Goal: Task Accomplishment & Management: Complete application form

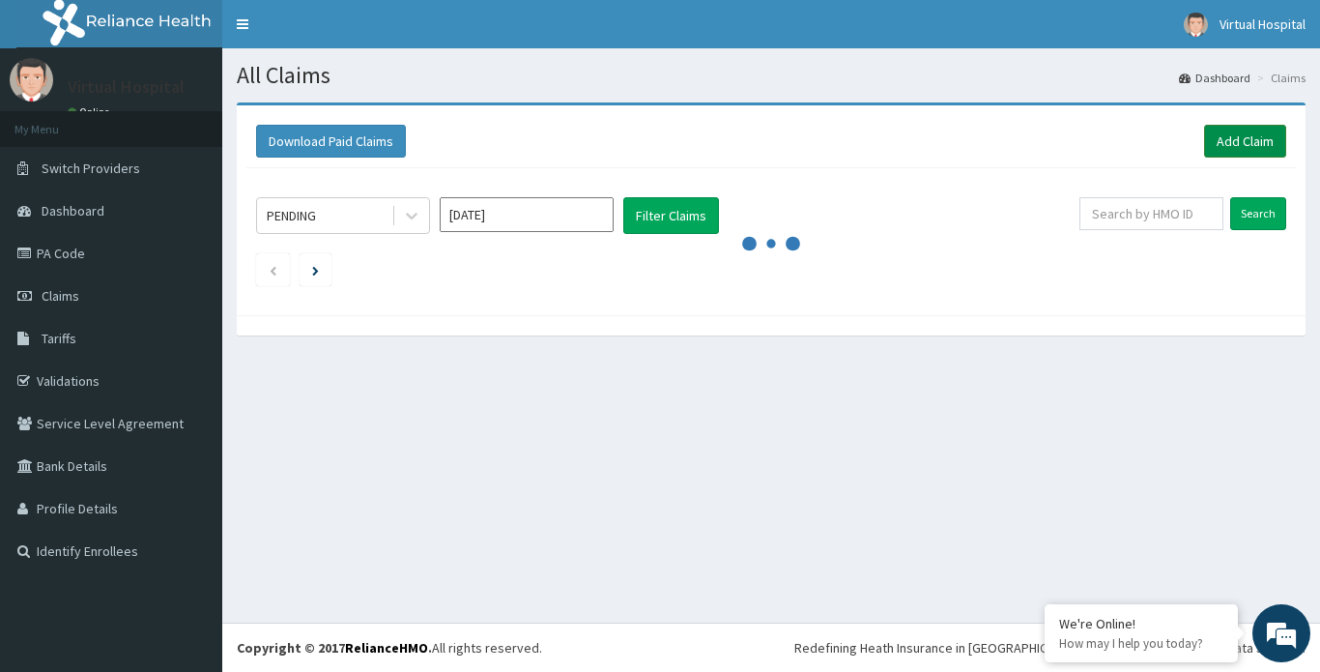
click at [1231, 138] on link "Add Claim" at bounding box center [1245, 141] width 82 height 33
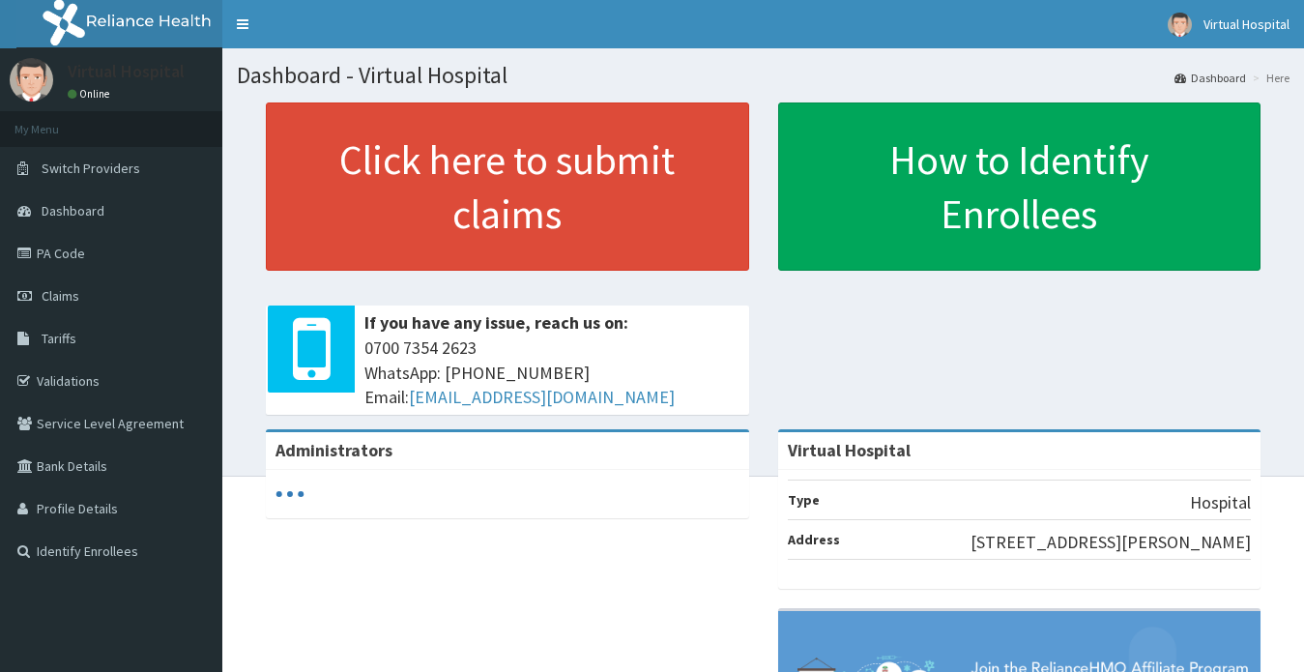
click at [60, 294] on span "Claims" at bounding box center [61, 295] width 38 height 17
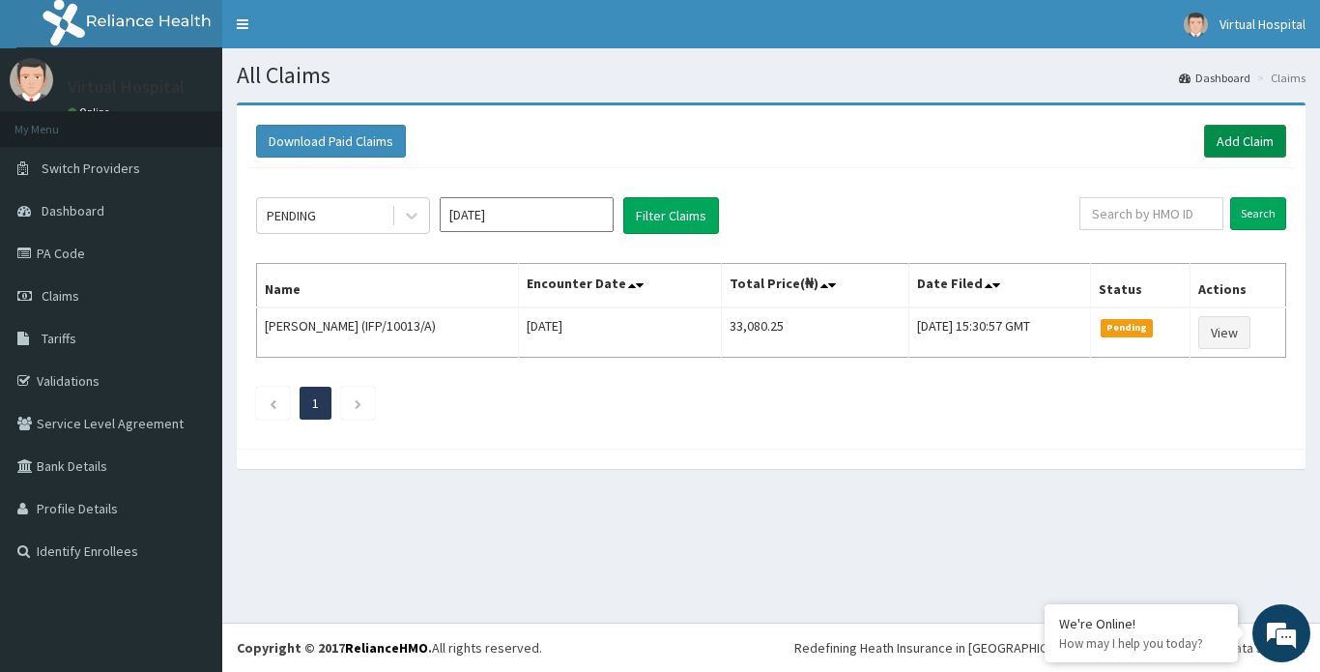
click at [1235, 131] on link "Add Claim" at bounding box center [1245, 141] width 82 height 33
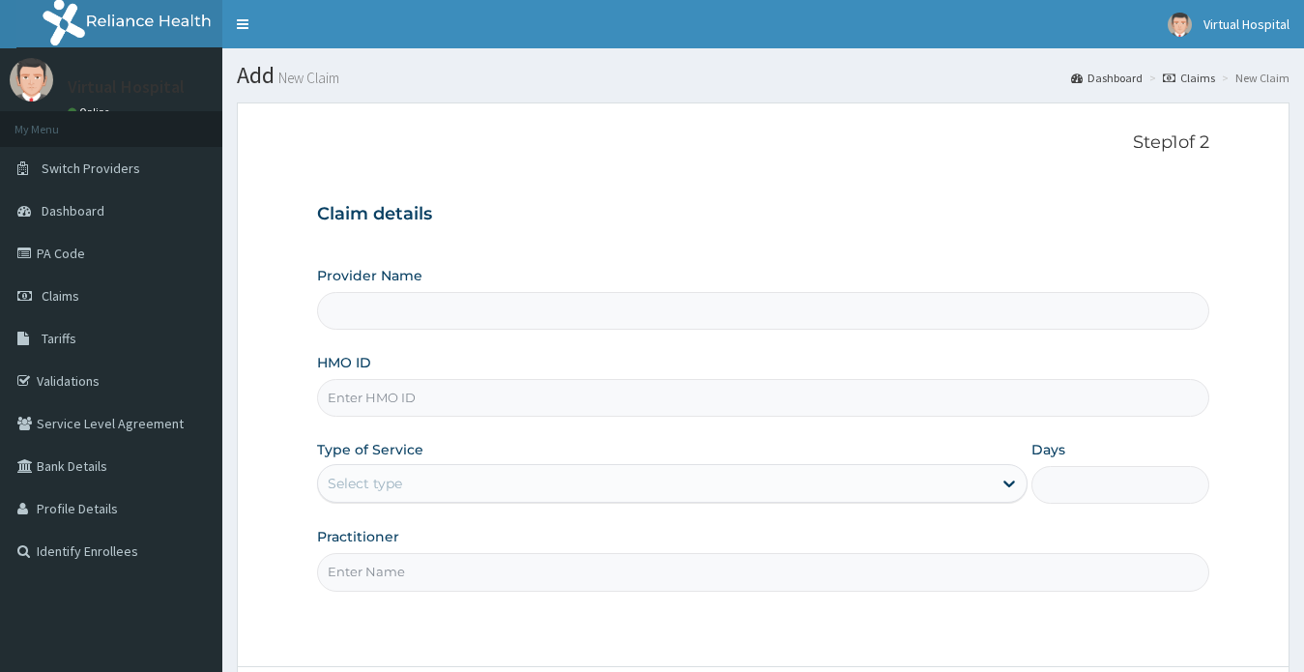
type input "Virtual Hospital"
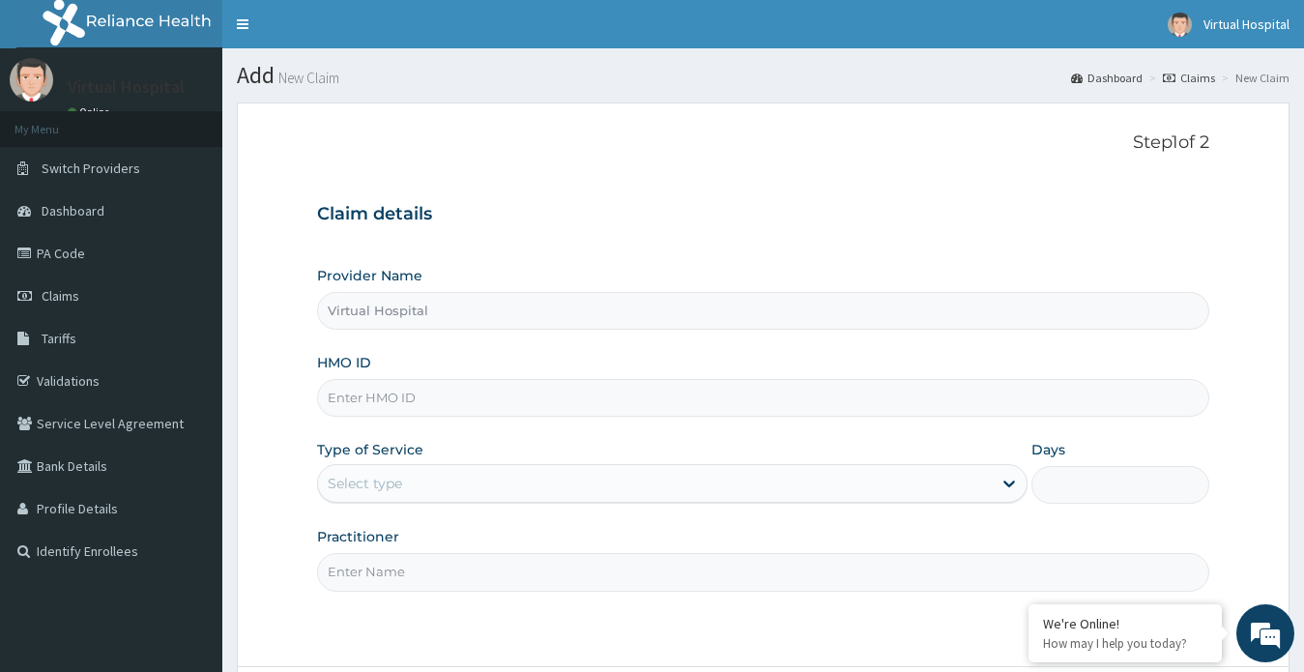
click at [406, 410] on input "HMO ID" at bounding box center [763, 398] width 893 height 38
paste input "IFP/10502/B"
type input "IFP/10502/B"
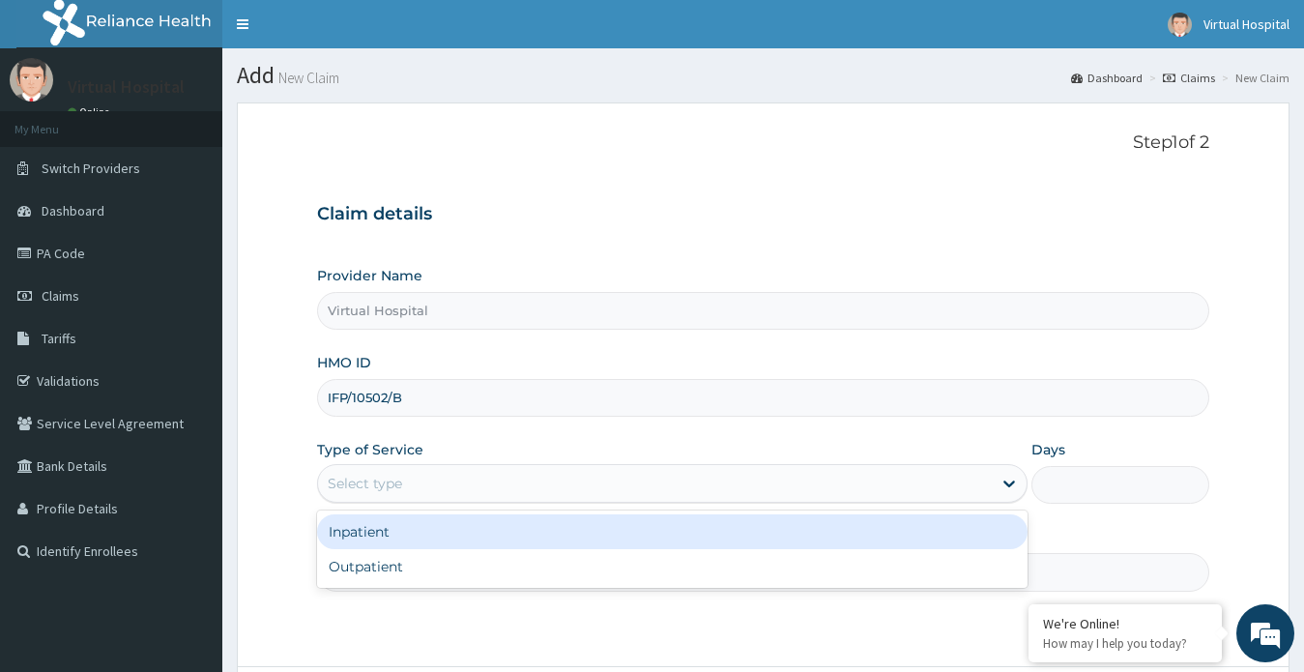
click at [445, 479] on div "Select type" at bounding box center [655, 483] width 674 height 31
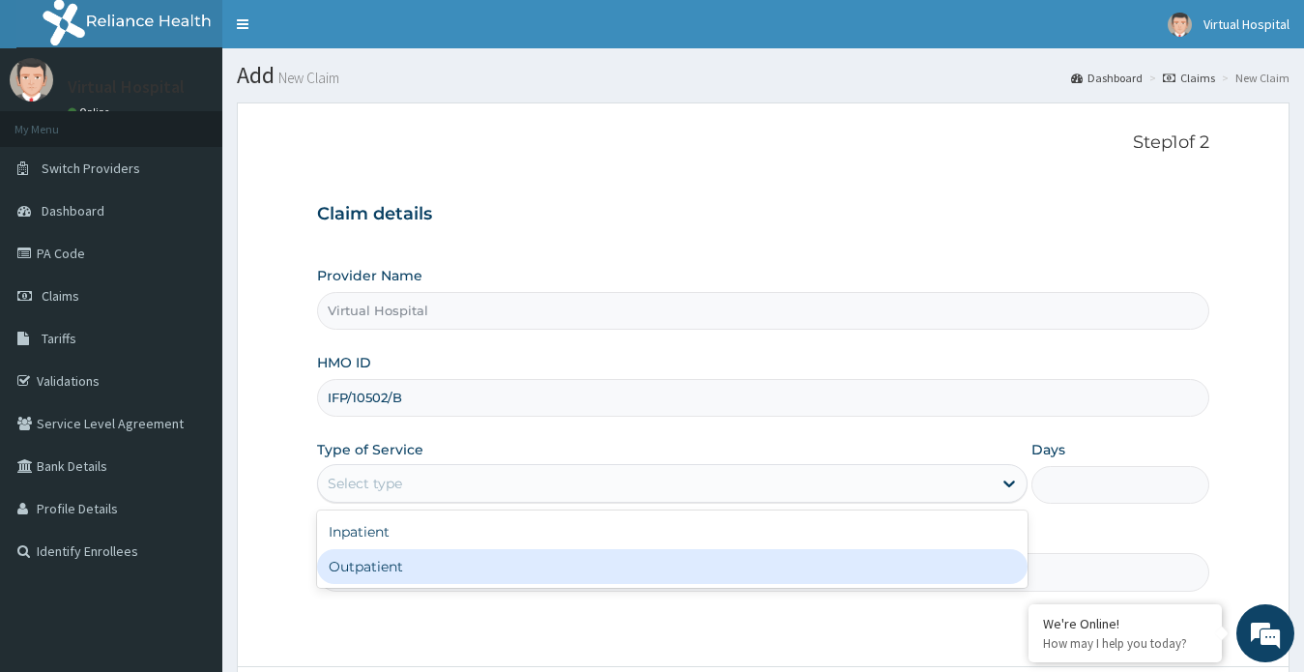
click at [416, 566] on div "Outpatient" at bounding box center [672, 566] width 711 height 35
type input "1"
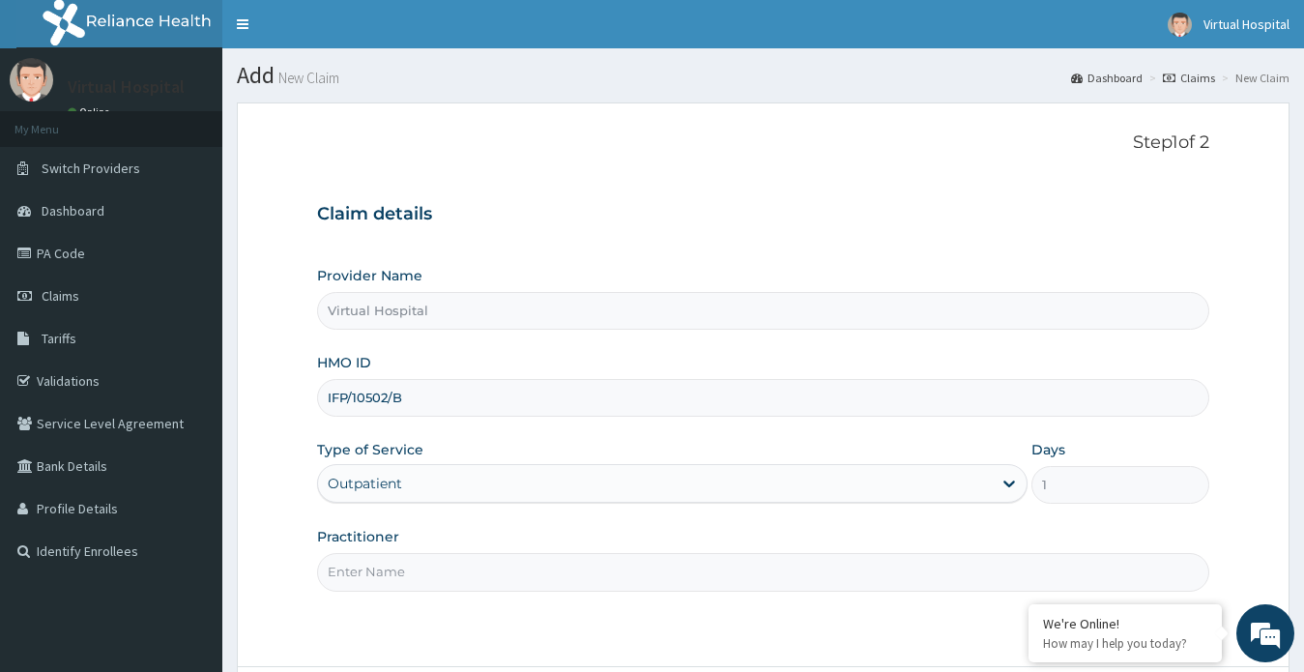
drag, startPoint x: 433, startPoint y: 559, endPoint x: 433, endPoint y: 576, distance: 17.4
click at [433, 559] on input "Practitioner" at bounding box center [763, 572] width 893 height 38
type input "Dr Gbenga O.O"
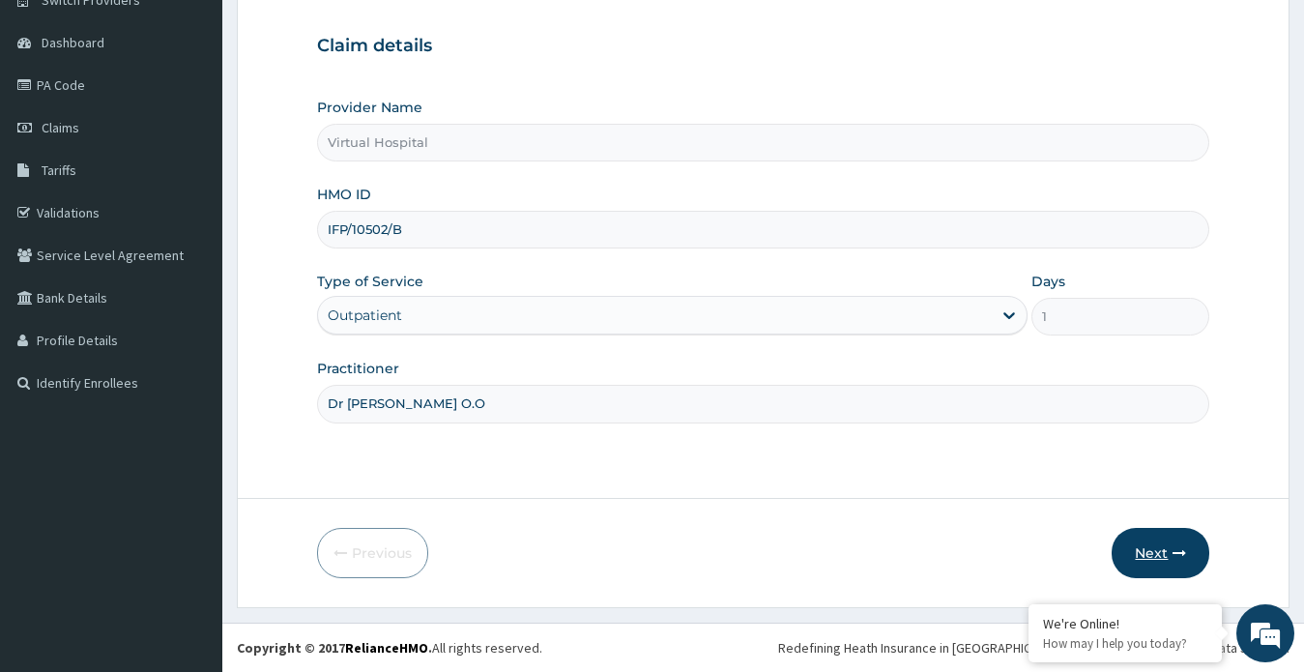
click at [1163, 556] on button "Next" at bounding box center [1160, 553] width 98 height 50
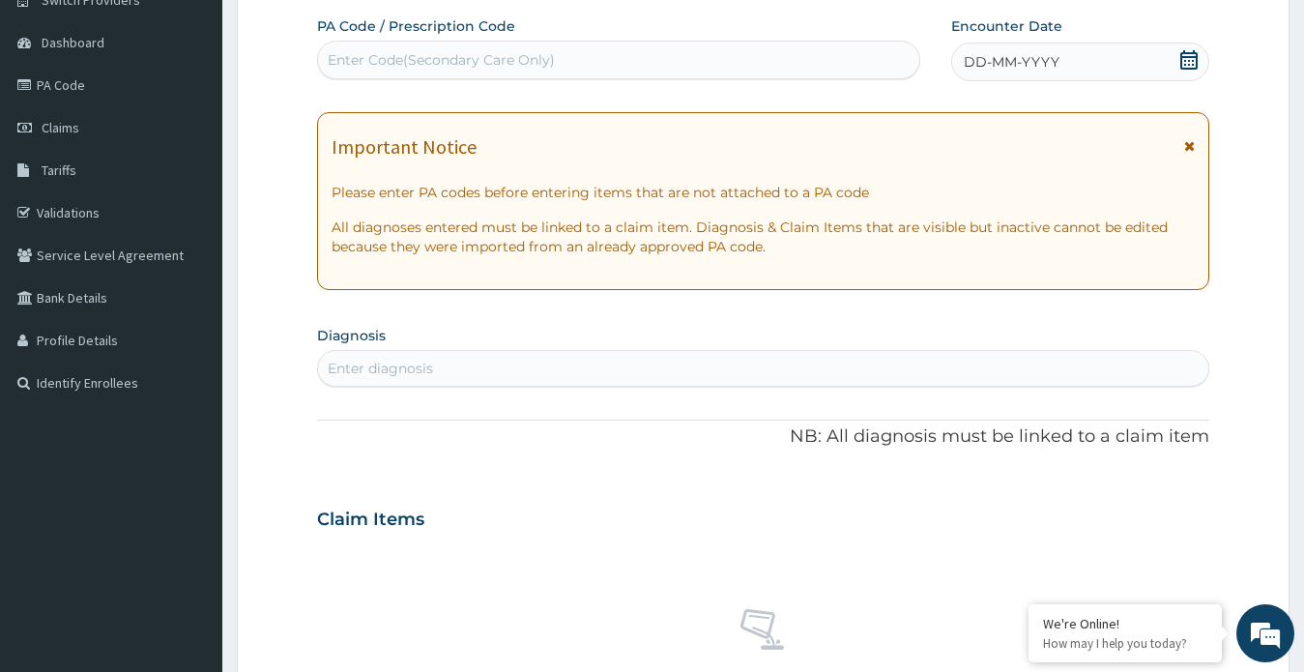
click at [1194, 59] on icon at bounding box center [1188, 59] width 19 height 19
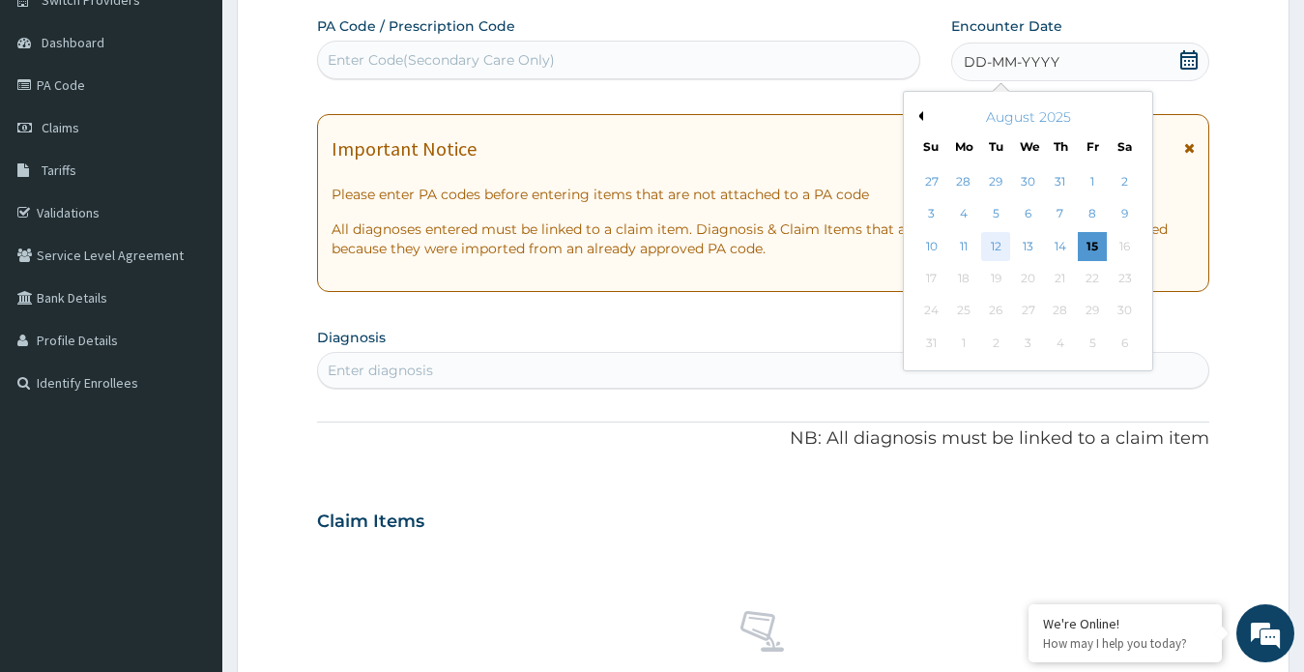
click at [988, 234] on div "12" at bounding box center [995, 246] width 29 height 29
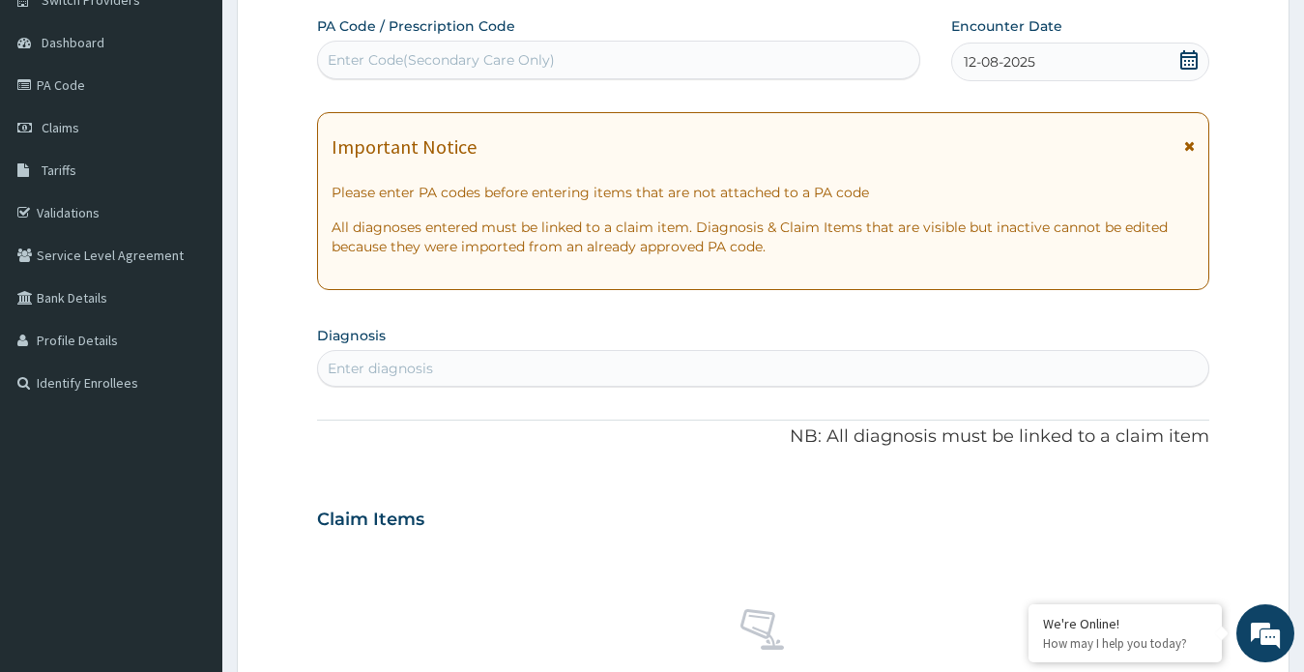
click at [531, 368] on div "Enter diagnosis" at bounding box center [763, 368] width 891 height 31
type input "MALARIA"
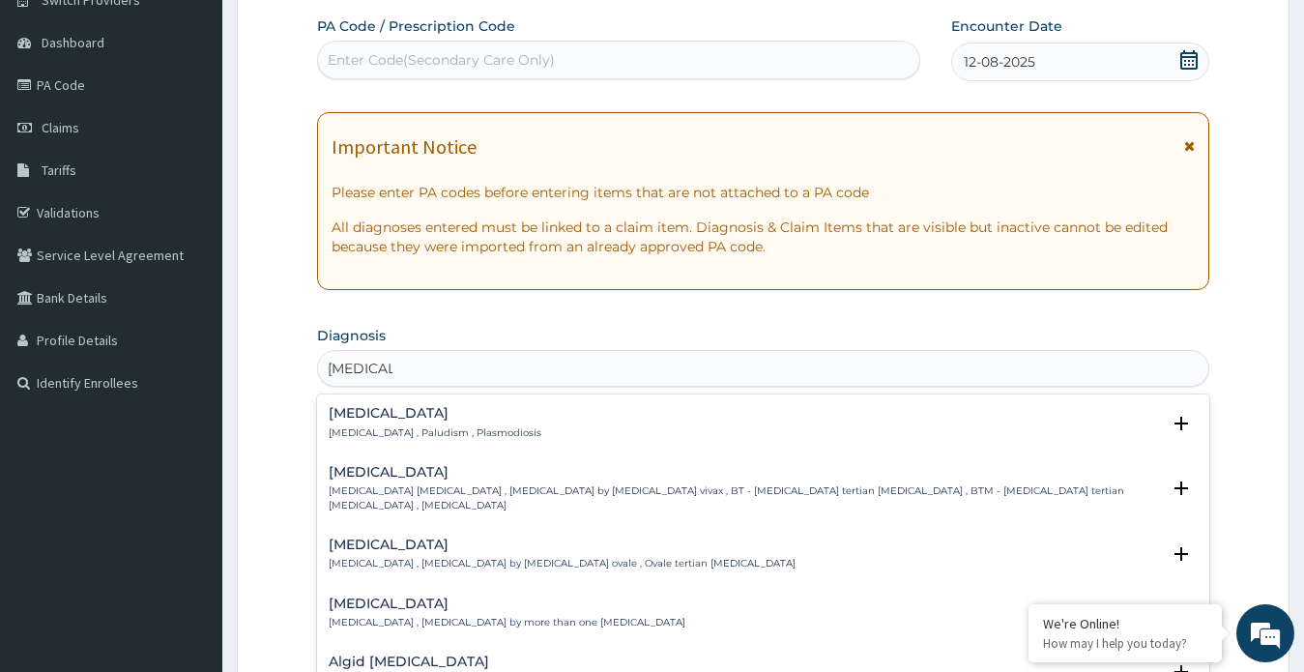
click at [349, 420] on h4 "Malaria" at bounding box center [435, 413] width 213 height 14
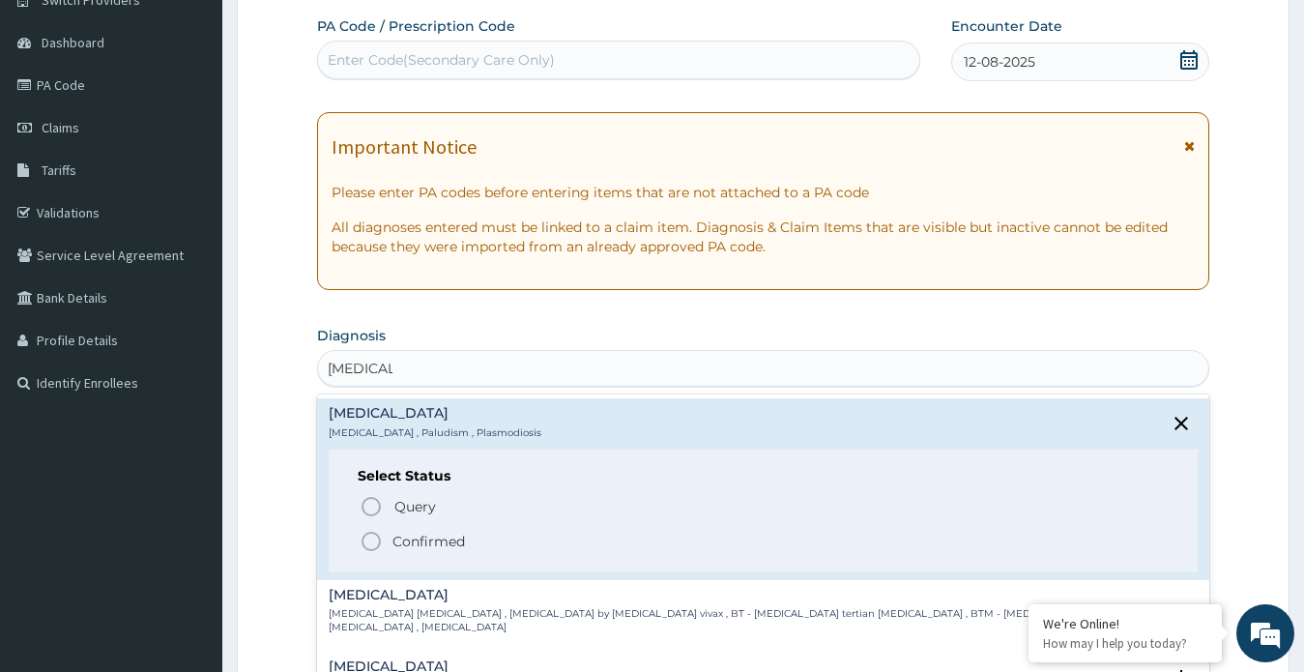
click at [366, 540] on icon "status option filled" at bounding box center [370, 541] width 23 height 23
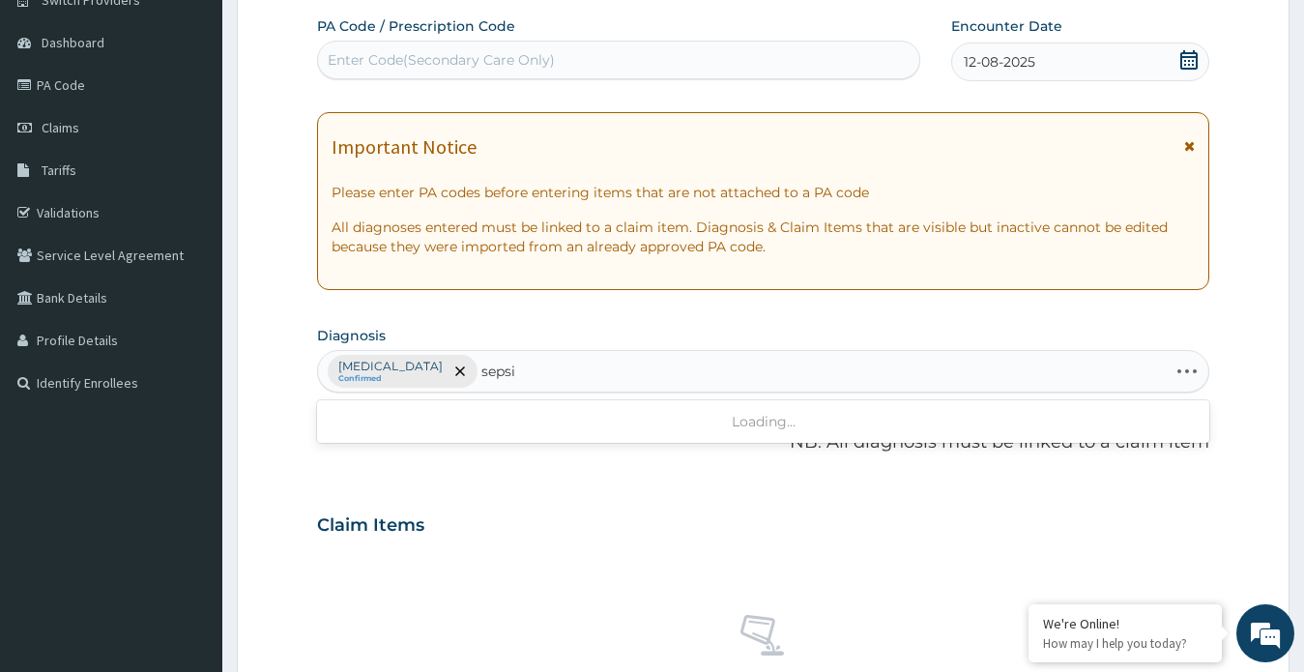
type input "sepsis"
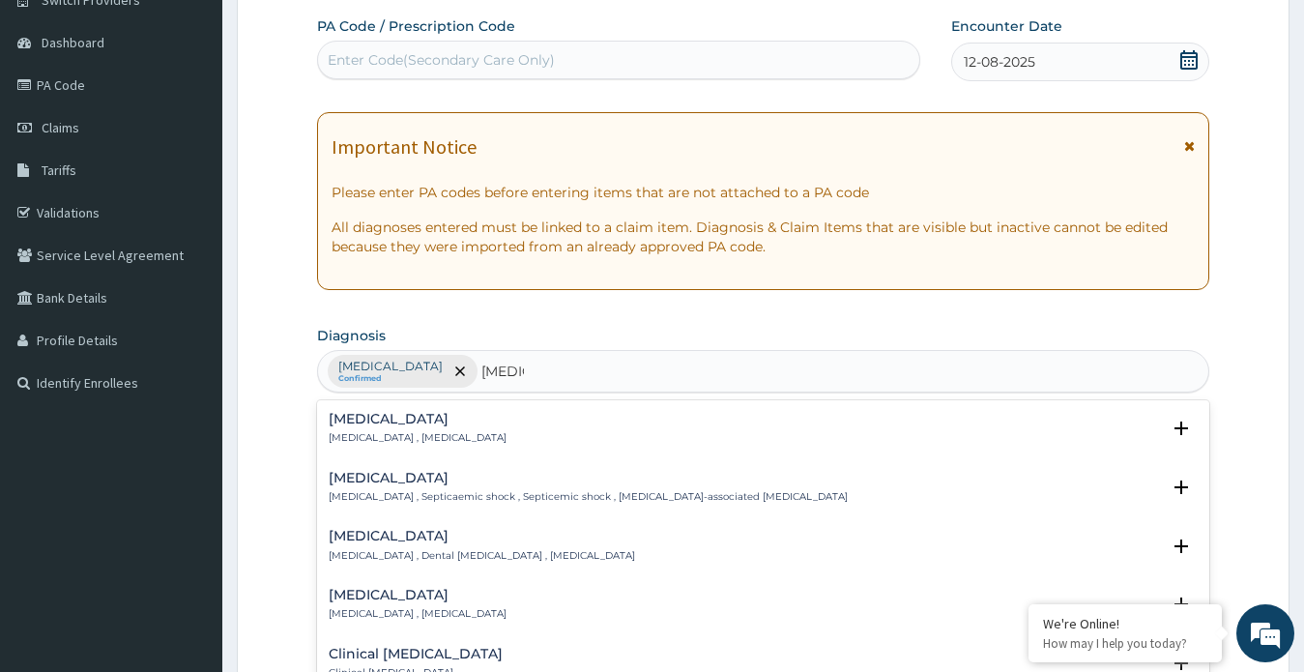
click at [358, 416] on h4 "Sepsis" at bounding box center [418, 419] width 178 height 14
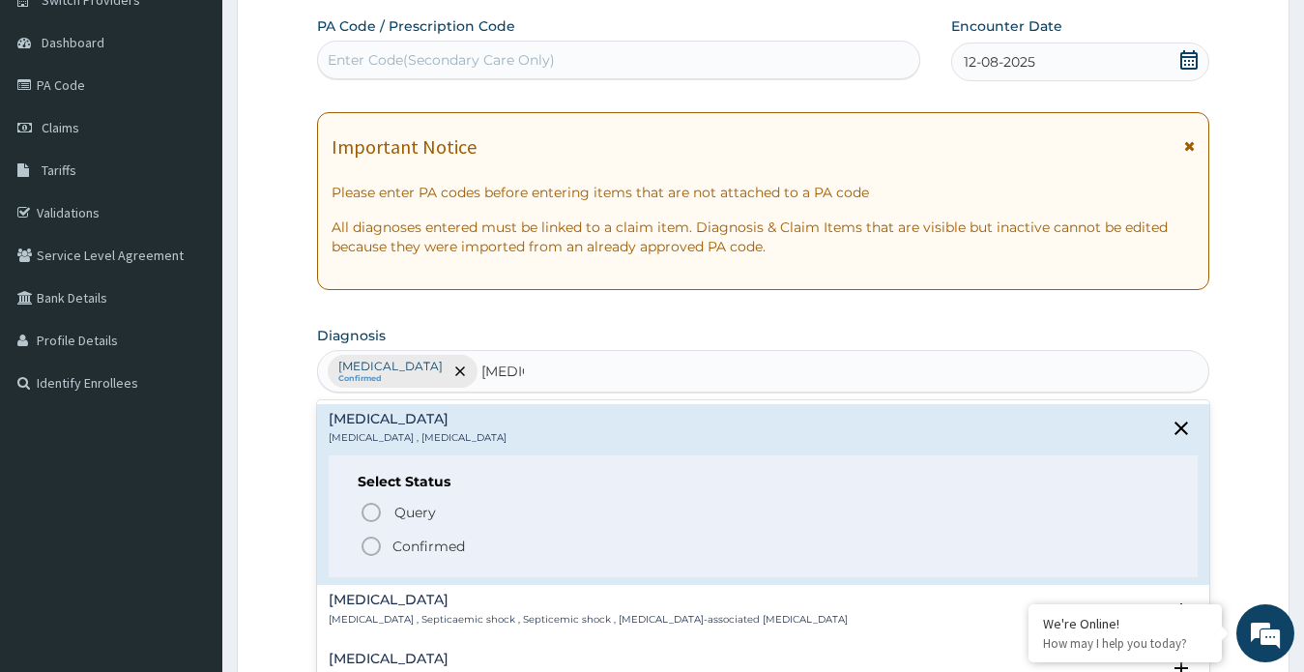
click at [367, 548] on icon "status option filled" at bounding box center [370, 545] width 23 height 23
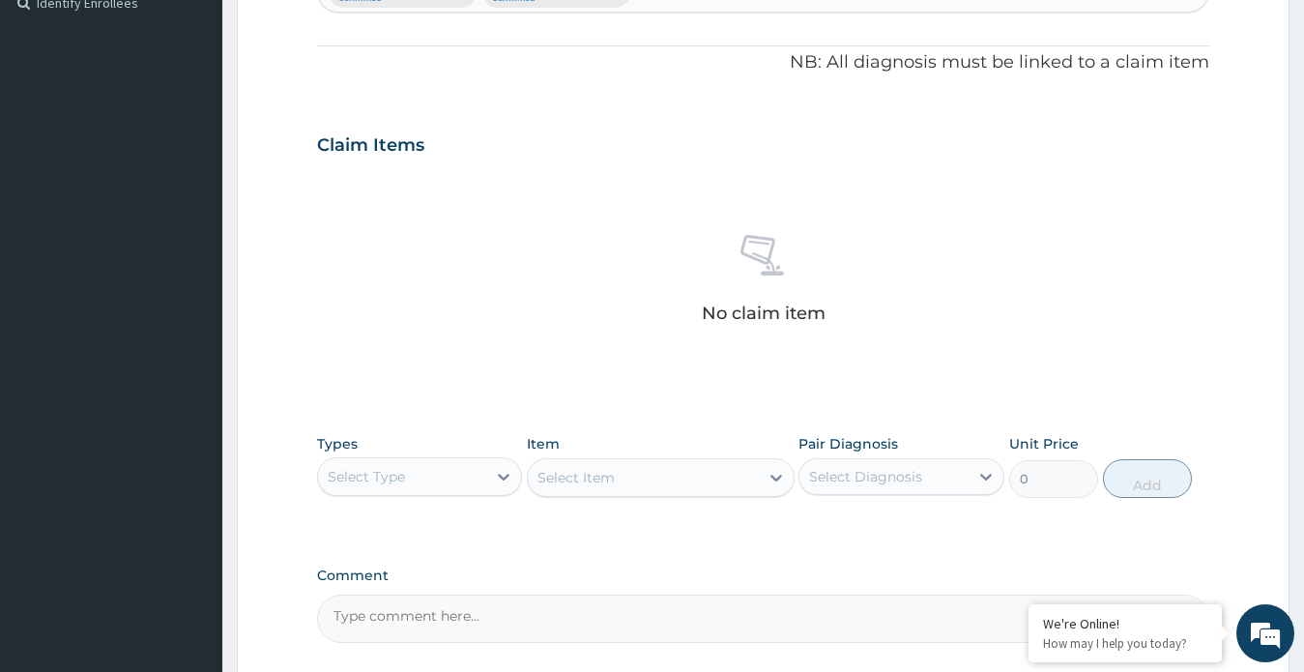
scroll to position [555, 0]
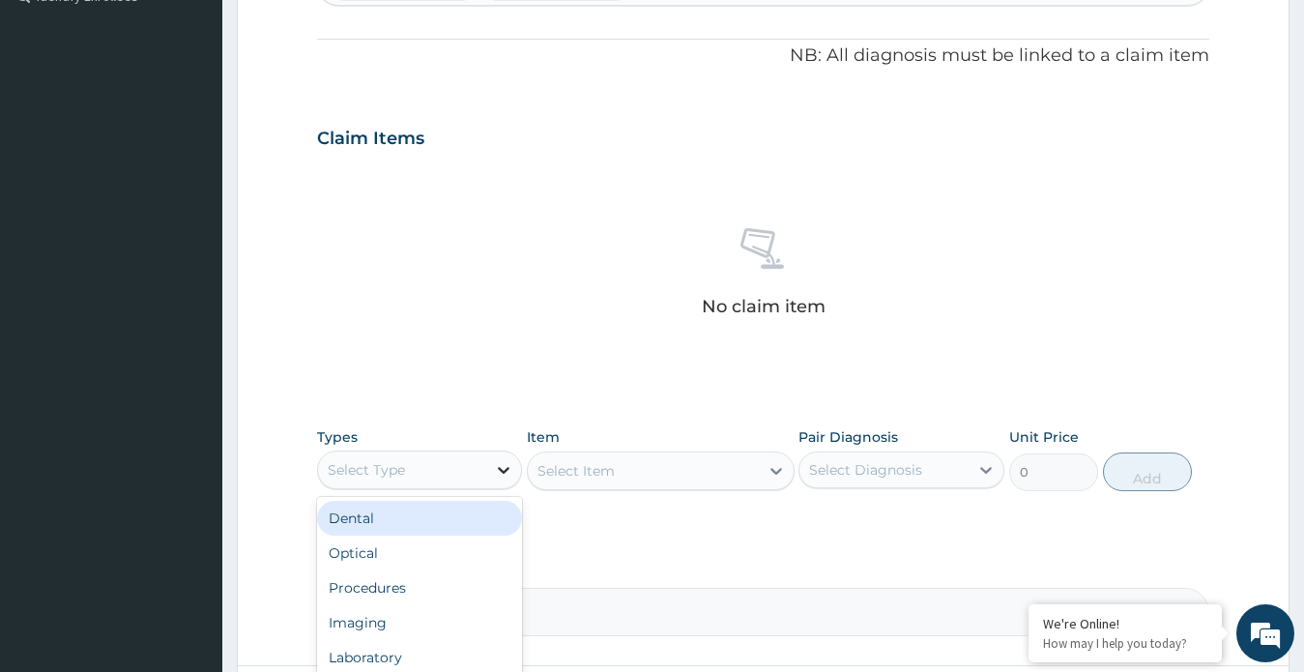
click at [503, 470] on icon at bounding box center [503, 469] width 19 height 19
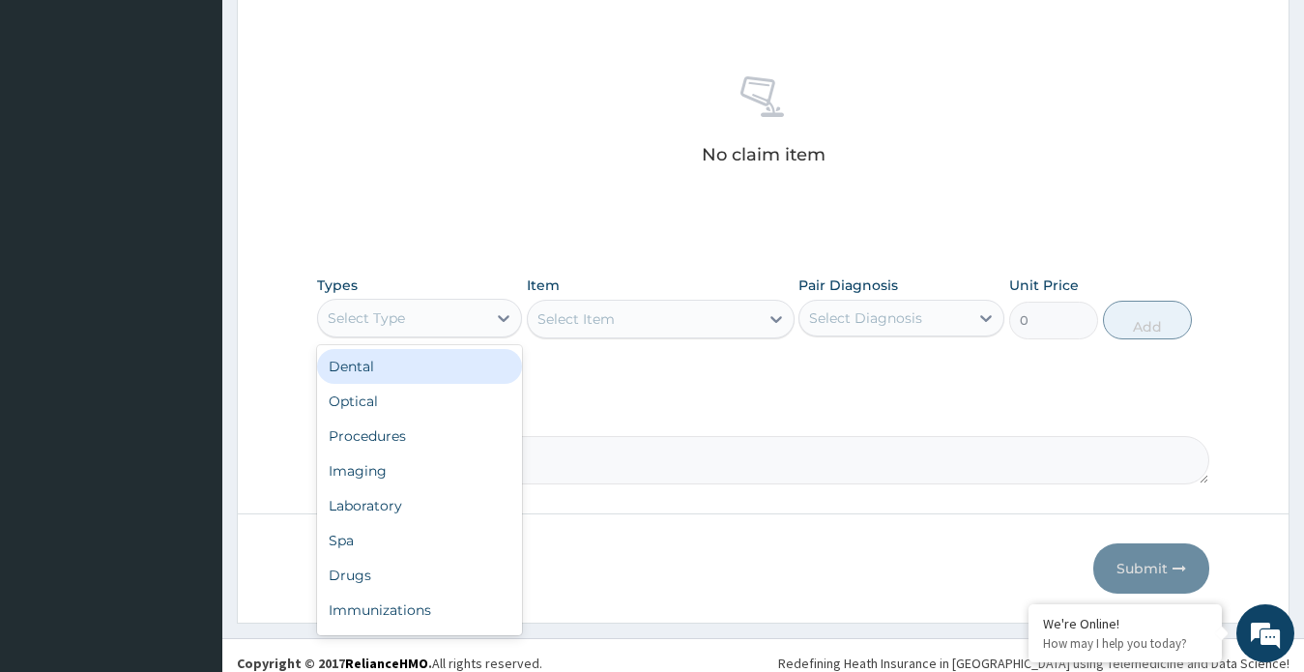
scroll to position [722, 0]
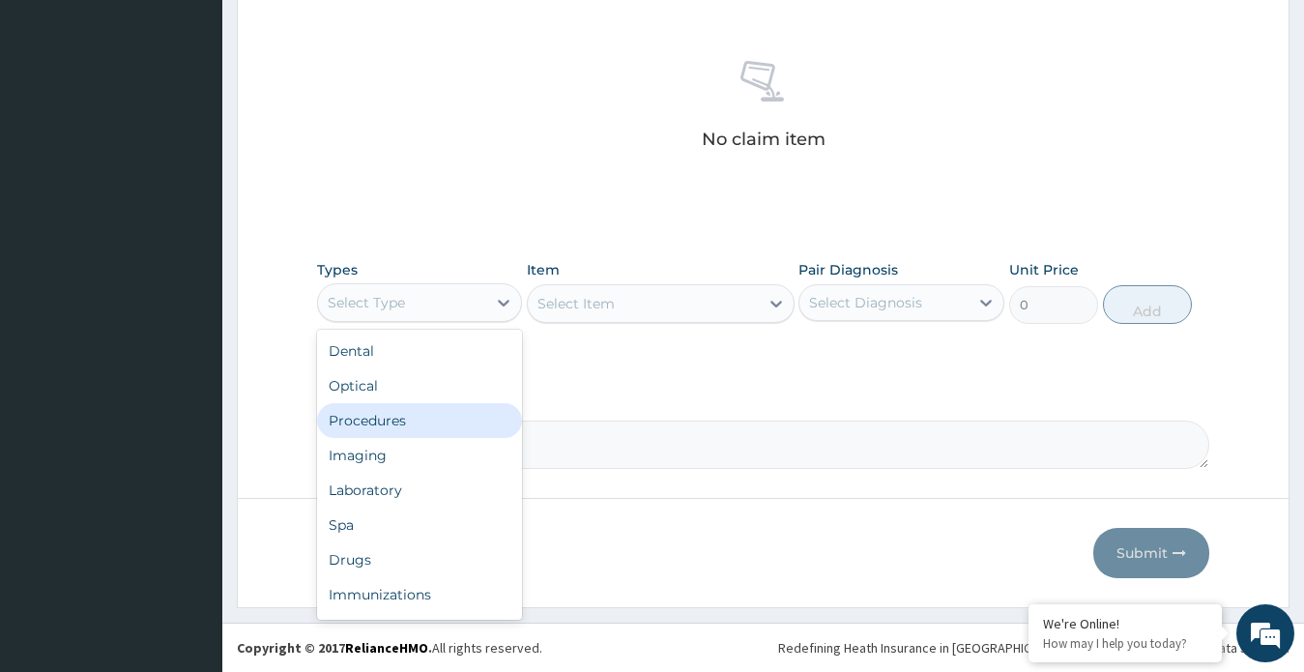
click at [411, 411] on div "Procedures" at bounding box center [420, 420] width 206 height 35
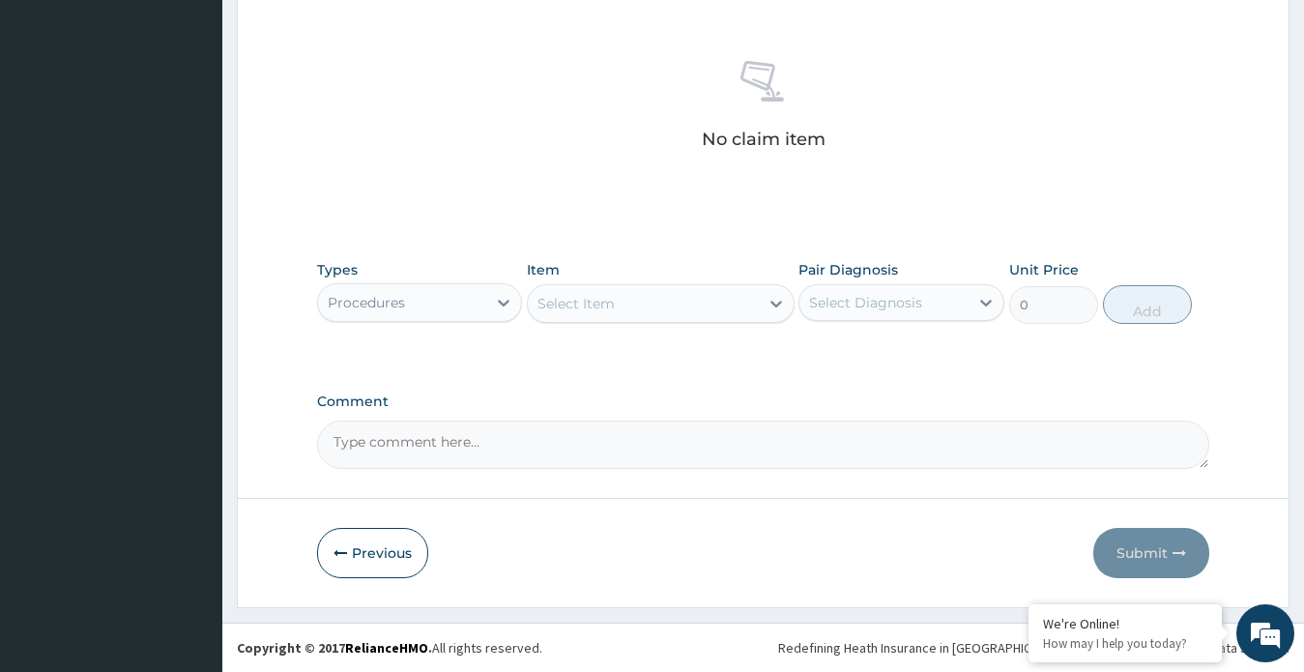
click at [776, 305] on icon at bounding box center [776, 304] width 12 height 7
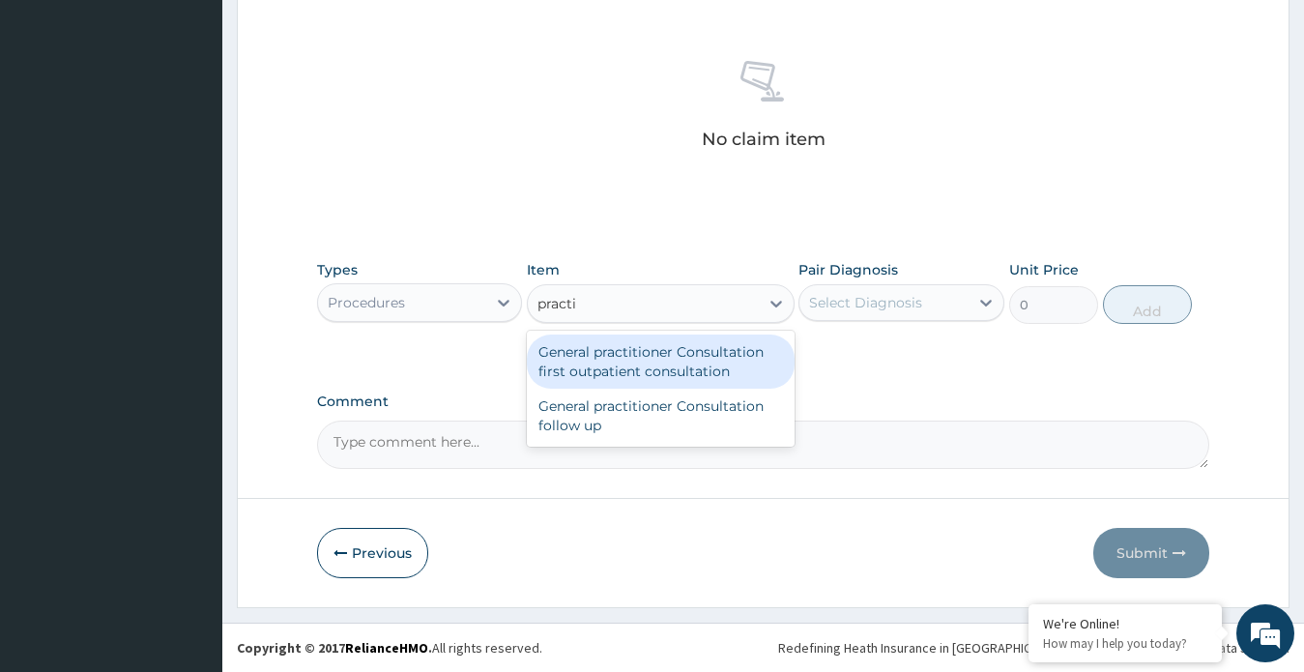
type input "practition"
click at [680, 369] on div "General practitioner Consultation first outpatient consultation" at bounding box center [661, 361] width 268 height 54
type input "2400"
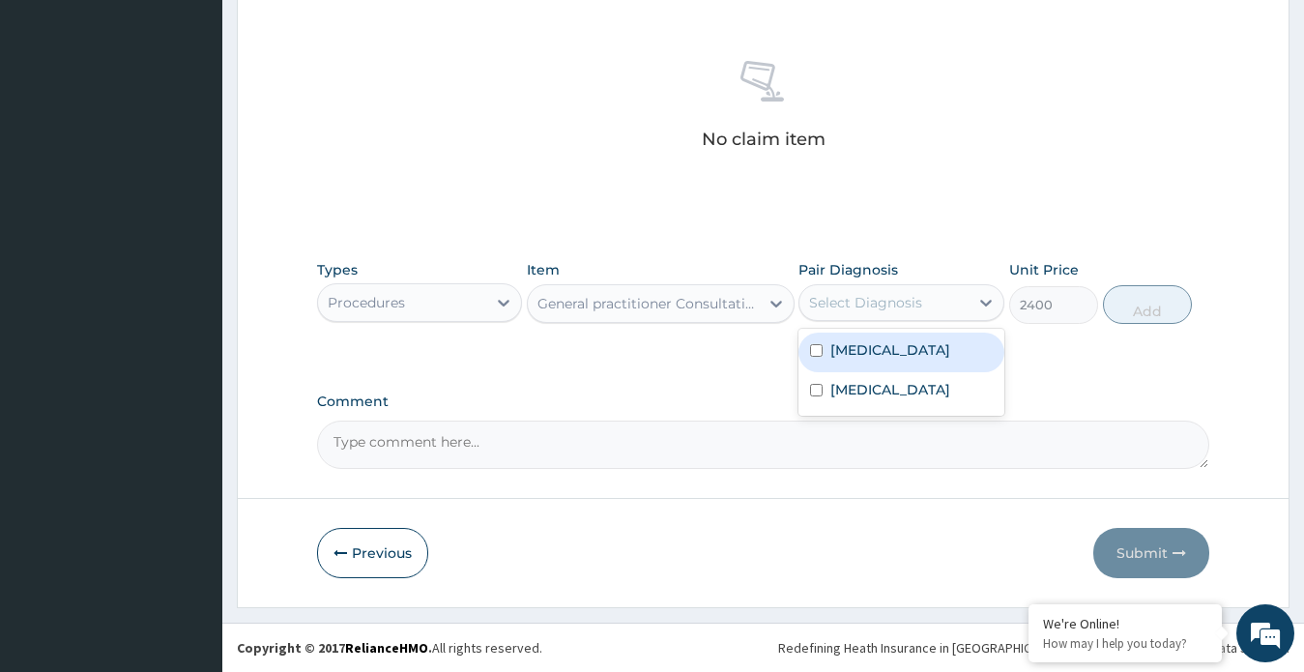
click at [942, 295] on div "Select Diagnosis" at bounding box center [883, 302] width 169 height 31
click at [865, 348] on label "Malaria" at bounding box center [890, 349] width 120 height 19
checkbox input "true"
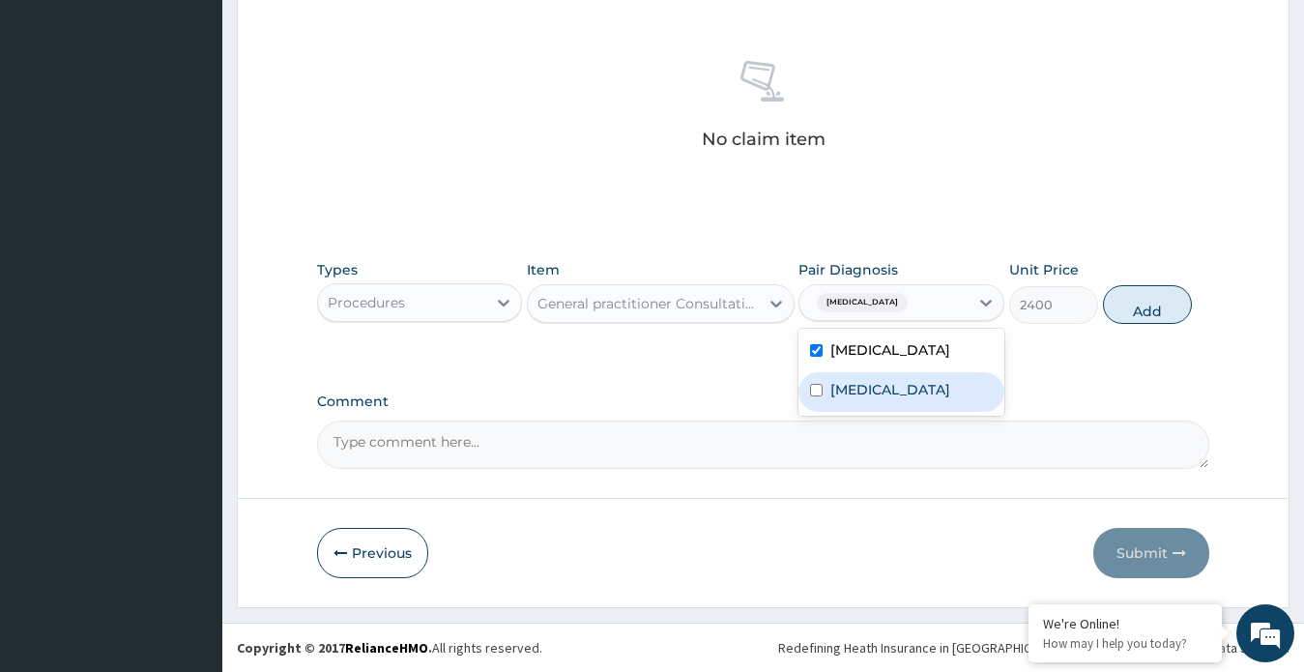
click at [870, 377] on div "Sepsis" at bounding box center [901, 392] width 206 height 40
checkbox input "true"
click at [1141, 304] on button "Add" at bounding box center [1147, 304] width 89 height 39
type input "0"
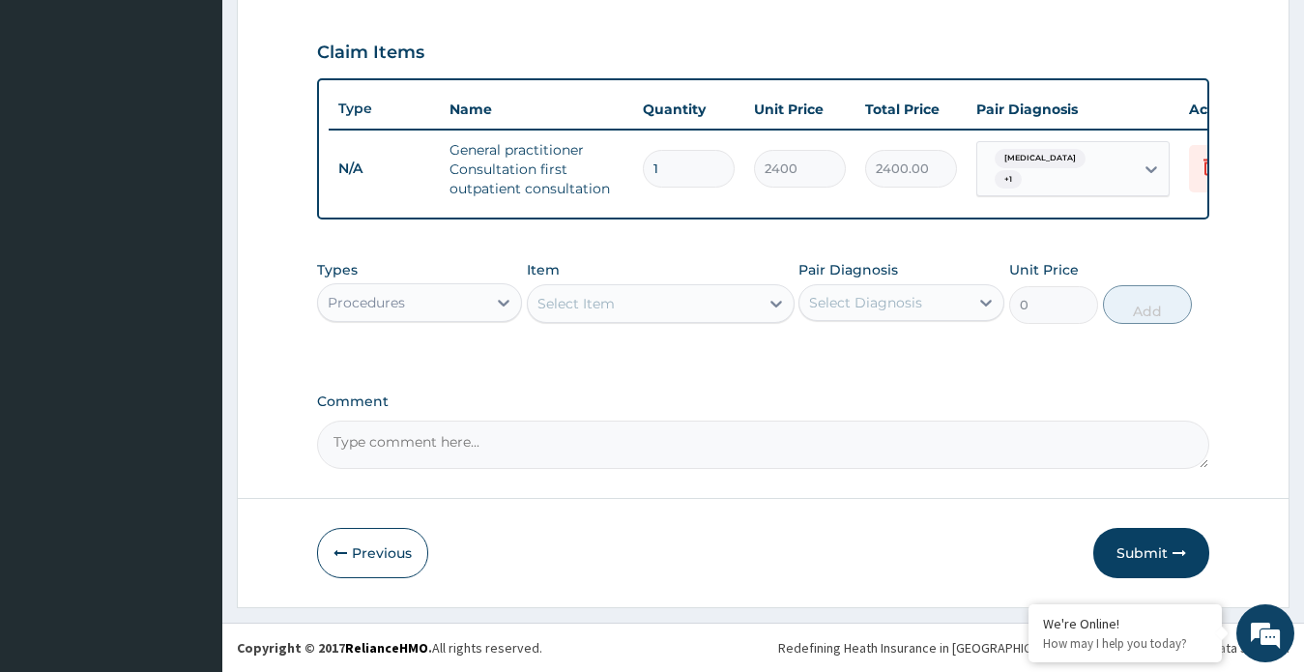
scroll to position [657, 0]
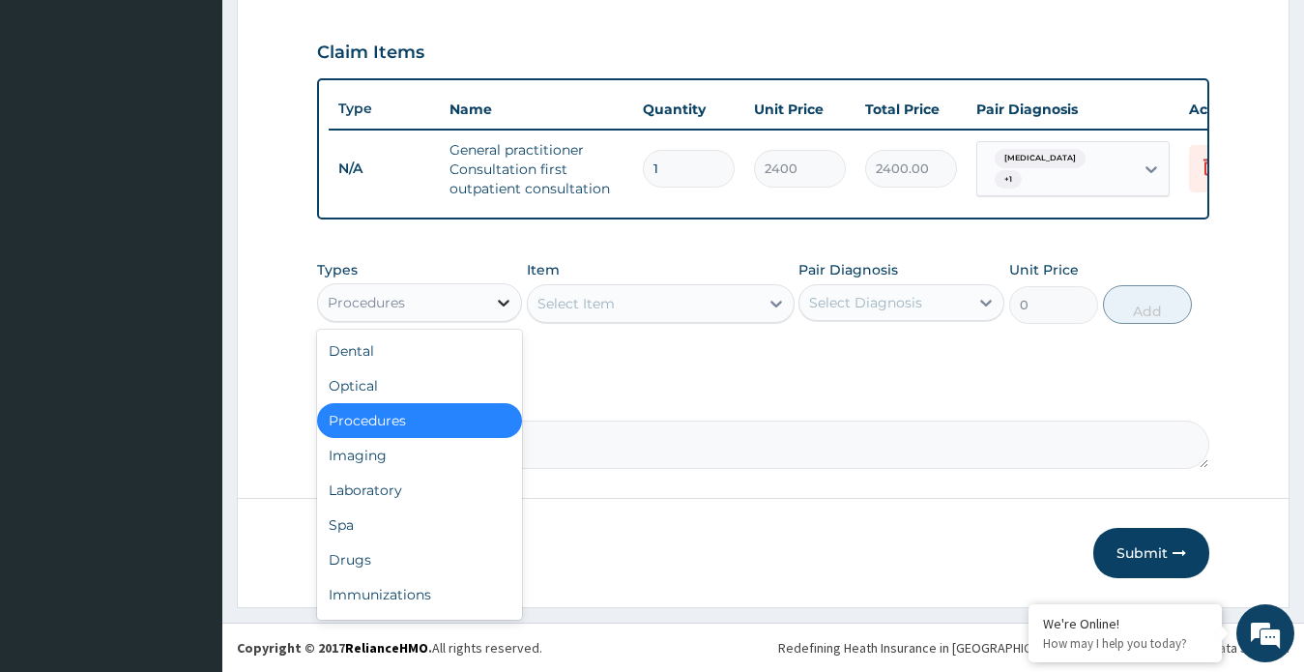
click at [496, 301] on icon at bounding box center [503, 302] width 19 height 19
click at [423, 492] on div "Laboratory" at bounding box center [420, 490] width 206 height 35
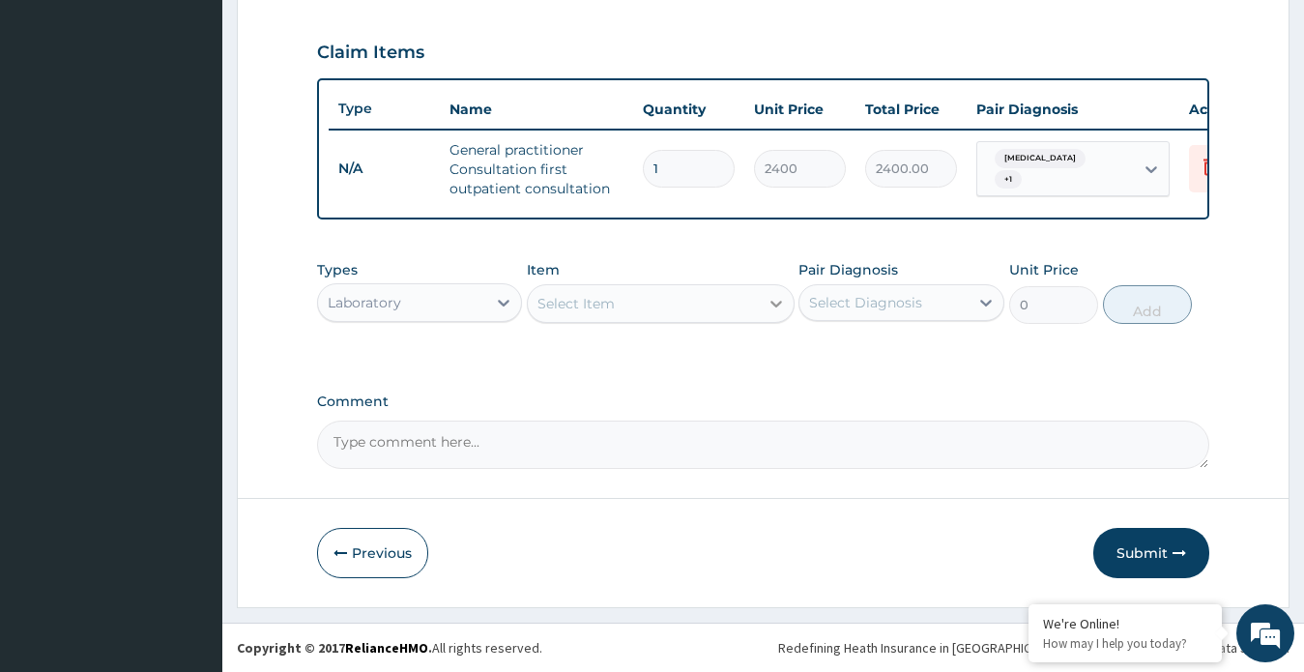
click at [771, 301] on icon at bounding box center [776, 304] width 12 height 7
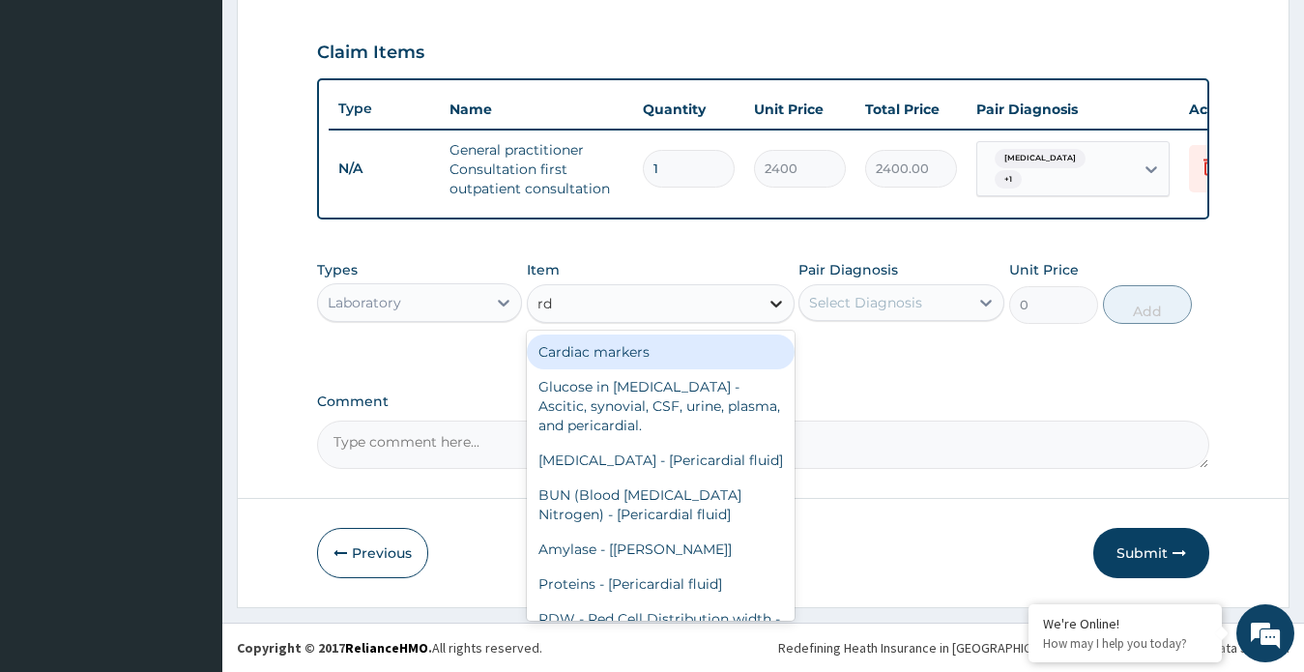
type input "rdt"
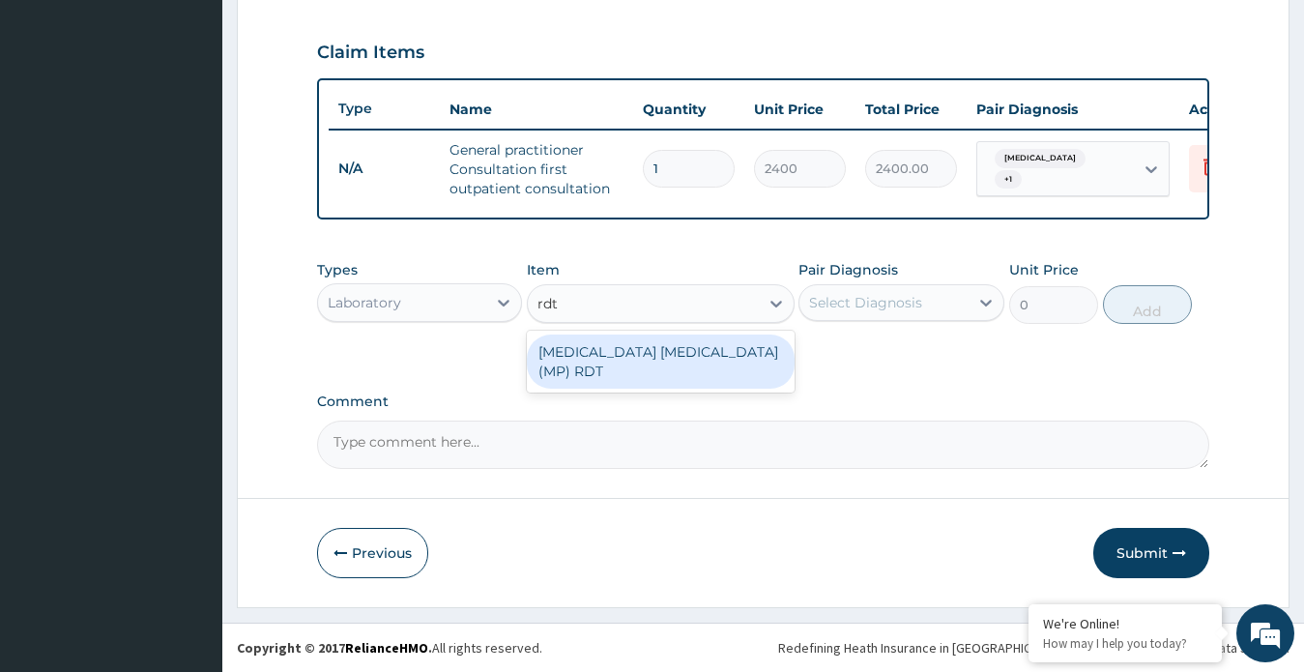
click at [655, 358] on div "MALARIA PARASITE (MP) RDT" at bounding box center [661, 361] width 268 height 54
type input "1500"
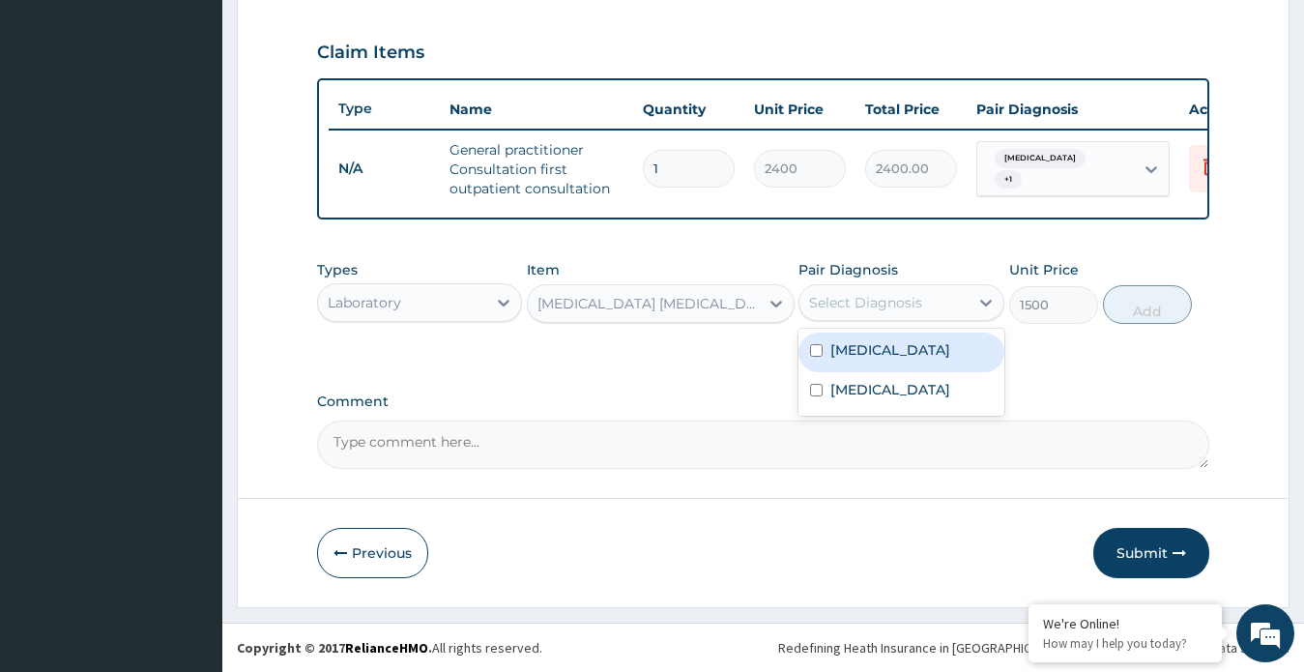
click at [880, 297] on div "Select Diagnosis" at bounding box center [865, 302] width 113 height 19
click at [877, 355] on label "Malaria" at bounding box center [890, 349] width 120 height 19
checkbox input "true"
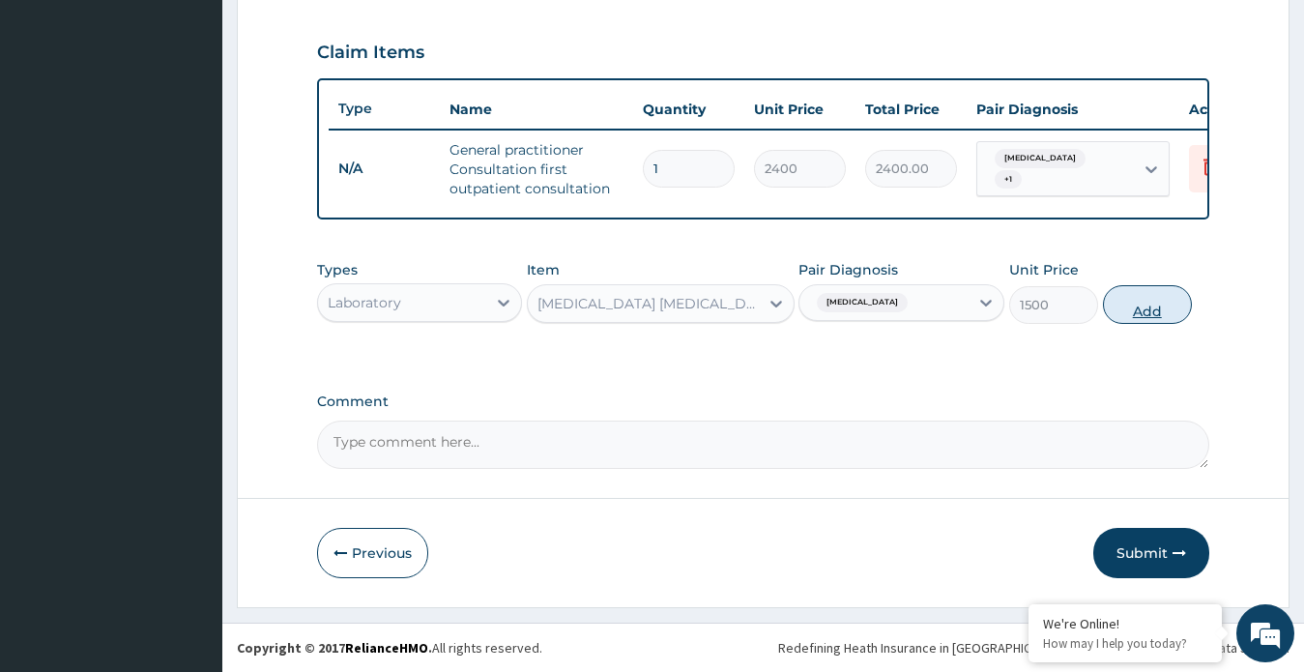
click at [1136, 300] on button "Add" at bounding box center [1147, 304] width 89 height 39
type input "0"
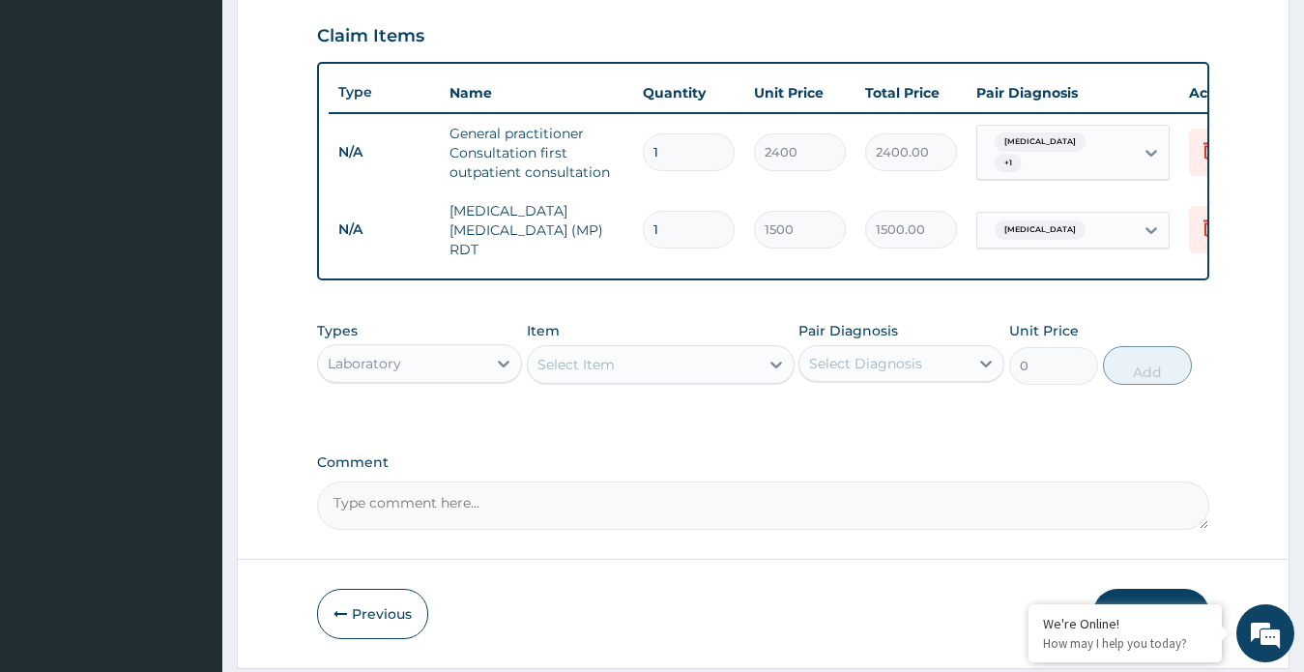
click at [701, 380] on div "Select Item" at bounding box center [643, 364] width 231 height 31
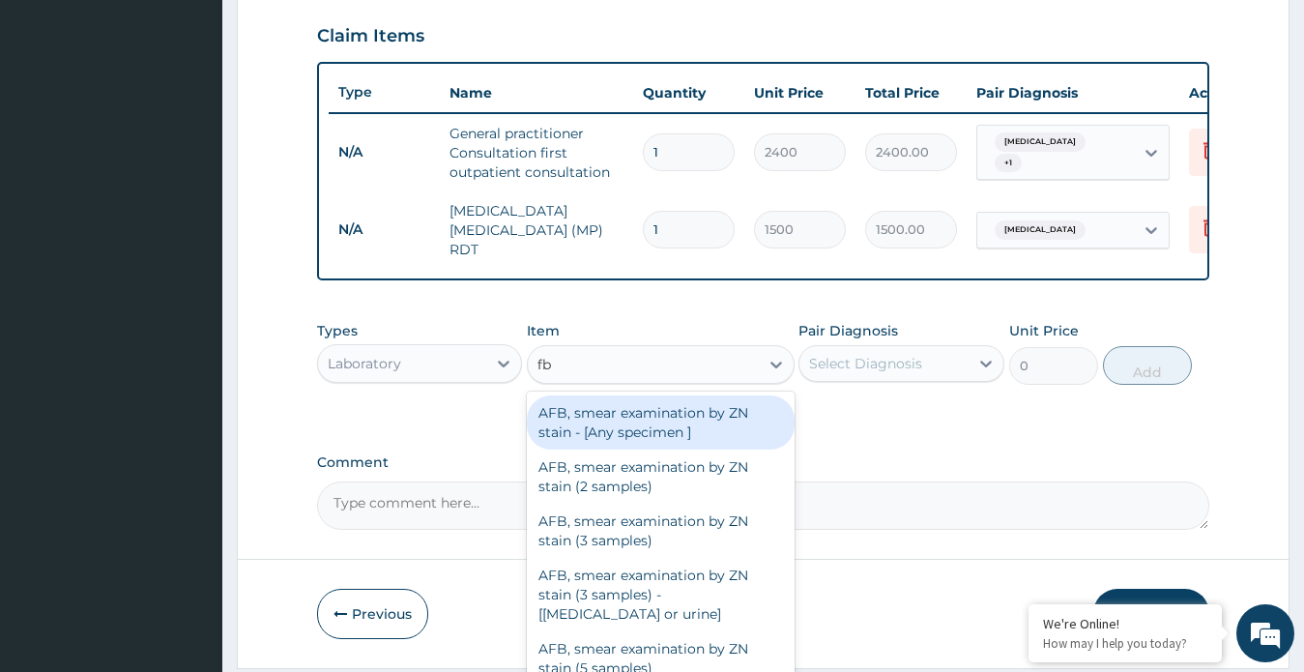
type input "fbc"
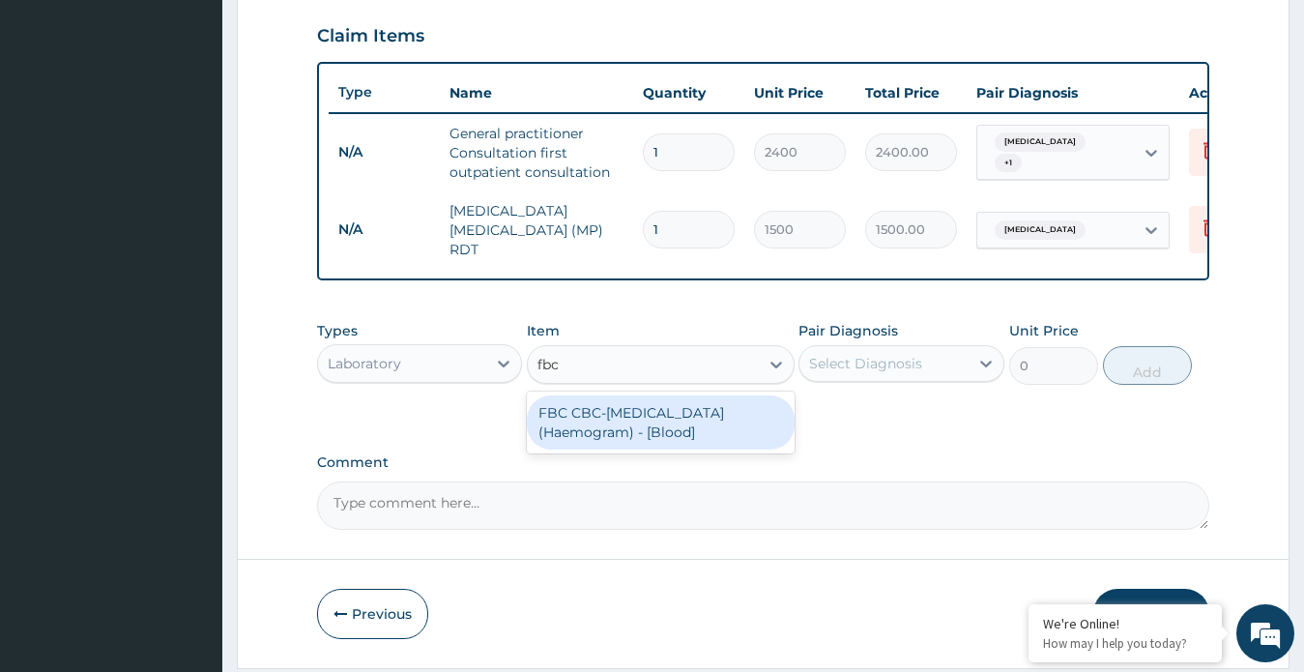
click at [676, 416] on div "FBC CBC-Complete Blood Count (Haemogram) - [Blood]" at bounding box center [661, 422] width 268 height 54
type input "3000"
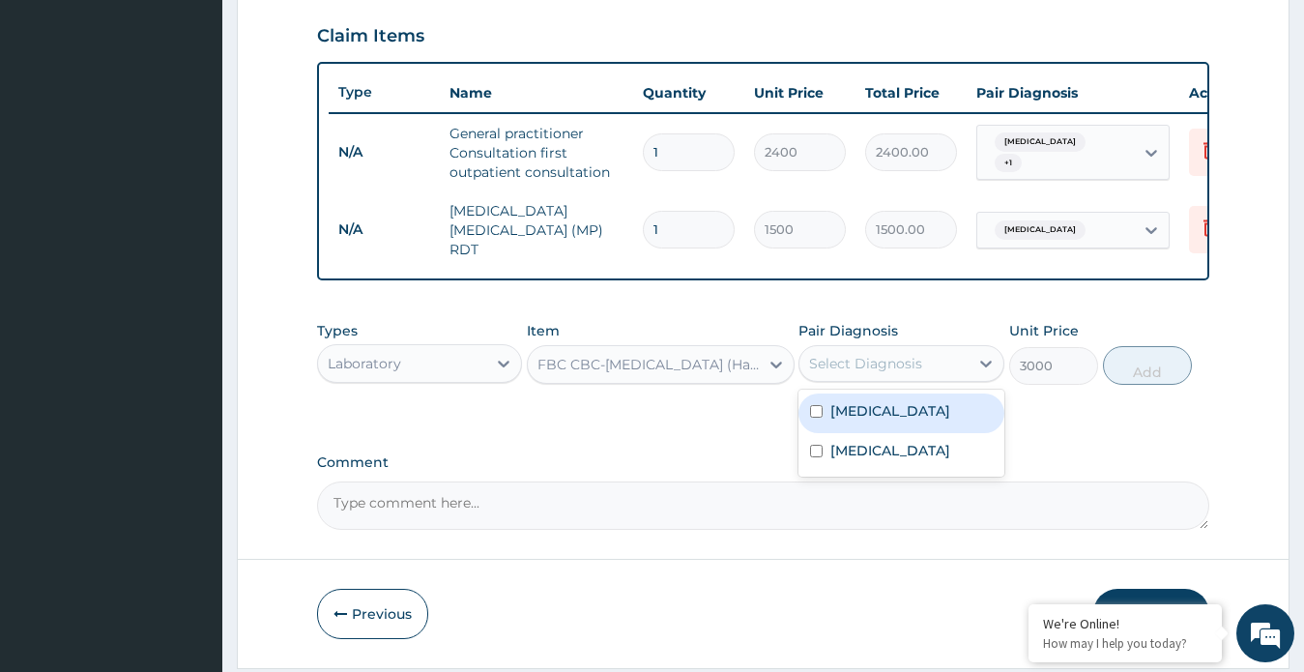
click at [845, 371] on div "Select Diagnosis" at bounding box center [865, 363] width 113 height 19
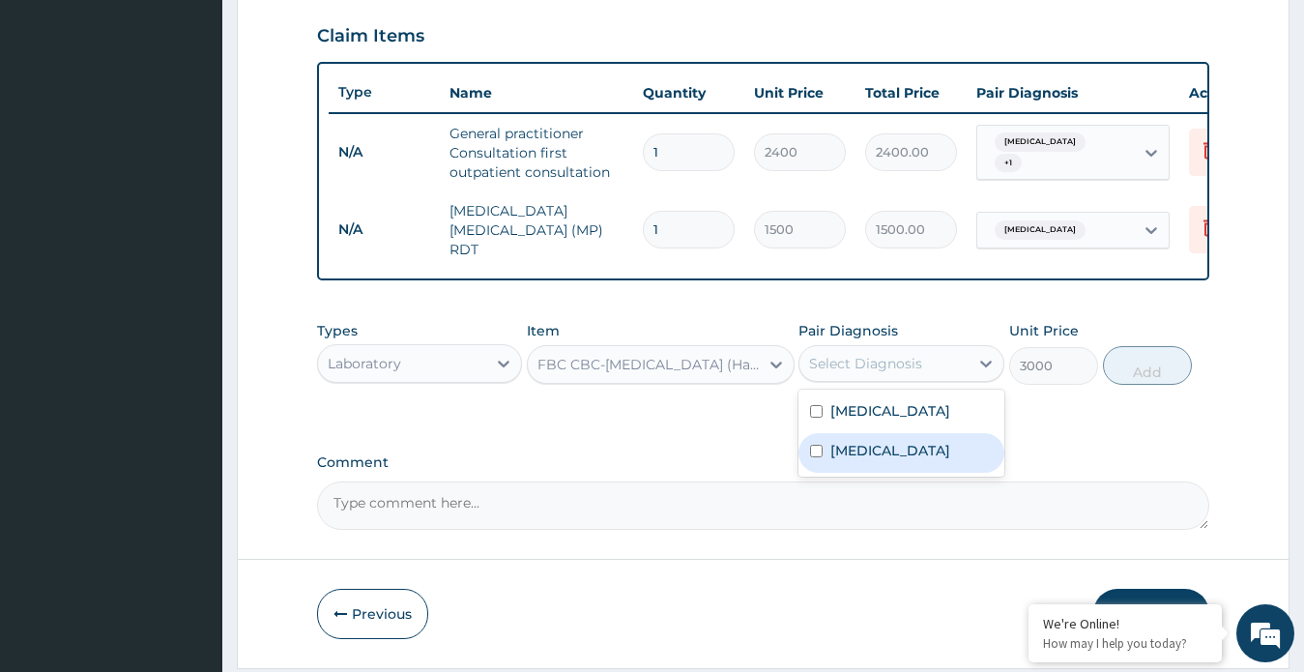
click at [847, 451] on label "Sepsis" at bounding box center [890, 450] width 120 height 19
checkbox input "true"
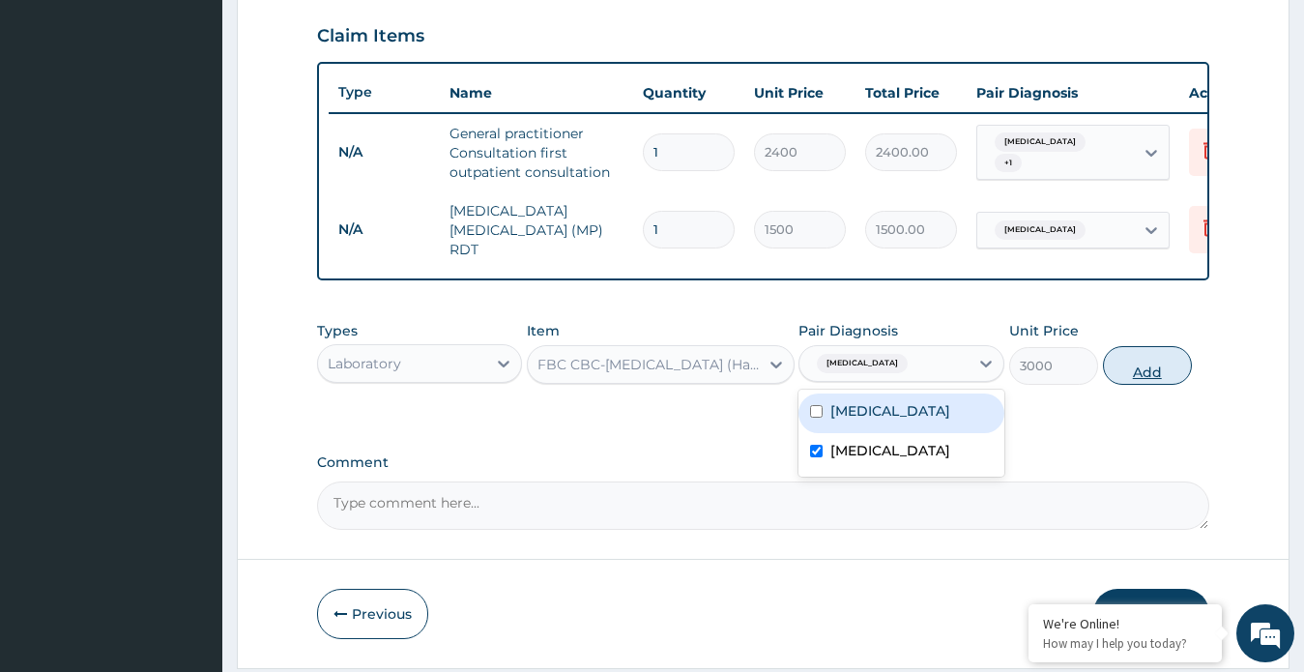
click at [1145, 377] on button "Add" at bounding box center [1147, 365] width 89 height 39
type input "0"
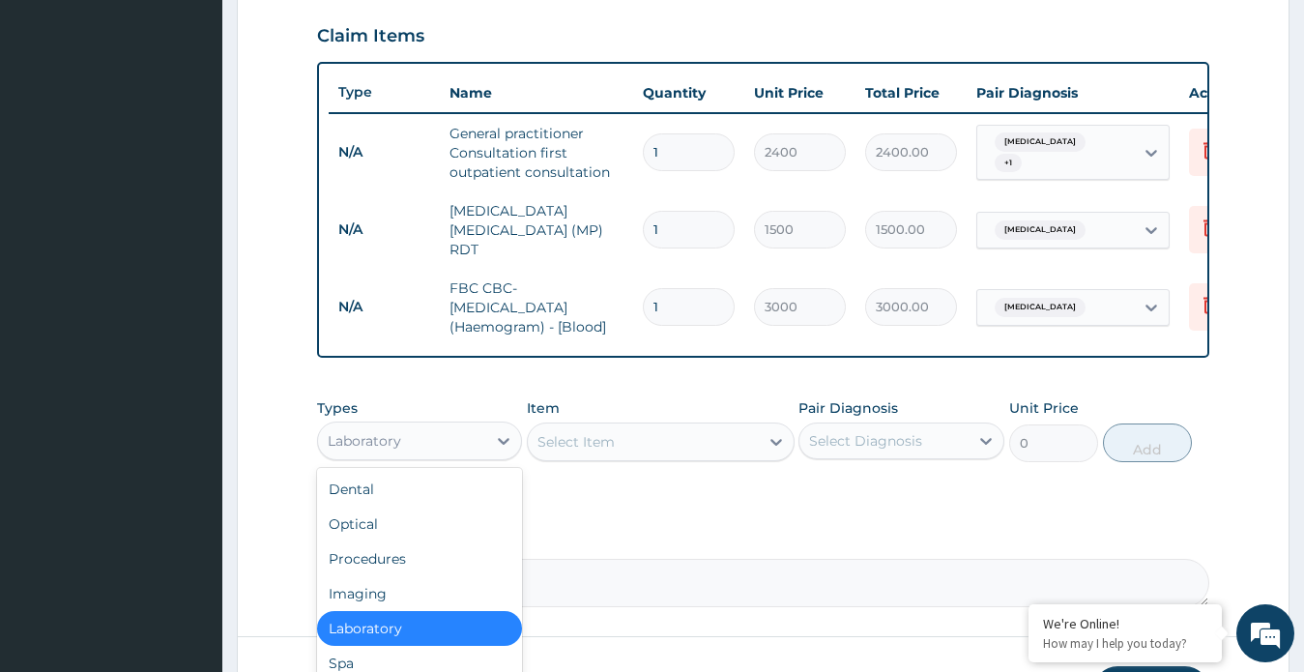
click at [397, 447] on div "Laboratory" at bounding box center [364, 440] width 73 height 19
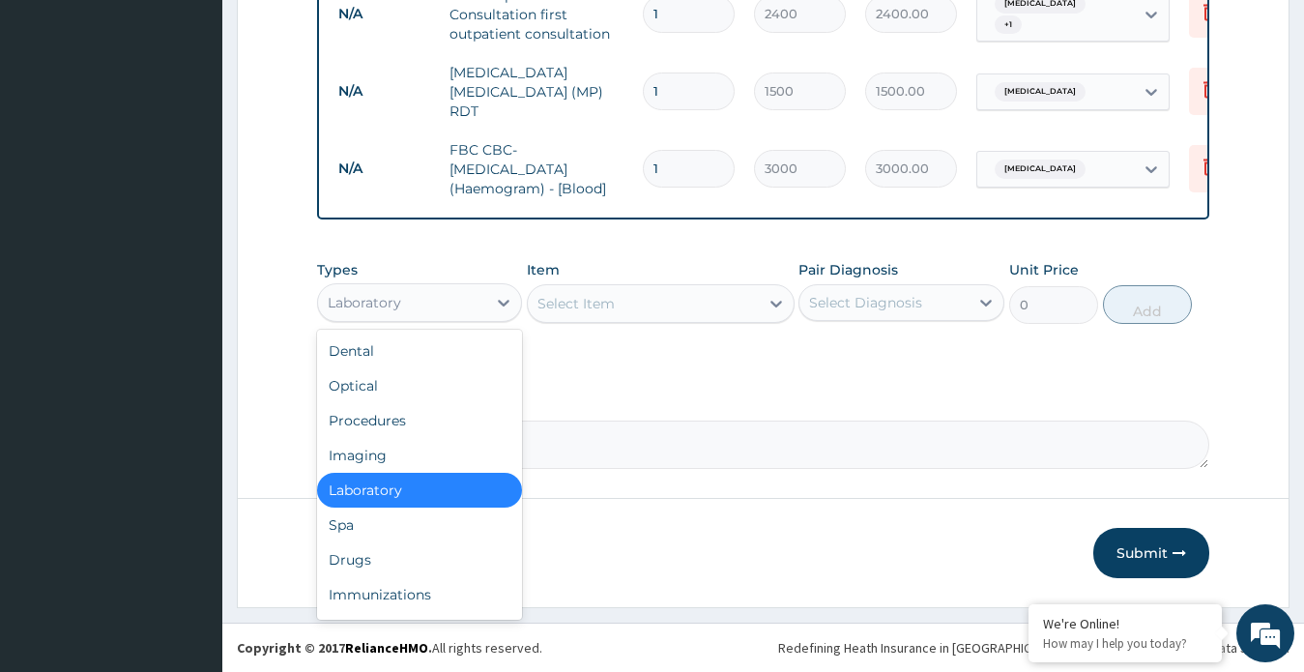
scroll to position [801, 0]
click at [343, 557] on div "Drugs" at bounding box center [420, 559] width 206 height 35
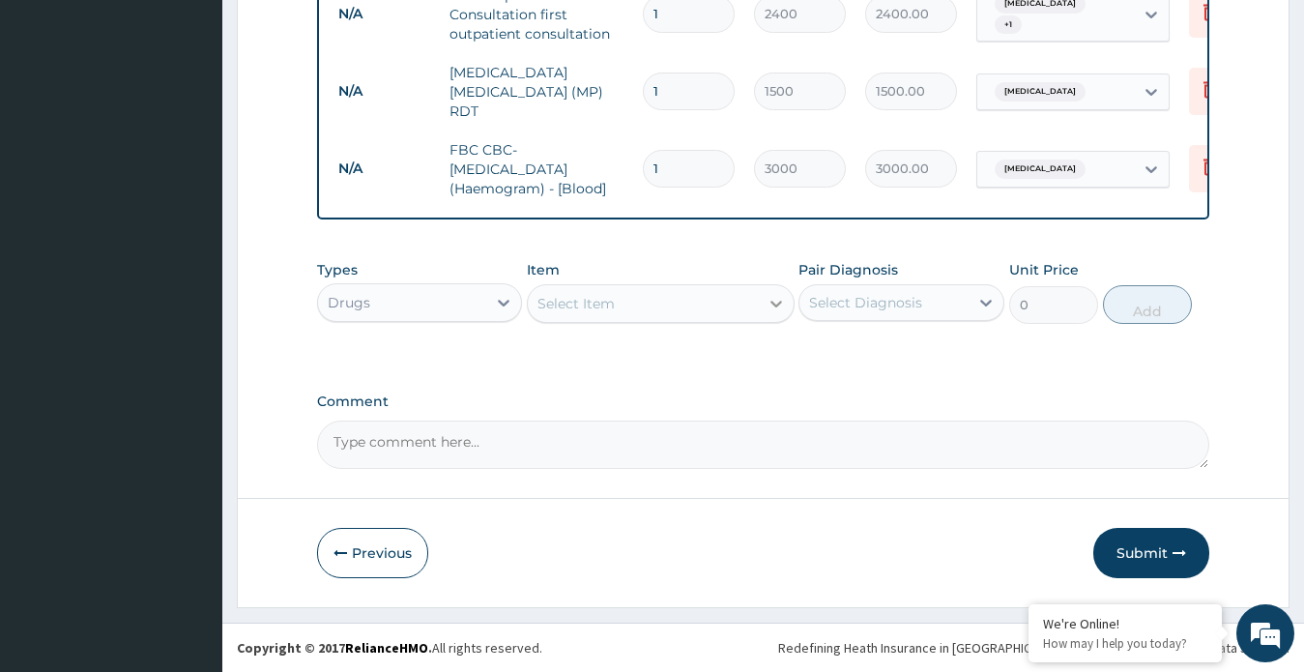
click at [762, 302] on div at bounding box center [776, 303] width 35 height 35
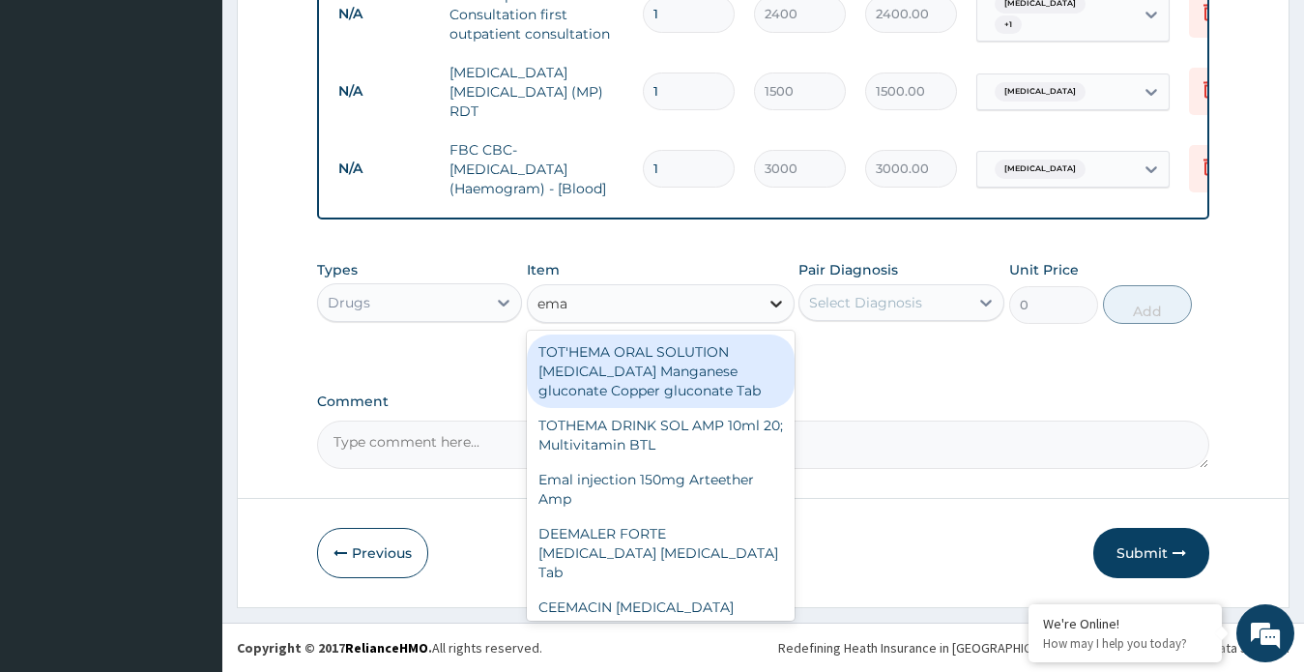
type input "emal"
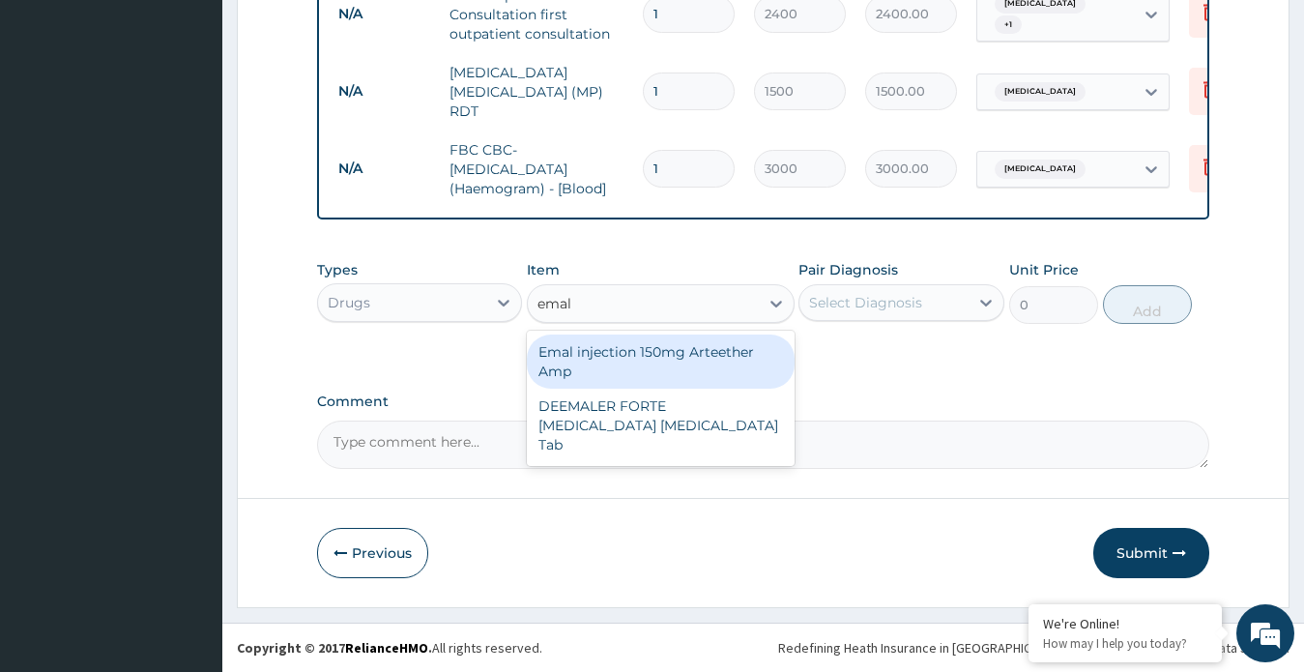
click at [675, 366] on div "Emal injection 150mg Arteether Amp" at bounding box center [661, 361] width 268 height 54
type input "4259.25"
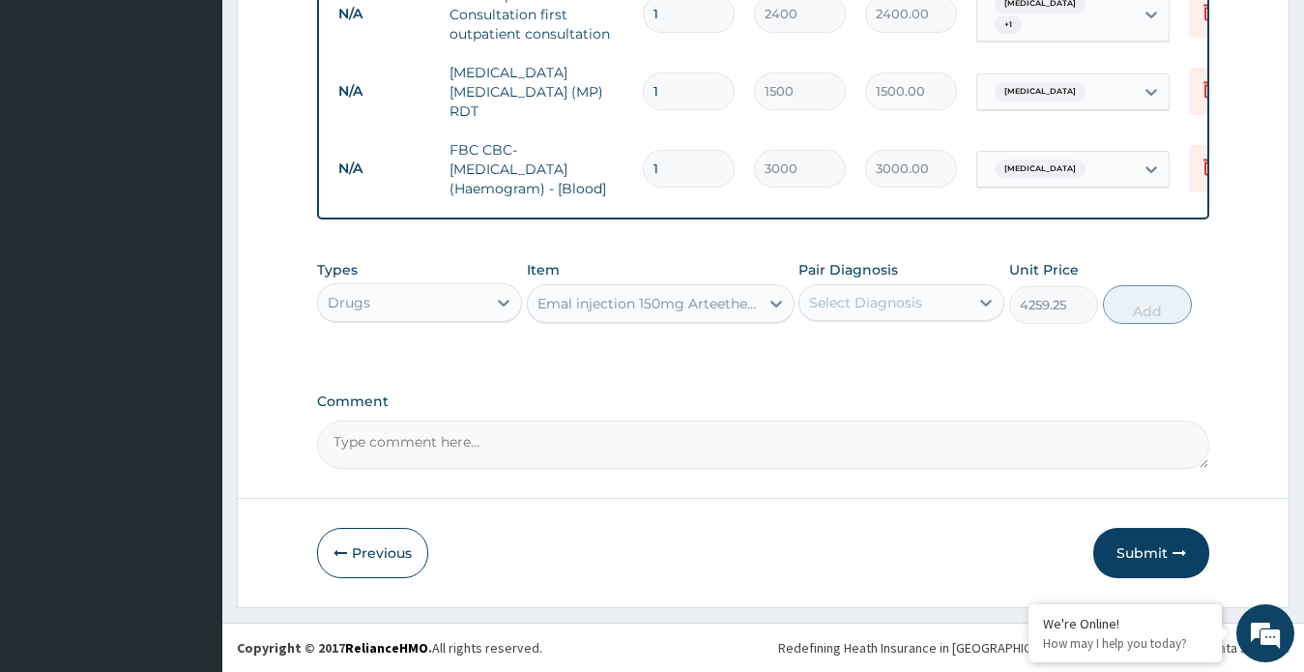
click at [953, 291] on div "Select Diagnosis" at bounding box center [883, 302] width 169 height 31
click at [920, 353] on div "Malaria" at bounding box center [901, 352] width 206 height 40
checkbox input "true"
click at [1136, 301] on button "Add" at bounding box center [1147, 304] width 89 height 39
type input "0"
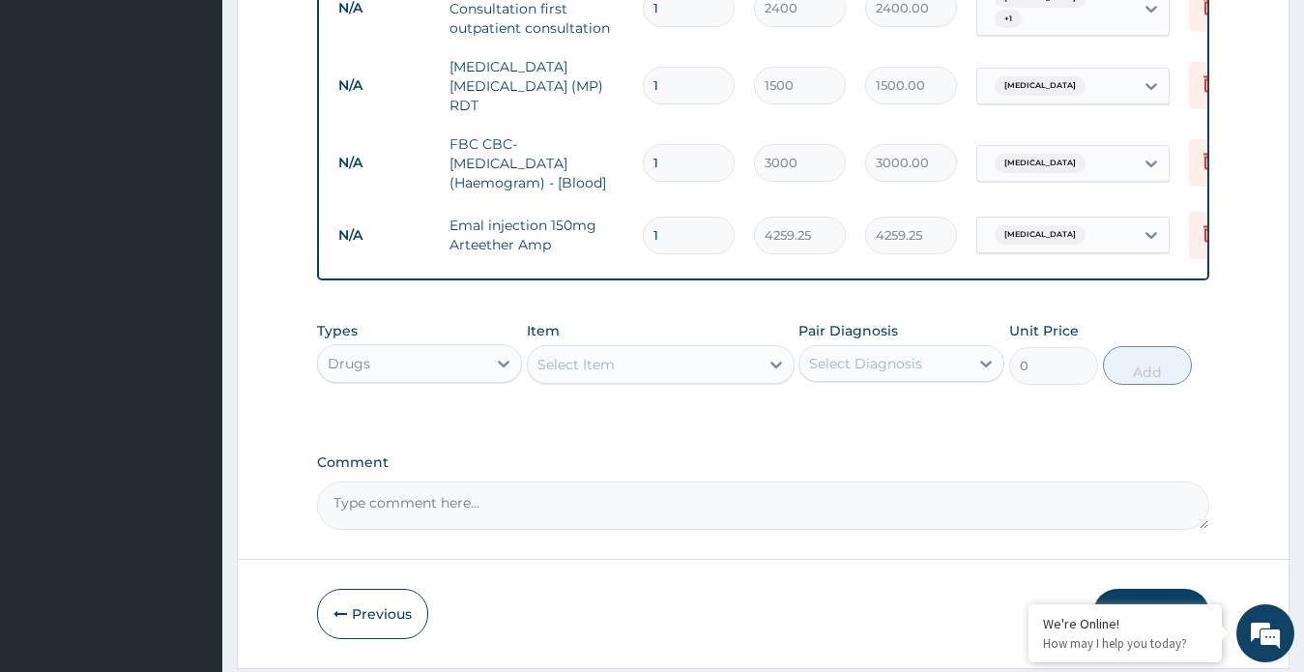
click at [742, 371] on div "Select Item" at bounding box center [643, 364] width 231 height 31
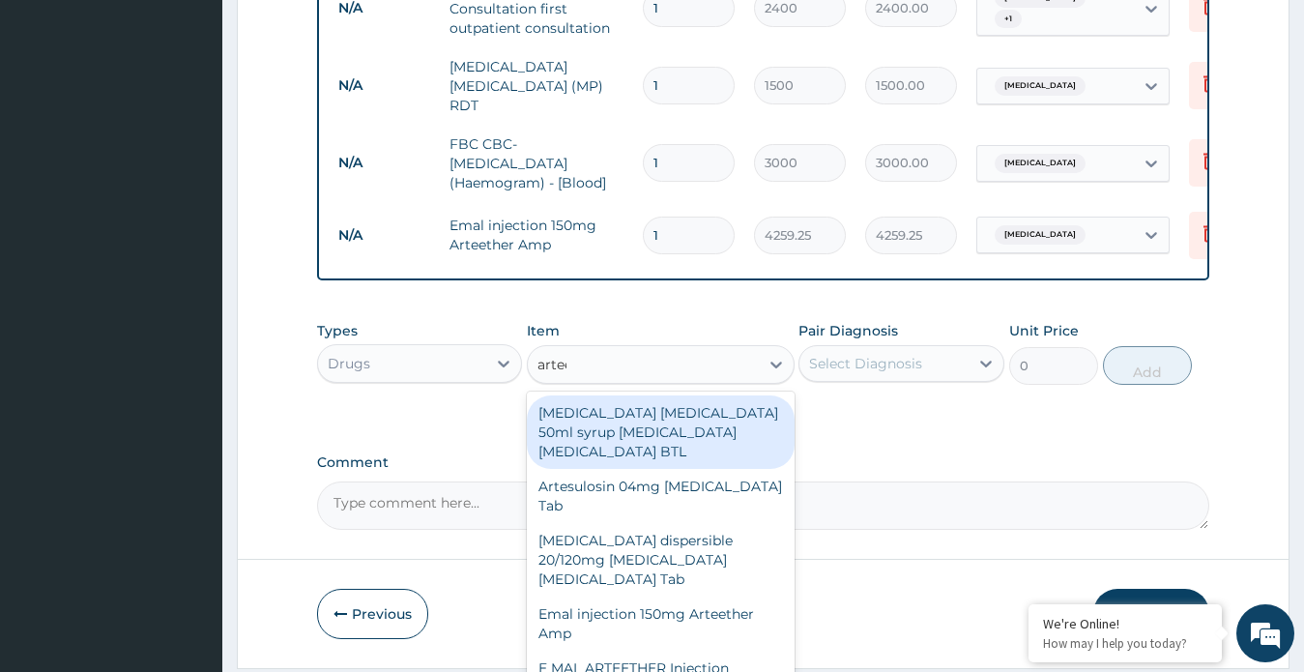
type input "arteeth"
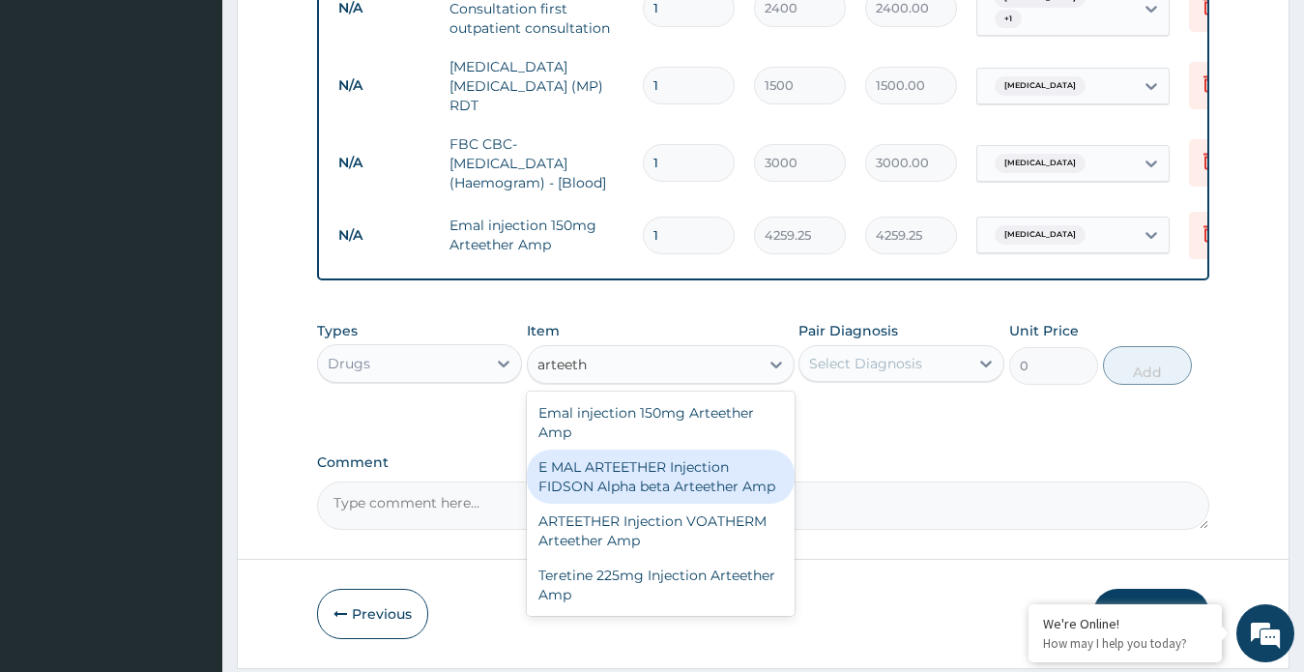
click at [630, 474] on div "E MAL ARTEETHER Injection FIDSON Alpha beta Arteether Amp" at bounding box center [661, 476] width 268 height 54
type input "4140"
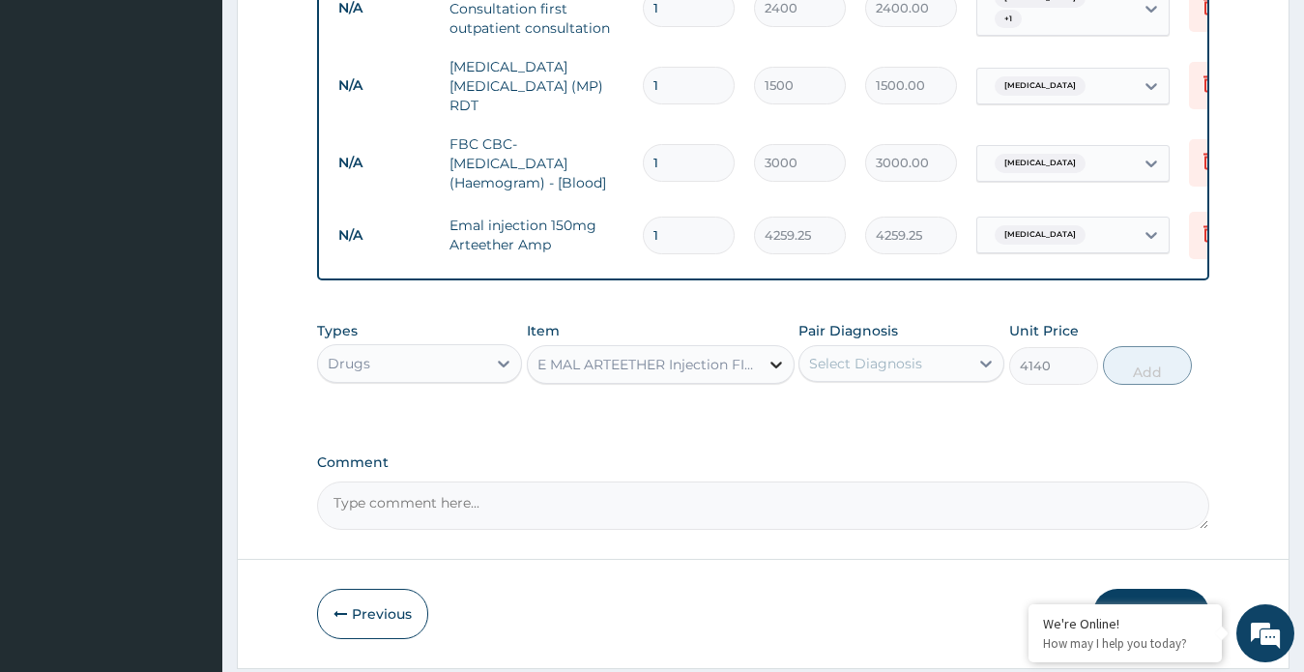
click at [762, 369] on div at bounding box center [776, 364] width 35 height 35
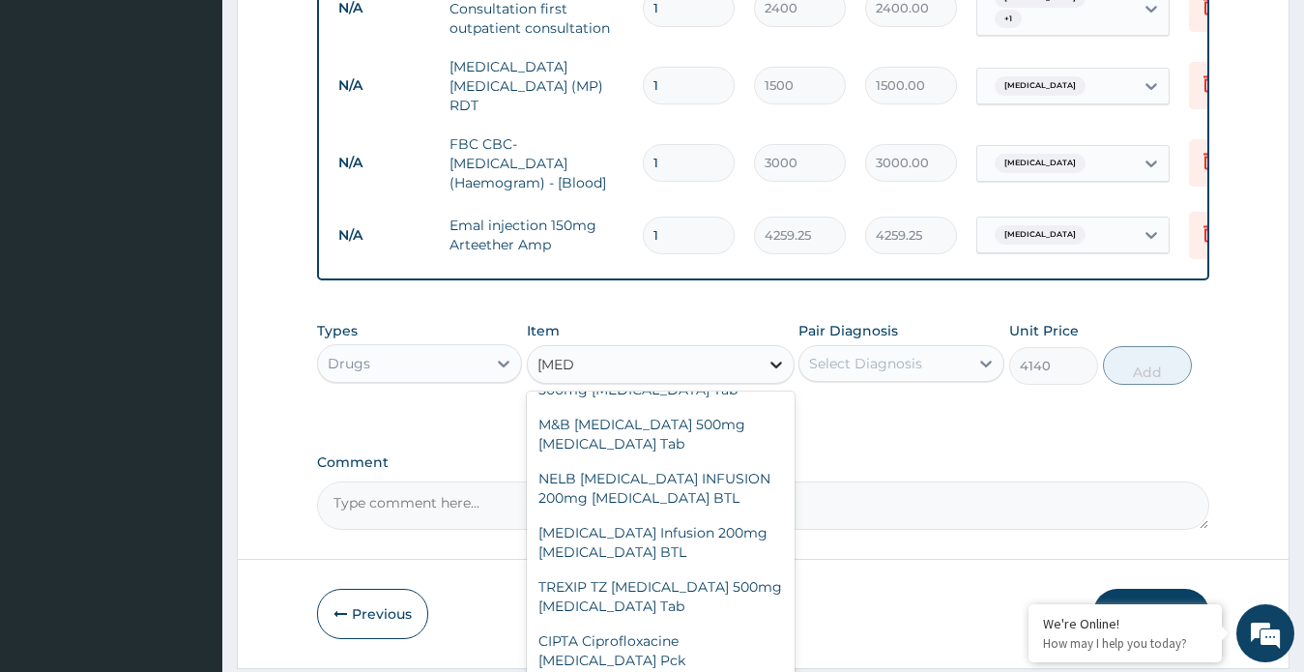
scroll to position [1090, 0]
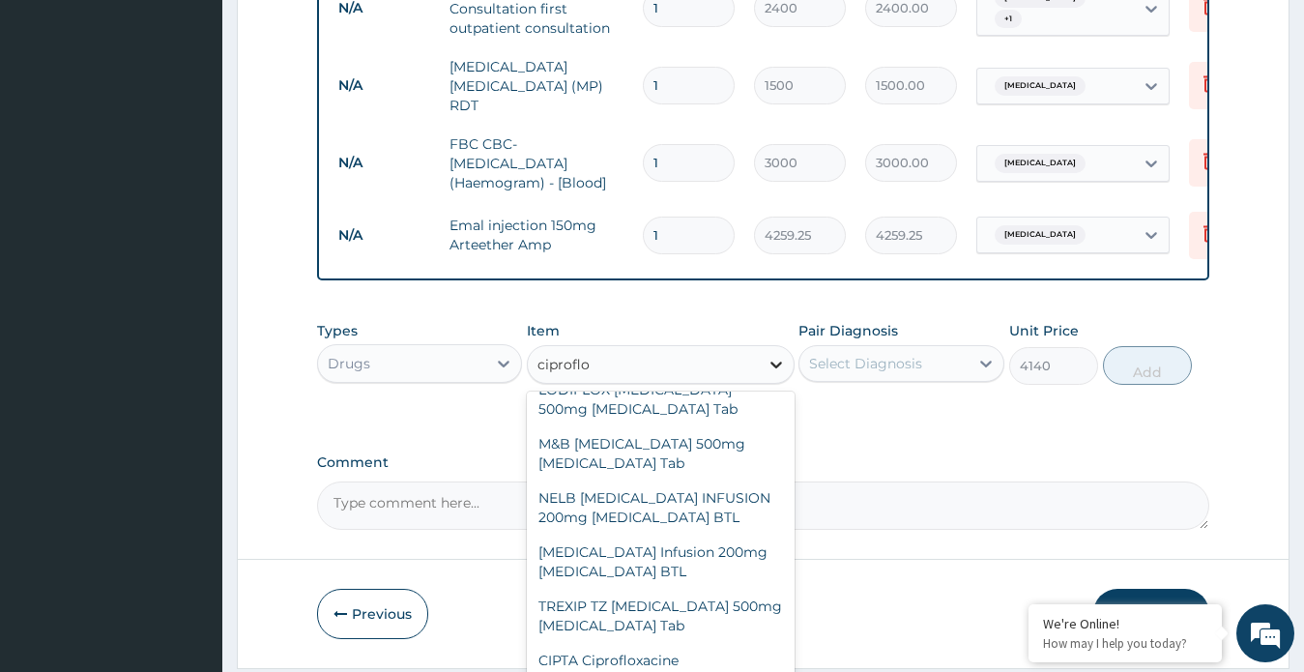
type input "ciproflox"
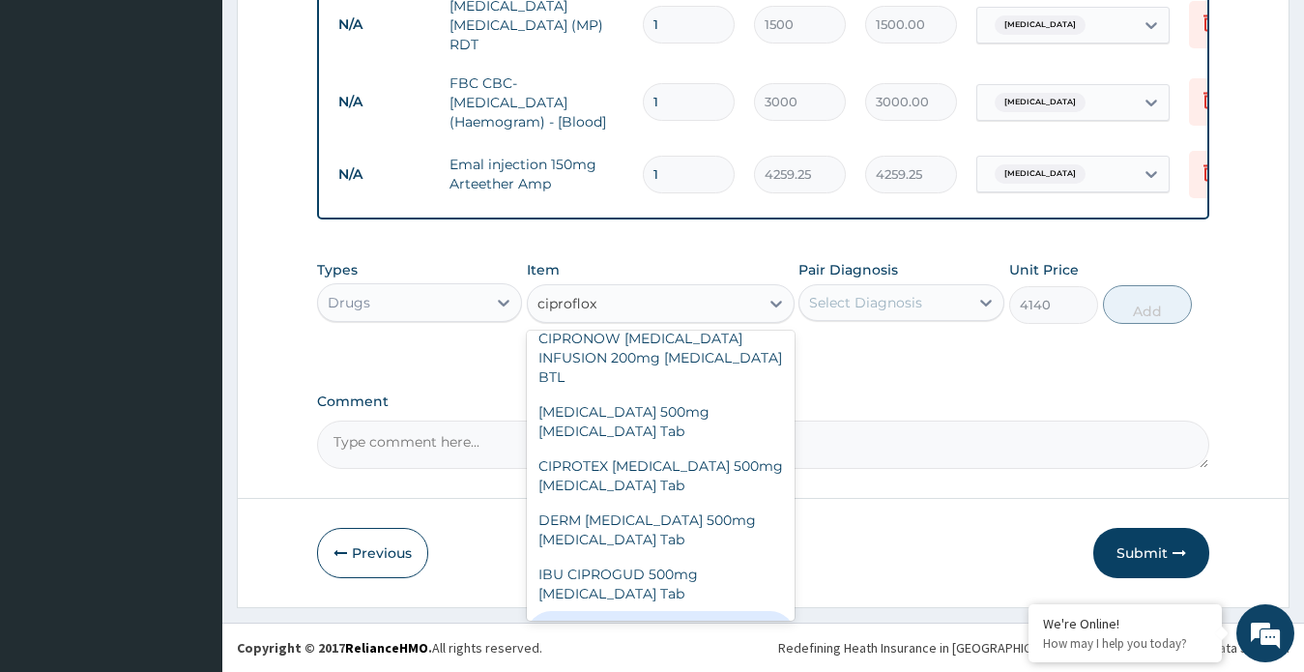
scroll to position [703, 0]
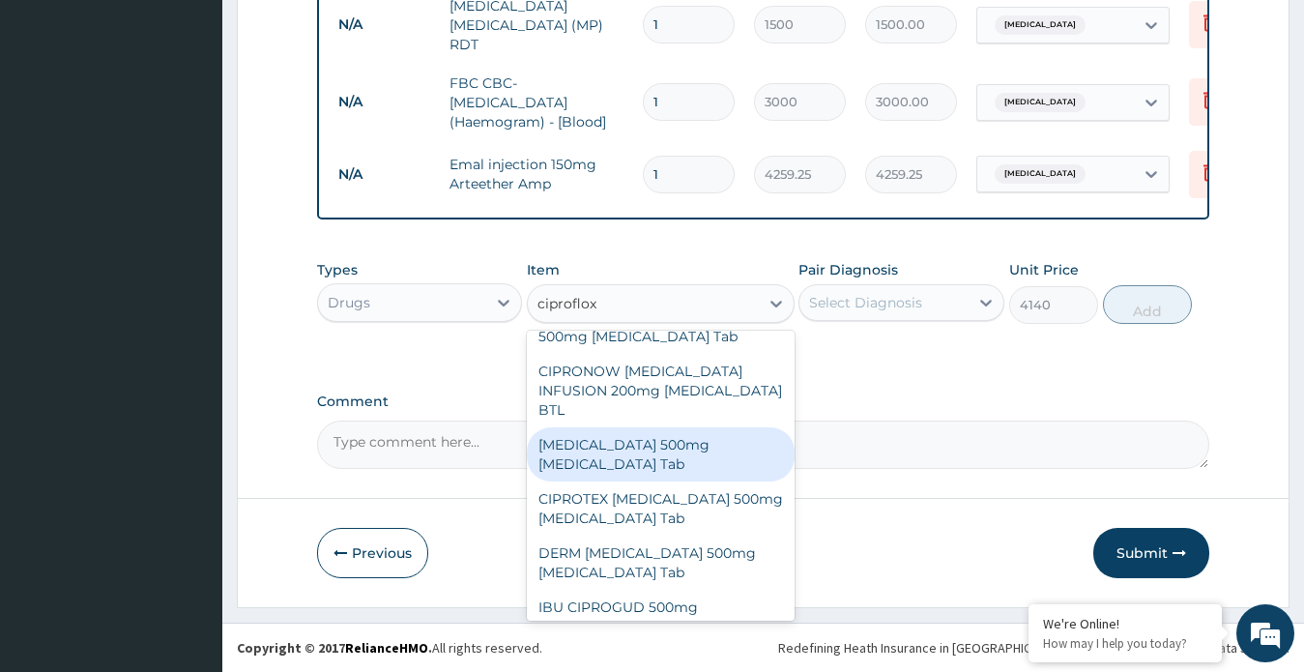
click at [661, 441] on div "CIPRO 500mg Ciprofloxacin Tab" at bounding box center [661, 454] width 268 height 54
type input "431.25"
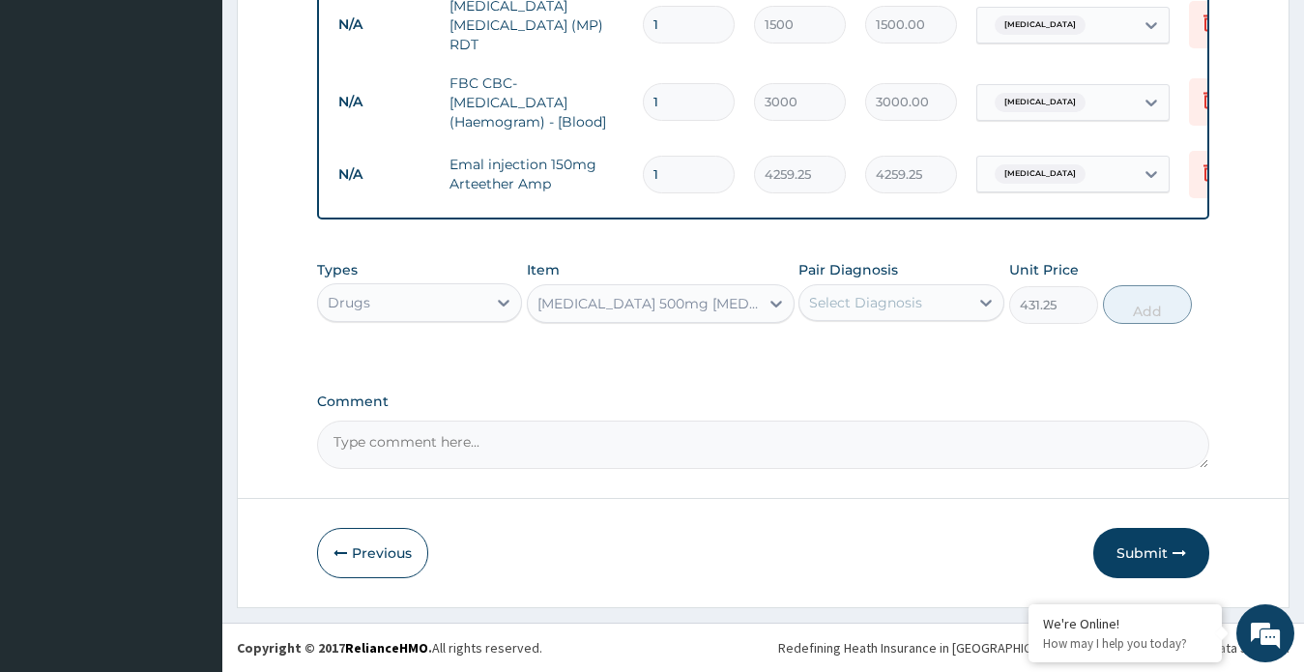
click at [877, 313] on div "Select Diagnosis" at bounding box center [883, 302] width 169 height 31
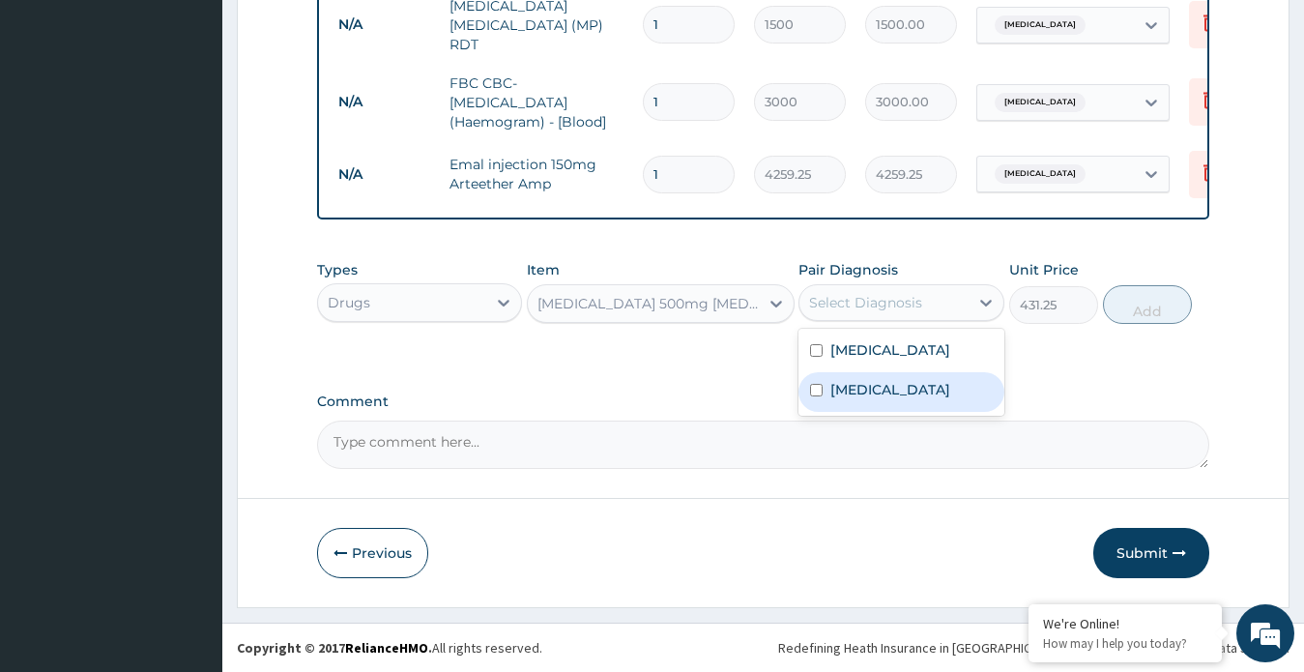
click at [893, 384] on div "Sepsis" at bounding box center [901, 392] width 206 height 40
checkbox input "true"
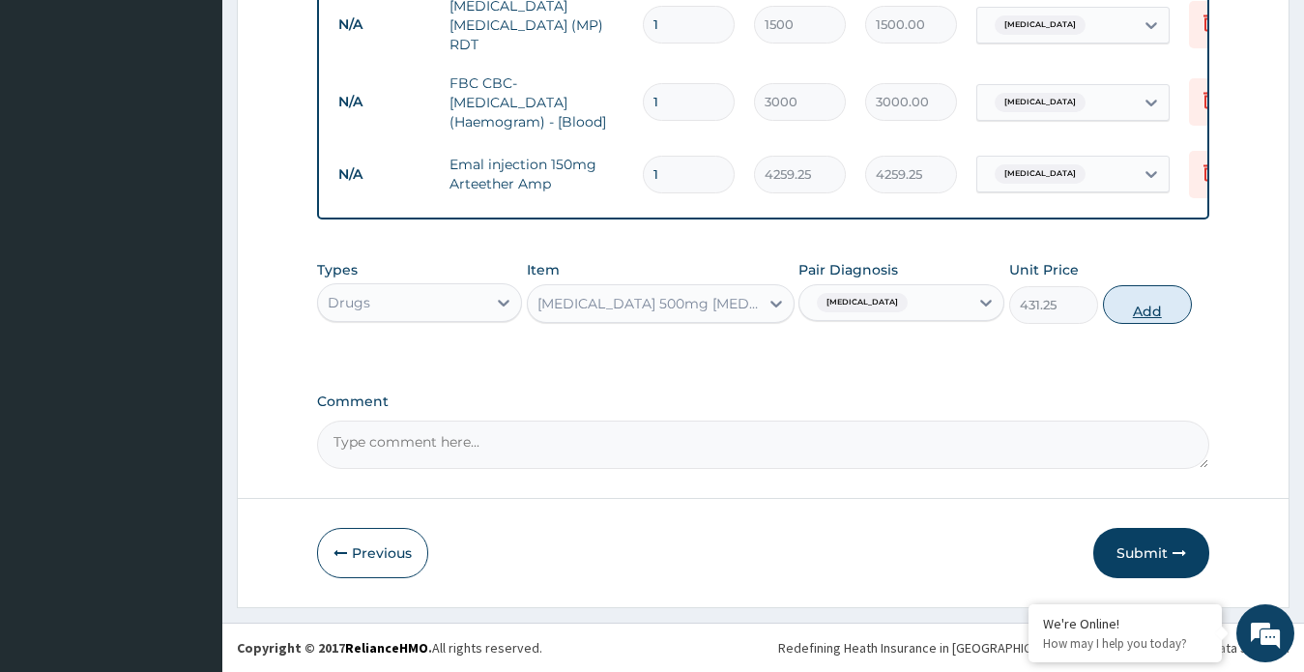
click at [1116, 287] on button "Add" at bounding box center [1147, 304] width 89 height 39
type input "0"
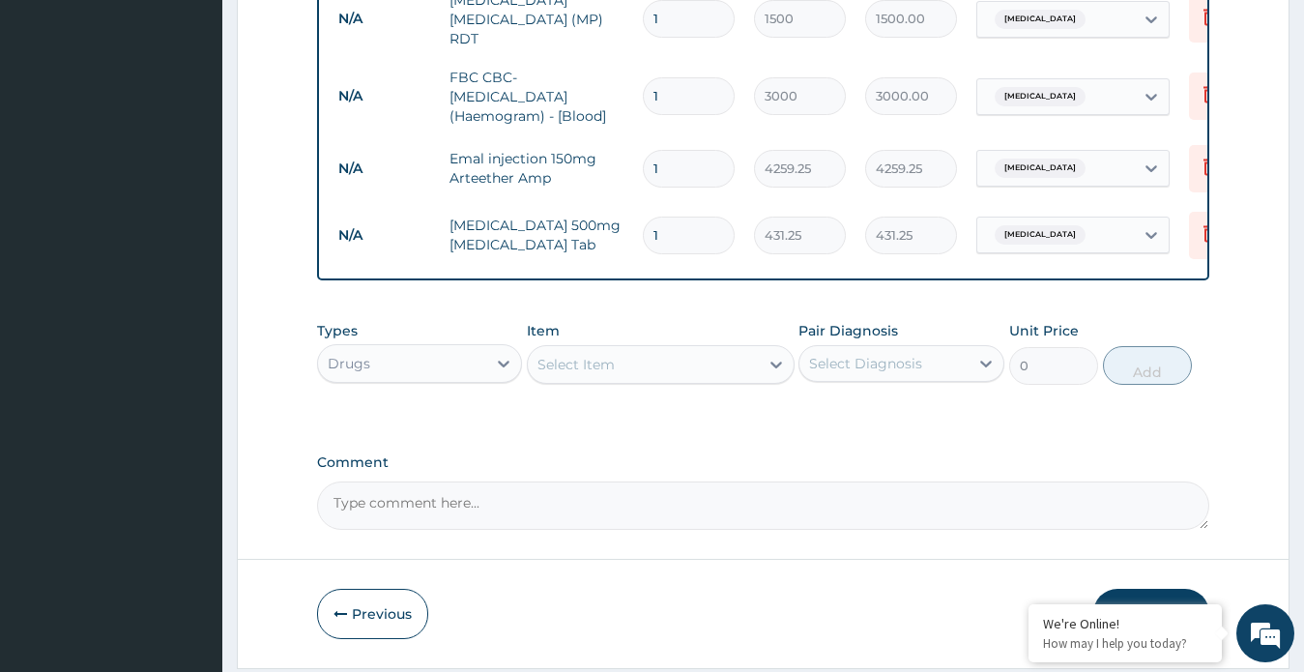
type input "14"
type input "6037.50"
type input "14"
click at [700, 370] on div "Select Item" at bounding box center [643, 364] width 231 height 31
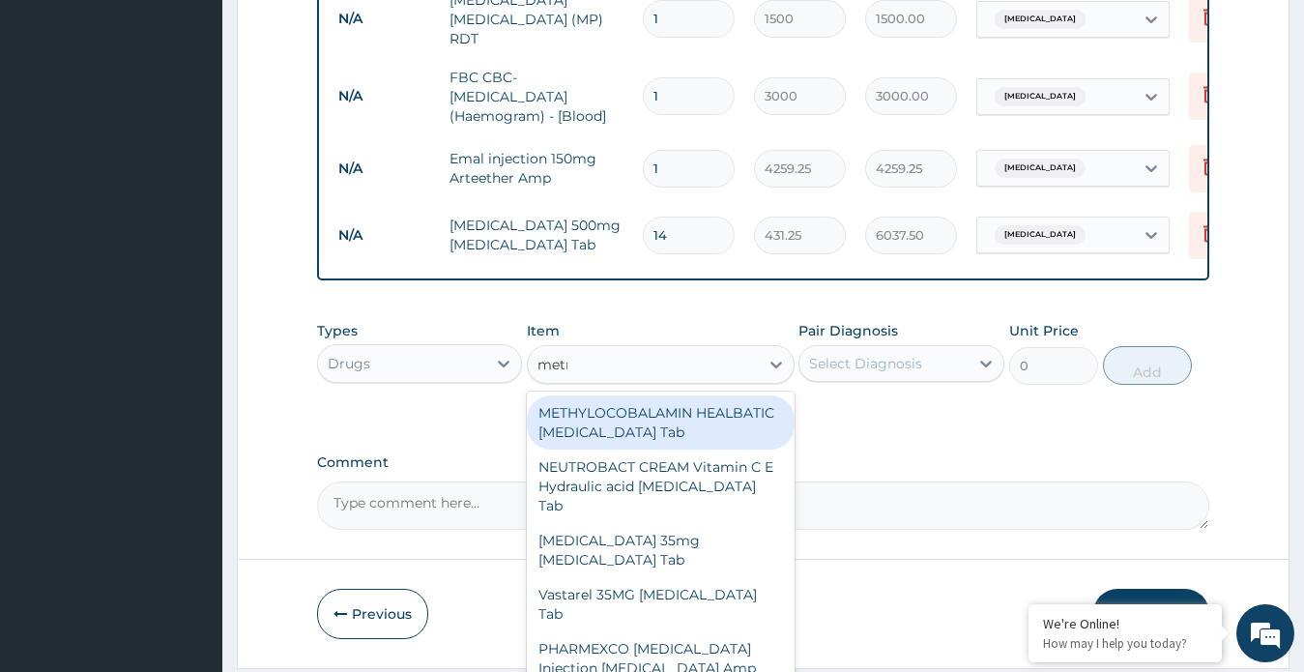
type input "metronid"
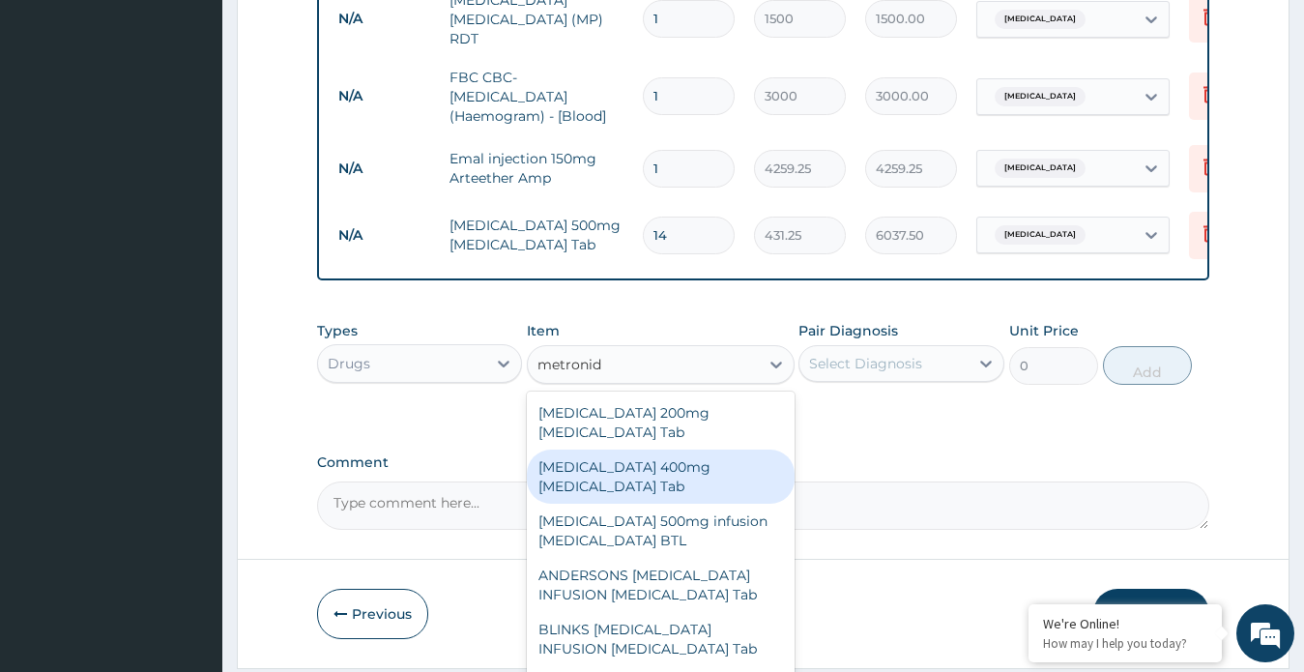
click at [621, 457] on div "Flagyl 400mg Metronidazole Tab" at bounding box center [661, 476] width 268 height 54
type input "34.5"
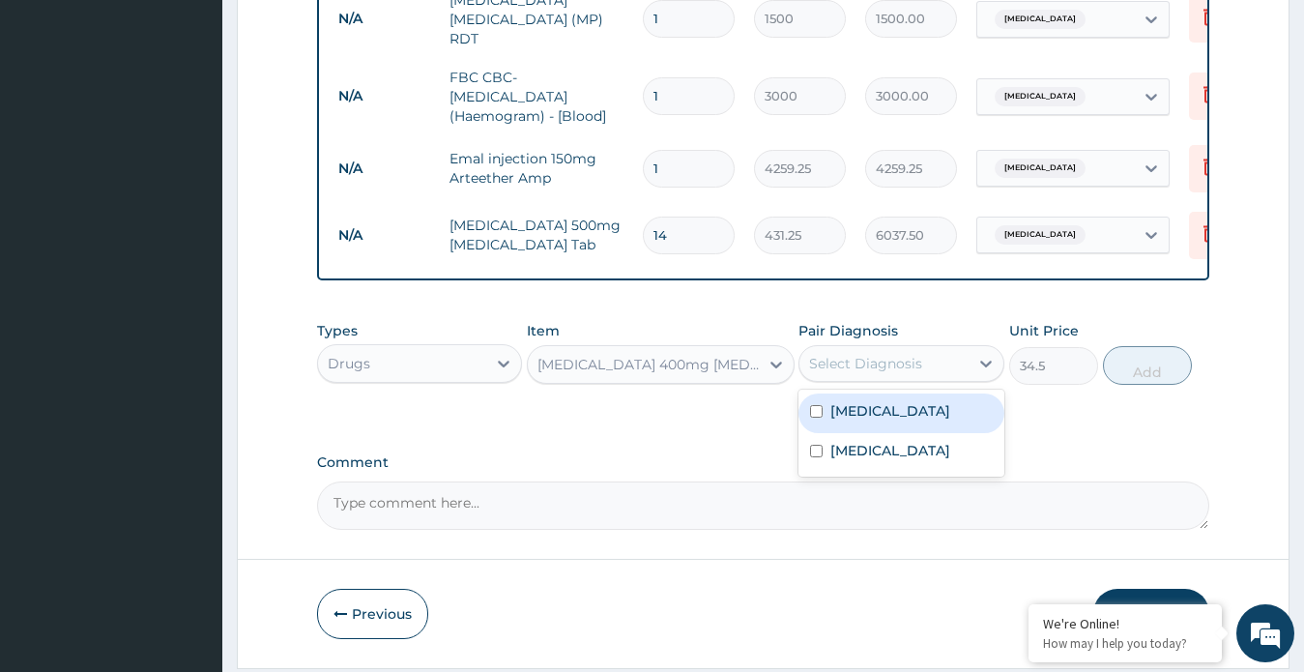
click at [862, 373] on div "Select Diagnosis" at bounding box center [865, 363] width 113 height 19
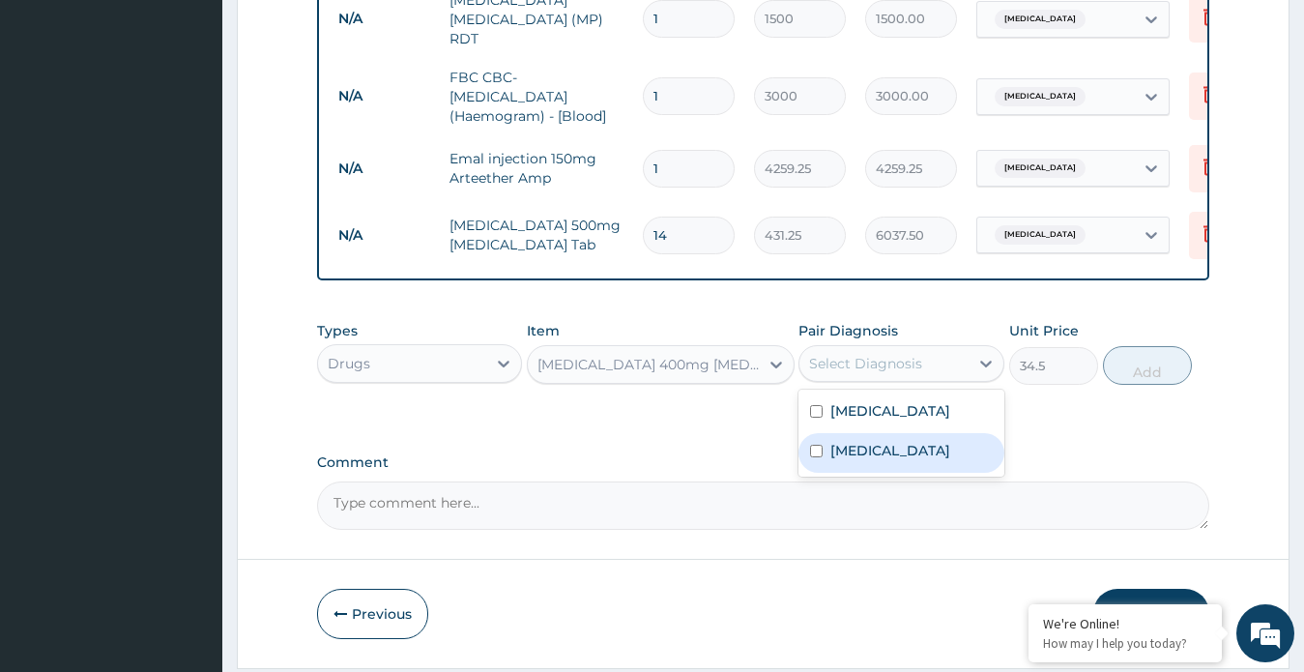
click at [883, 453] on div "Sepsis" at bounding box center [901, 453] width 206 height 40
checkbox input "true"
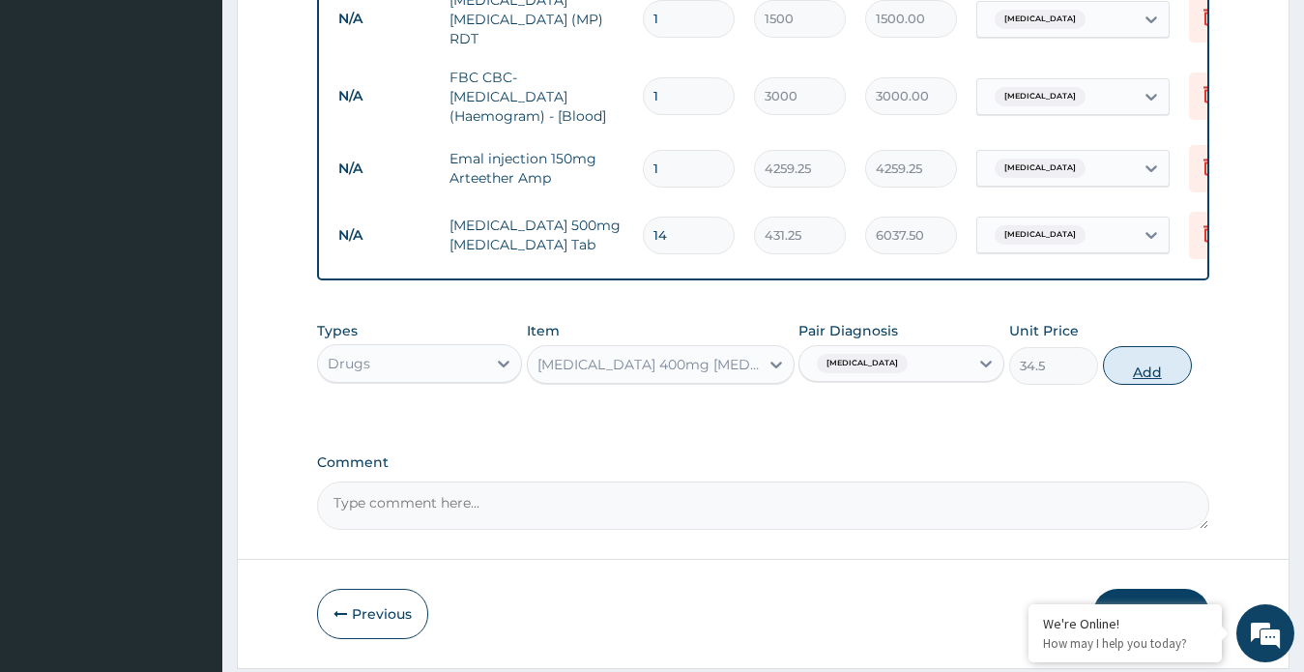
click at [1114, 362] on button "Add" at bounding box center [1147, 365] width 89 height 39
type input "0"
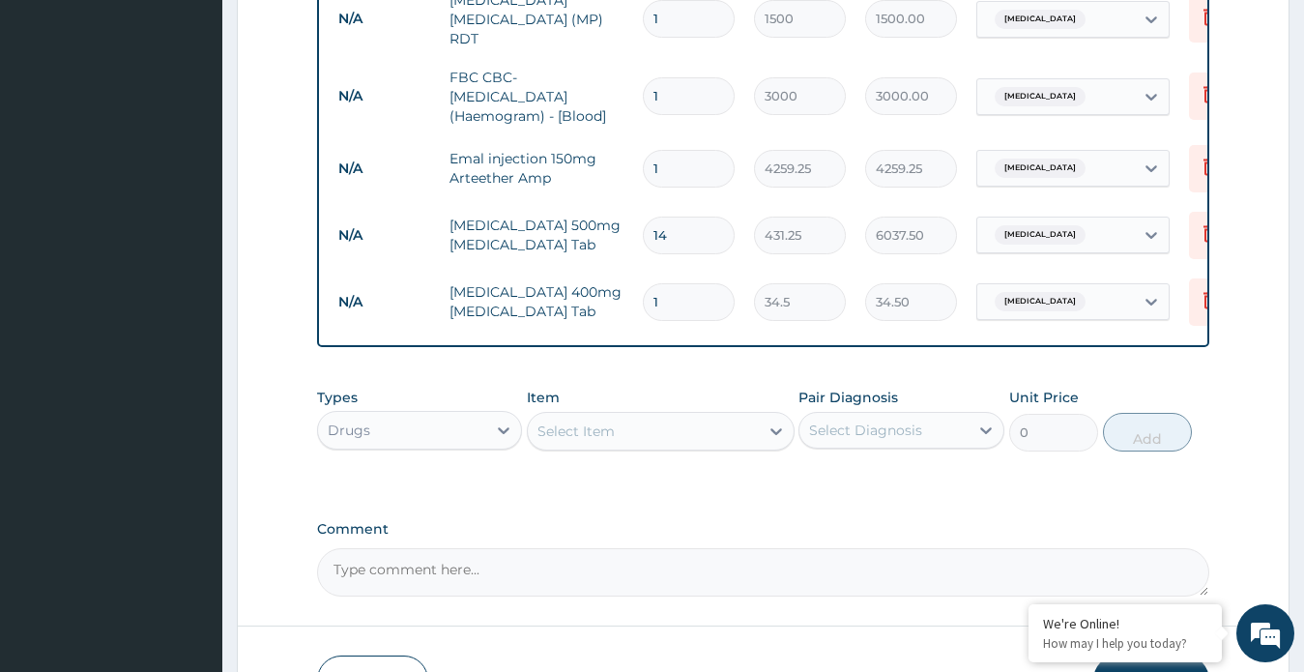
type input "0.00"
type input "2"
type input "69.00"
type input "21"
type input "724.50"
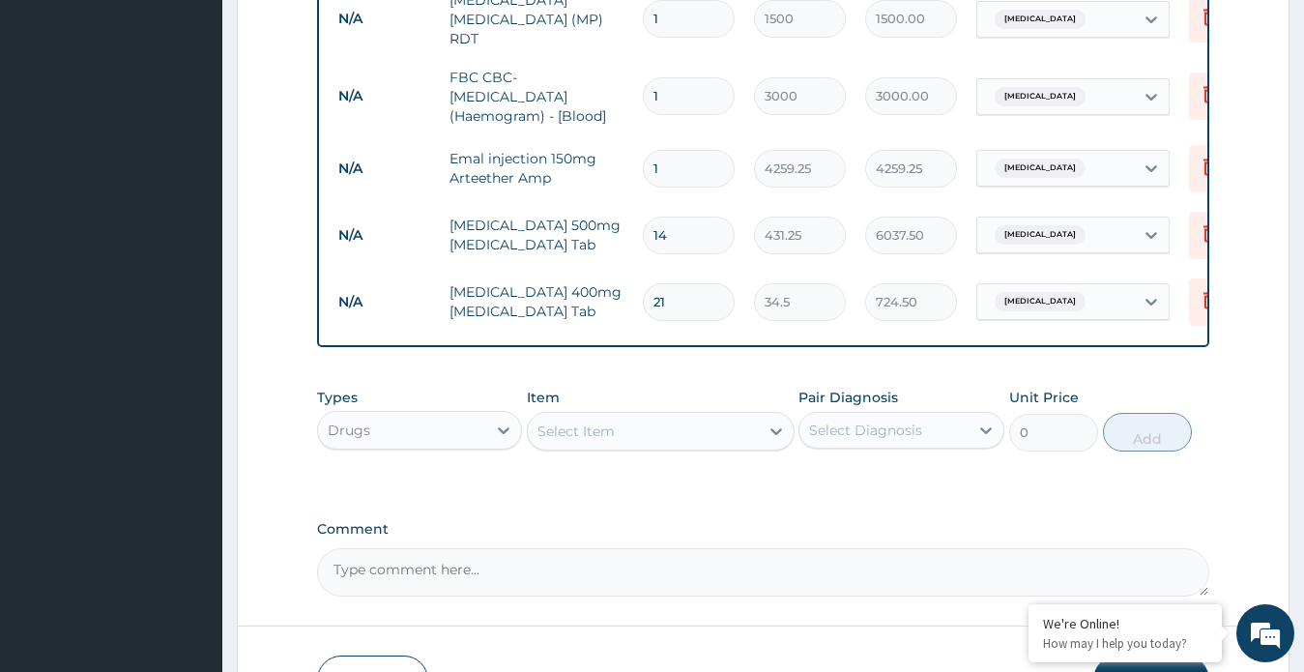
type input "21"
click at [719, 435] on div "Select Item" at bounding box center [643, 431] width 231 height 31
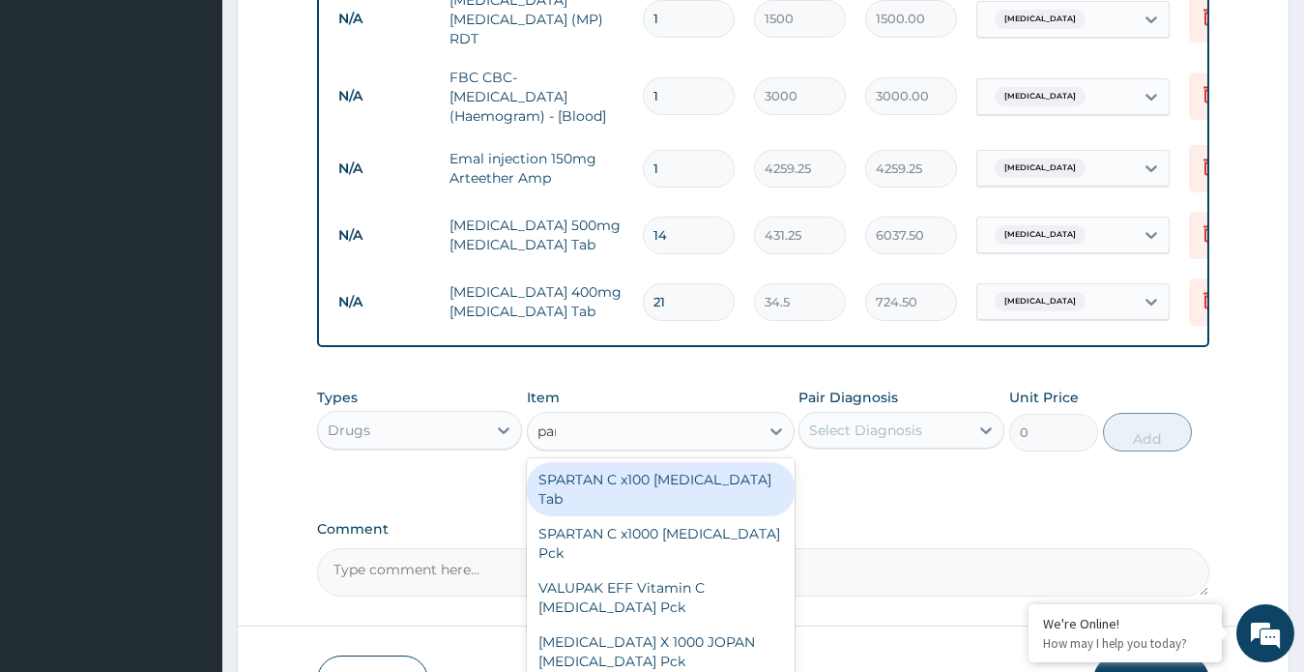
type input "paracetamol"
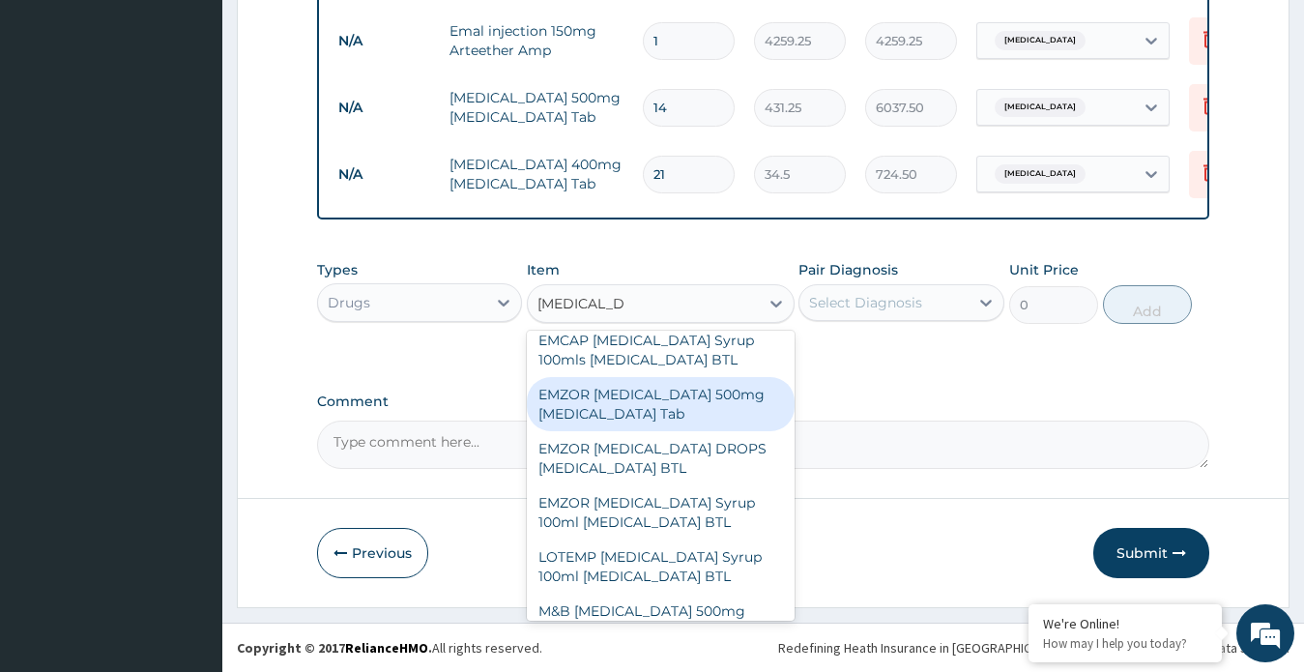
scroll to position [290, 0]
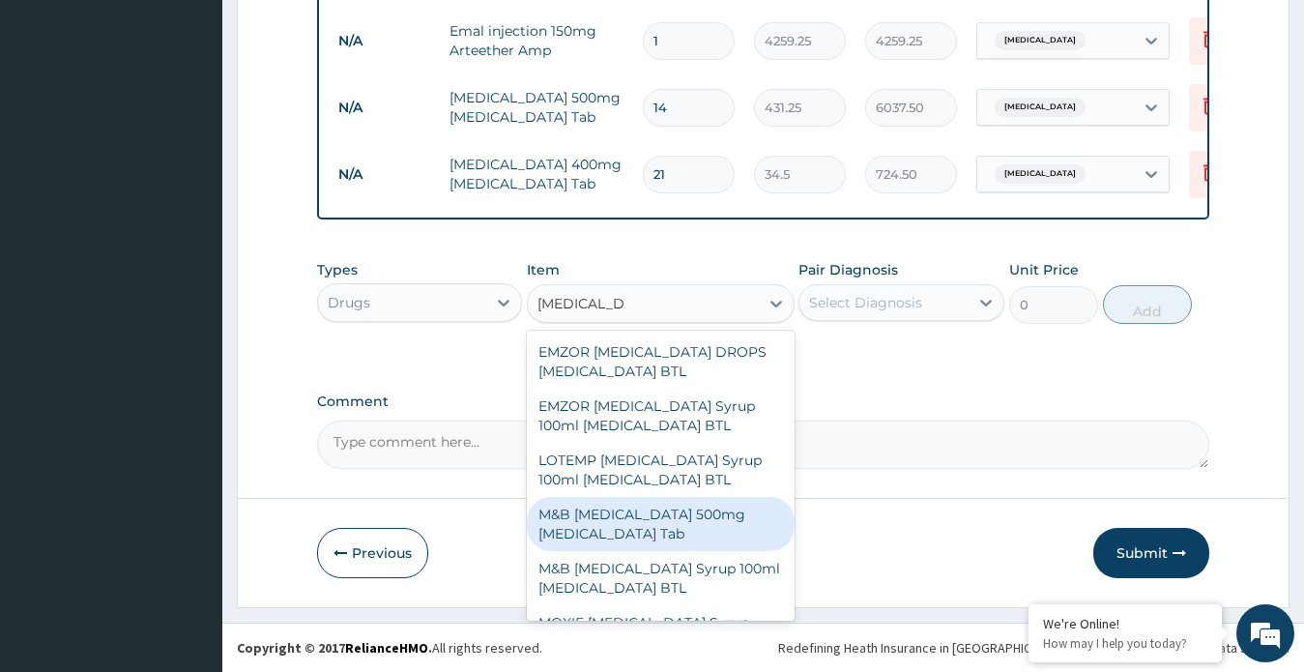
click at [630, 505] on div "M&B PARACETAMOL 500mg Acetaminophen Tab" at bounding box center [661, 524] width 268 height 54
type input "17.25"
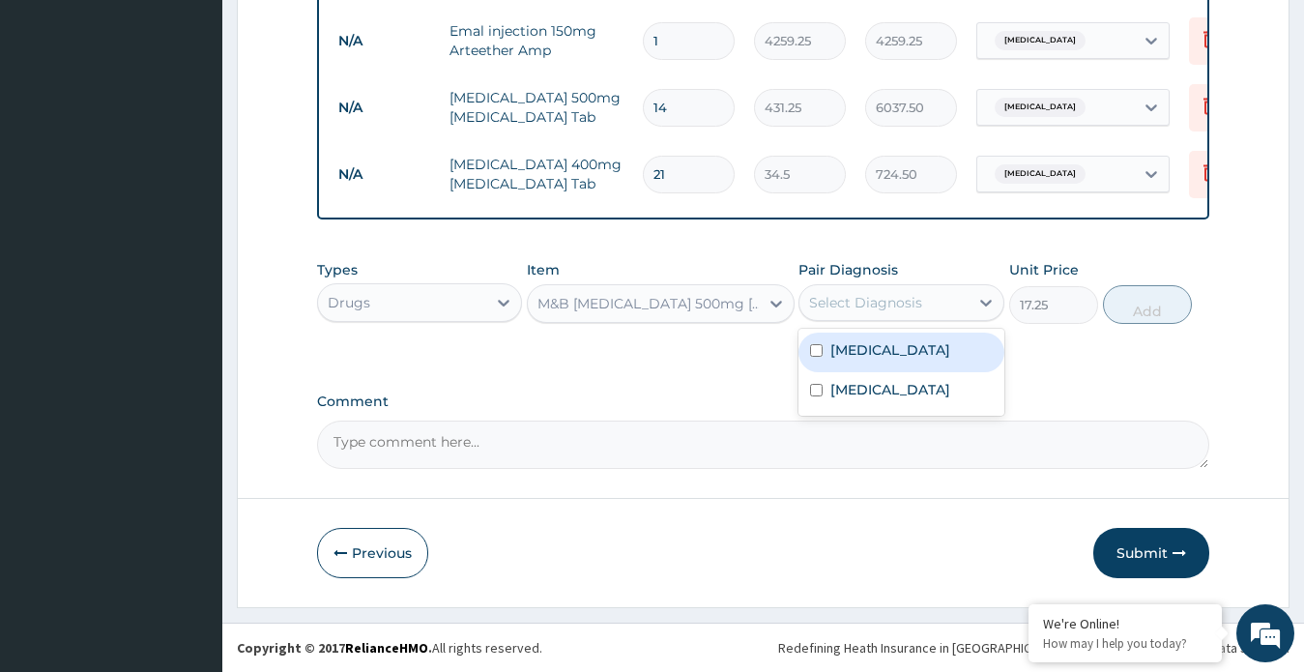
click at [888, 307] on div "Select Diagnosis" at bounding box center [865, 302] width 113 height 19
click at [883, 350] on div "Malaria" at bounding box center [901, 352] width 206 height 40
checkbox input "true"
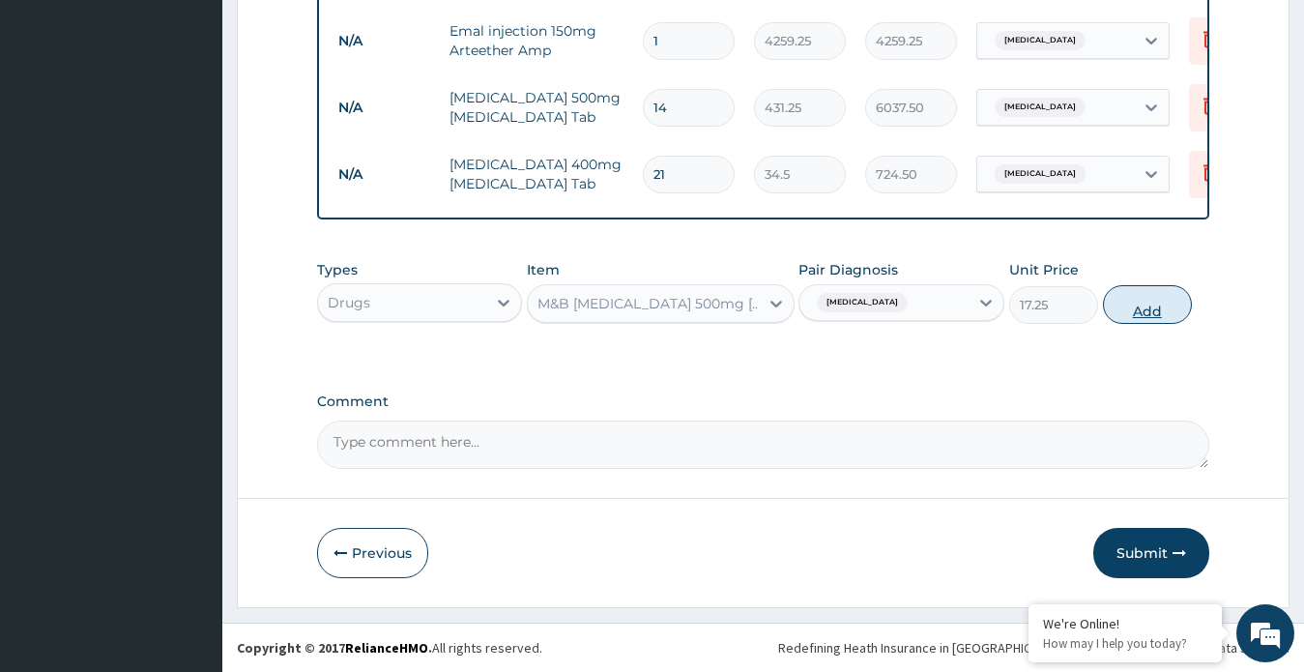
click at [1122, 302] on button "Add" at bounding box center [1147, 304] width 89 height 39
type input "0"
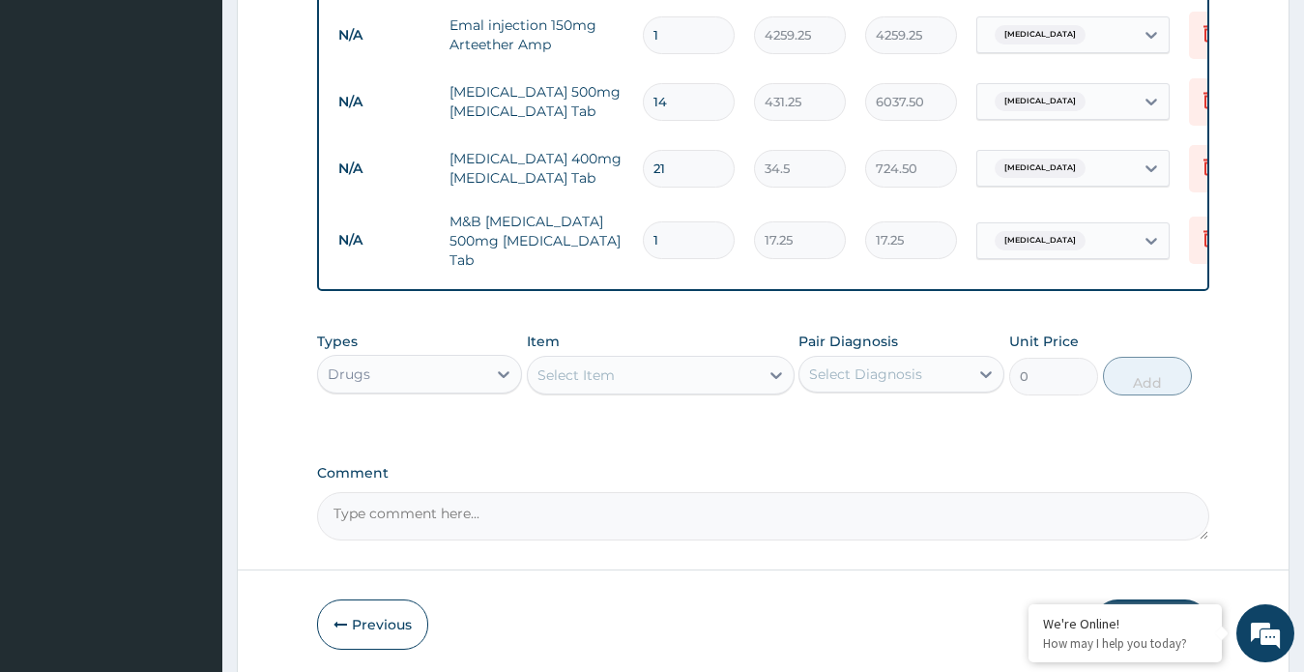
type input "11"
type input "189.75"
type input "1"
type input "17.25"
type input "18"
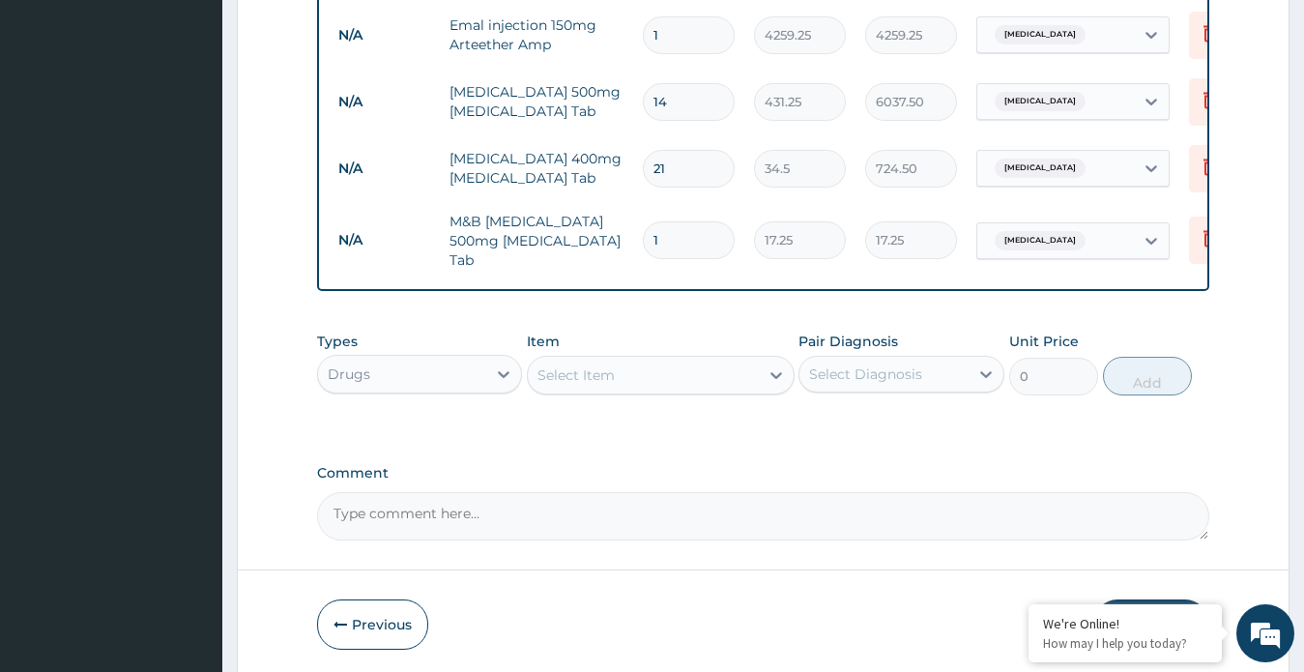
type input "310.50"
click at [689, 223] on input "18" at bounding box center [689, 240] width 92 height 38
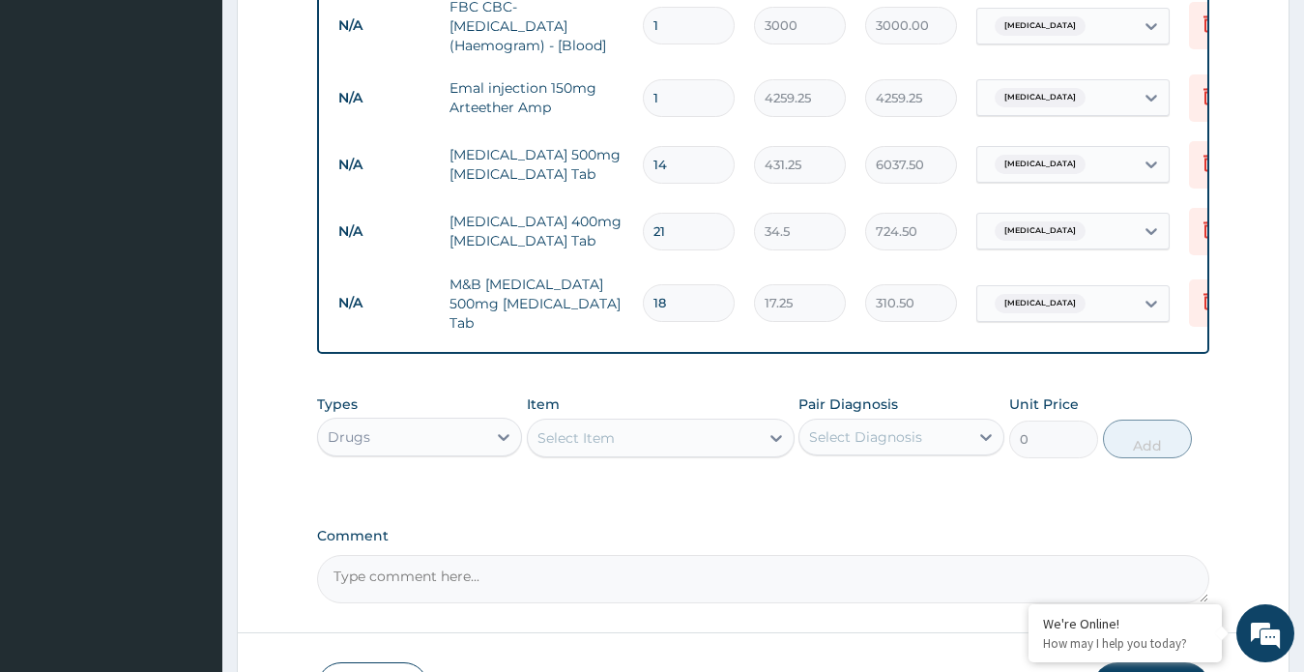
scroll to position [1078, 0]
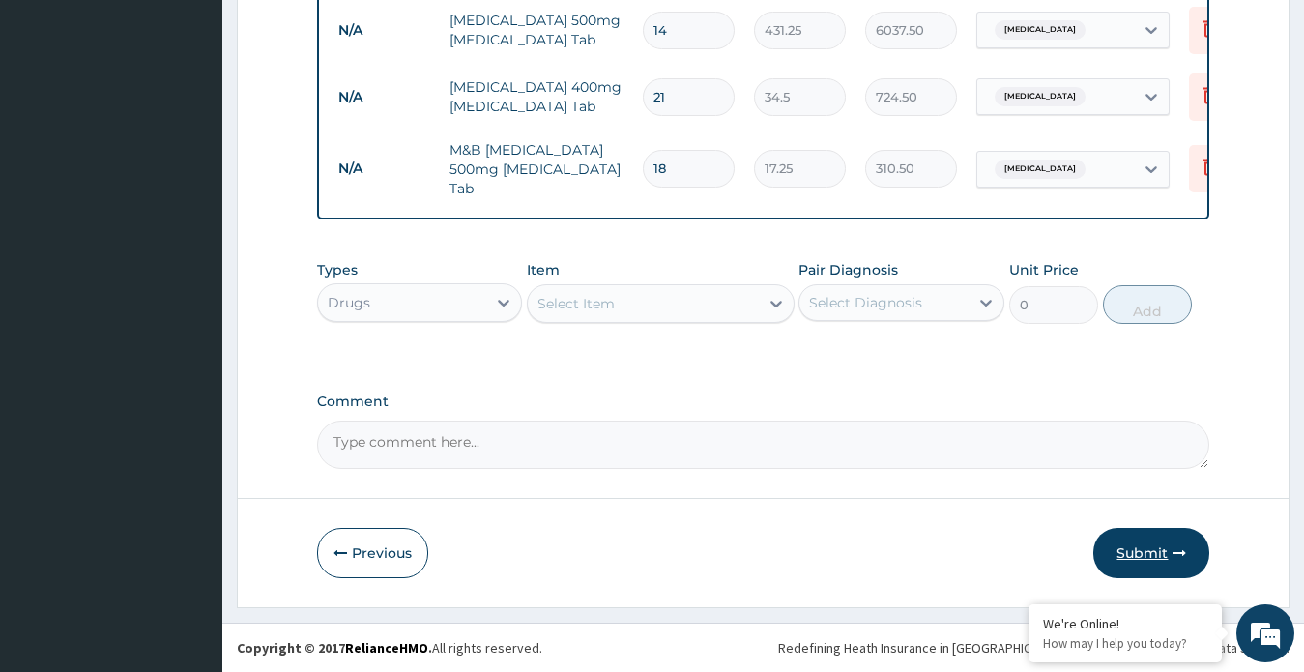
type input "18"
click at [1148, 541] on button "Submit" at bounding box center [1151, 553] width 116 height 50
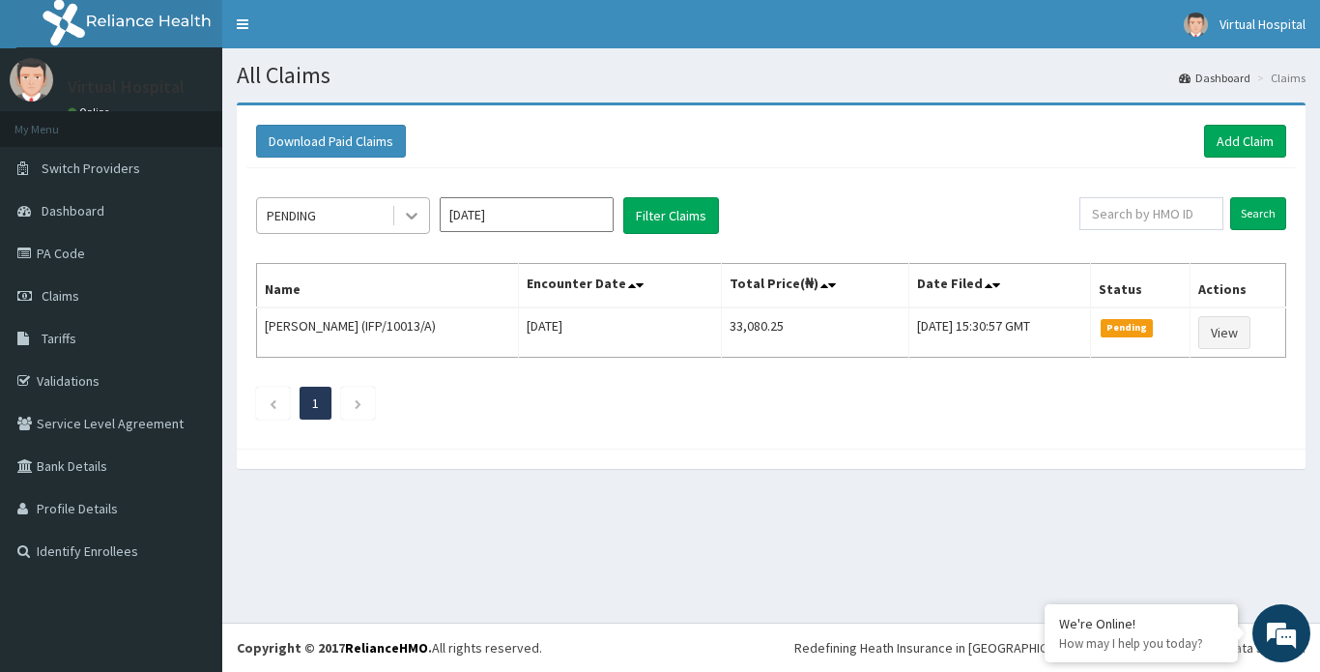
click at [402, 217] on icon at bounding box center [411, 215] width 19 height 19
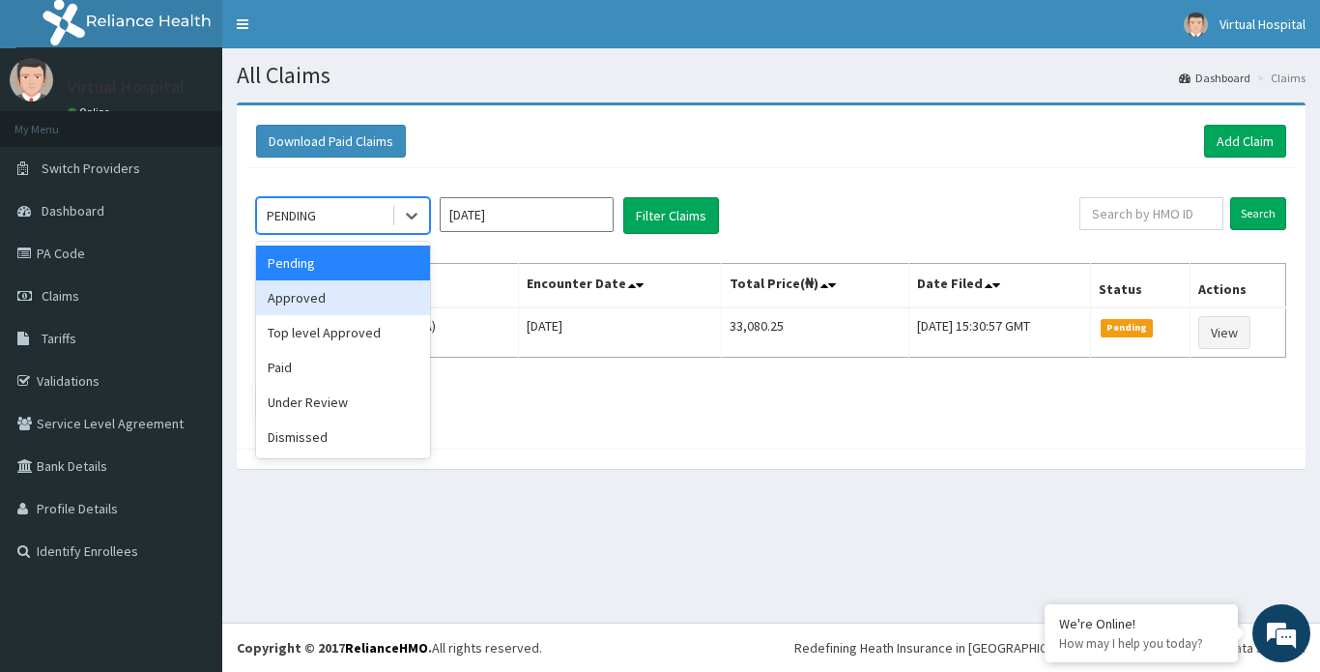
click at [262, 298] on div "Approved" at bounding box center [343, 297] width 174 height 35
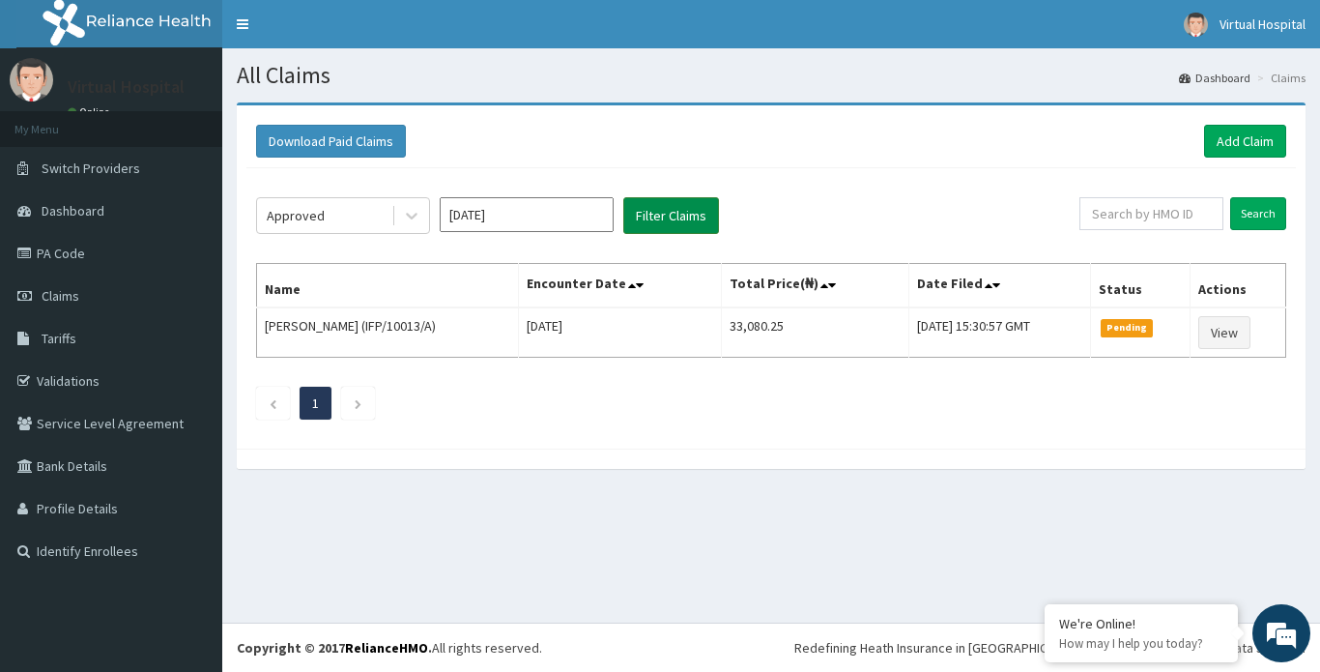
drag, startPoint x: 660, startPoint y: 226, endPoint x: 660, endPoint y: 211, distance: 15.5
click at [660, 216] on button "Filter Claims" at bounding box center [671, 215] width 96 height 37
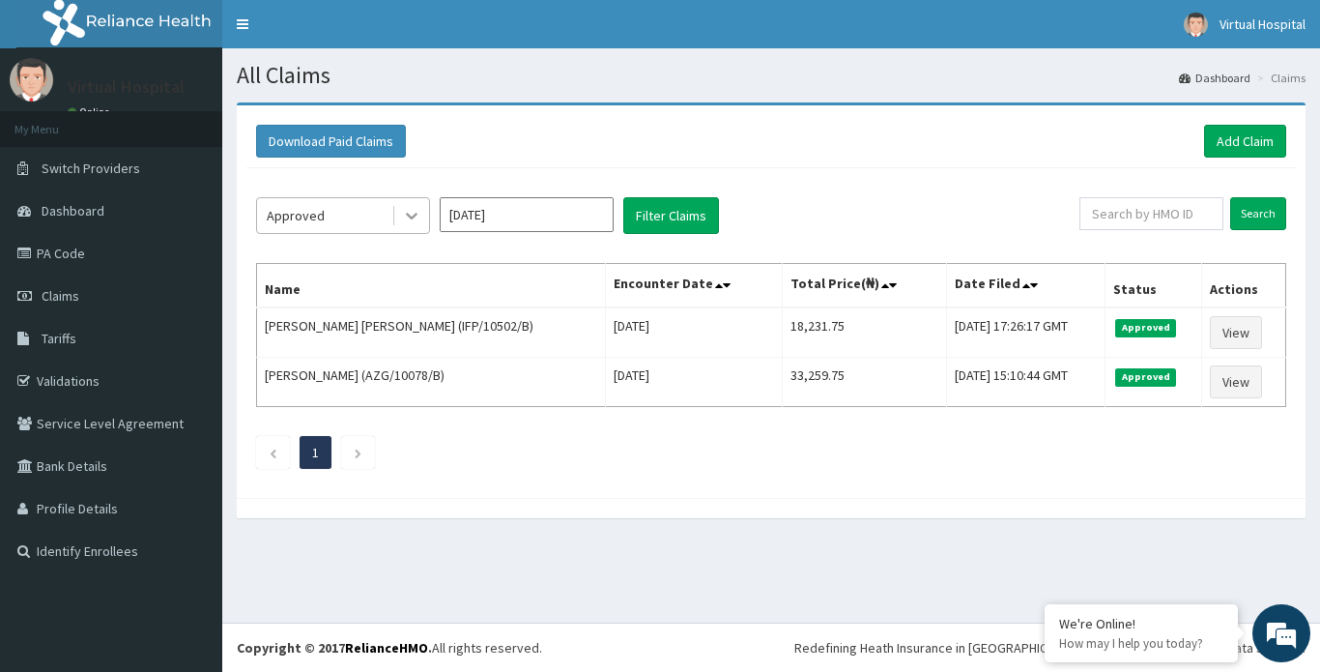
click at [406, 218] on icon at bounding box center [411, 215] width 19 height 19
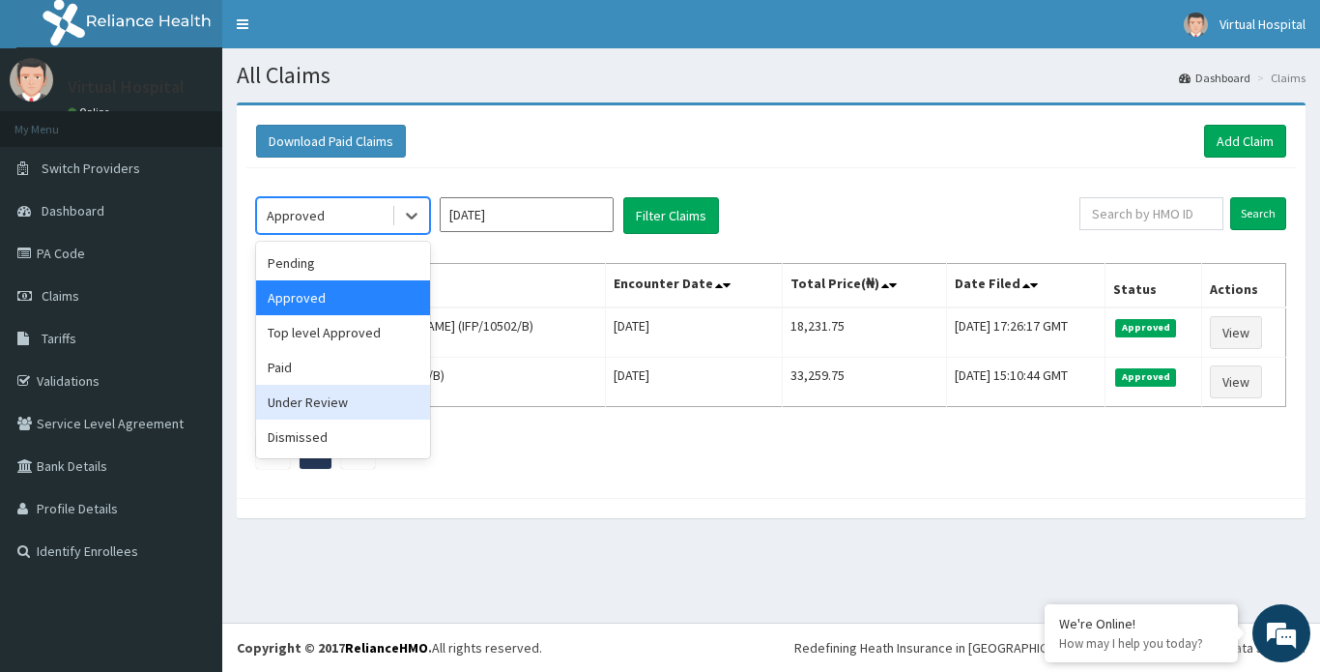
click at [329, 392] on div "Under Review" at bounding box center [343, 402] width 174 height 35
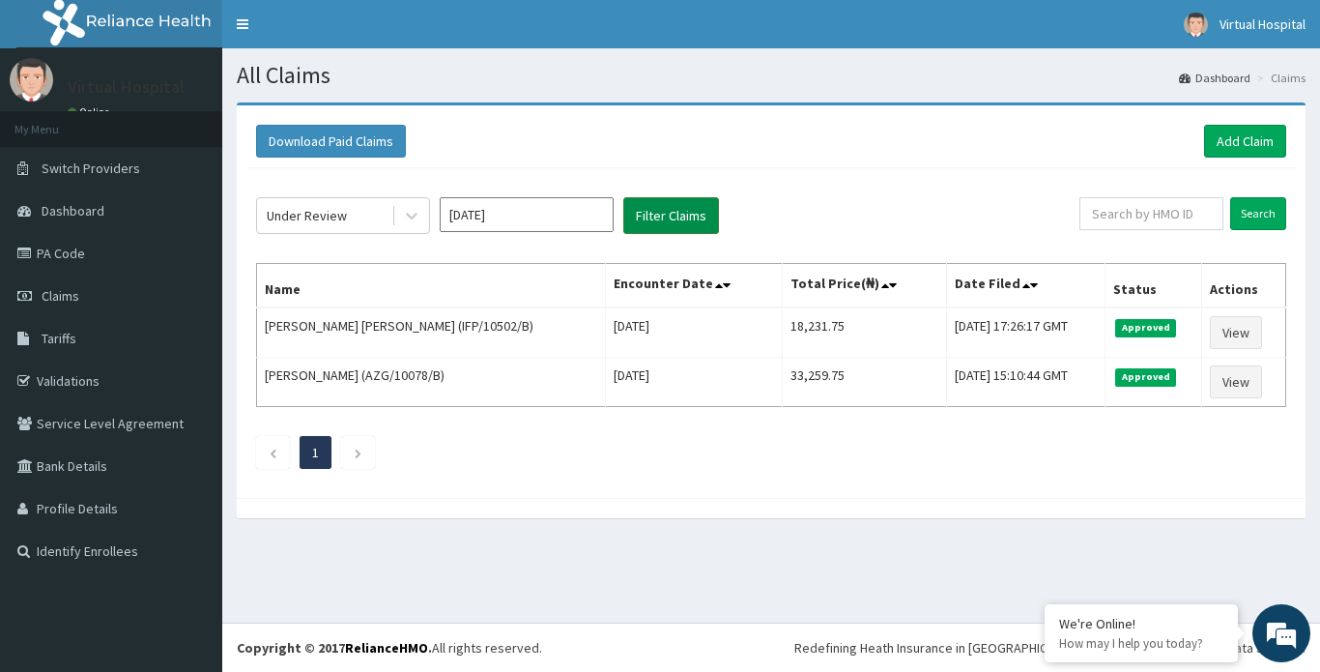
click at [633, 215] on button "Filter Claims" at bounding box center [671, 215] width 96 height 37
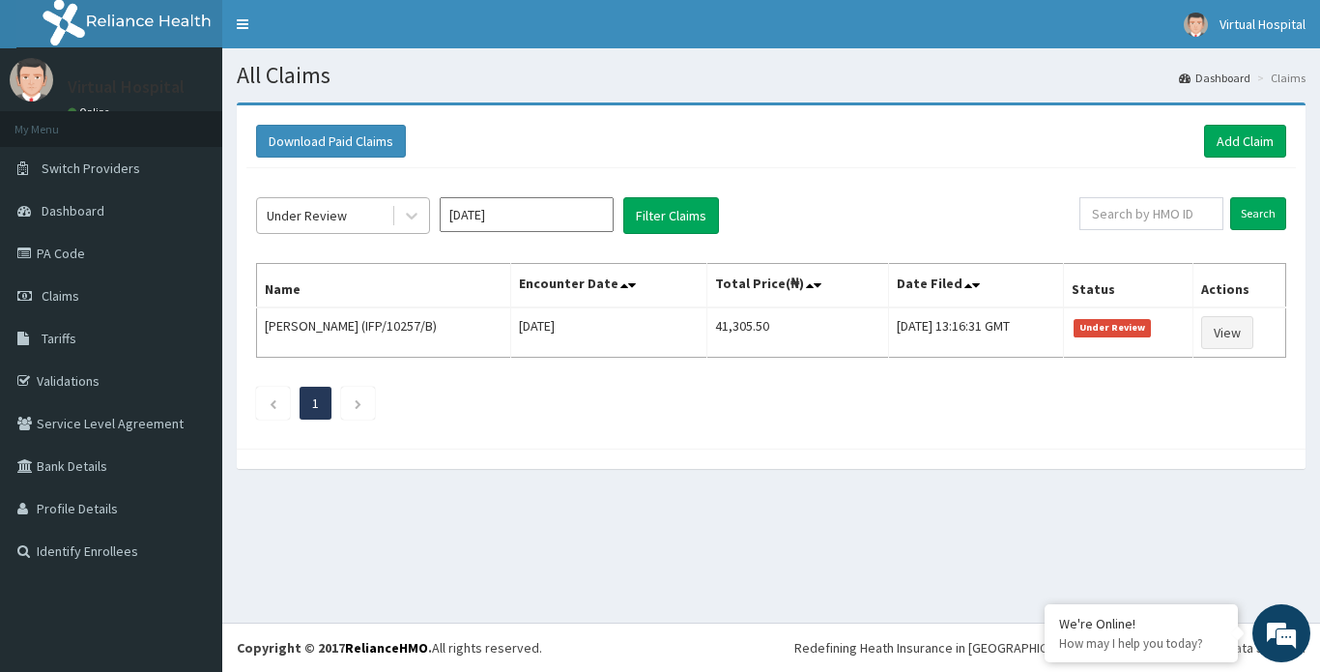
click at [382, 209] on div "Under Review" at bounding box center [324, 215] width 134 height 31
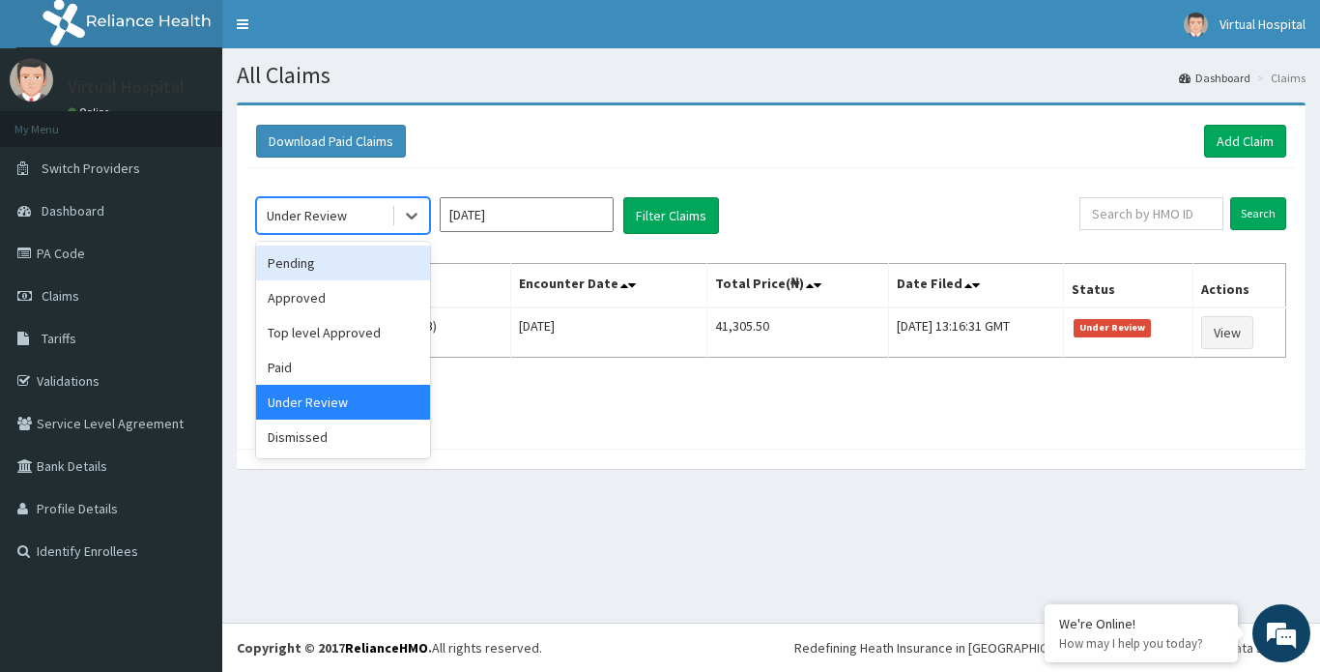
drag, startPoint x: 328, startPoint y: 261, endPoint x: 344, endPoint y: 234, distance: 31.7
click at [330, 253] on div "Pending" at bounding box center [343, 262] width 174 height 35
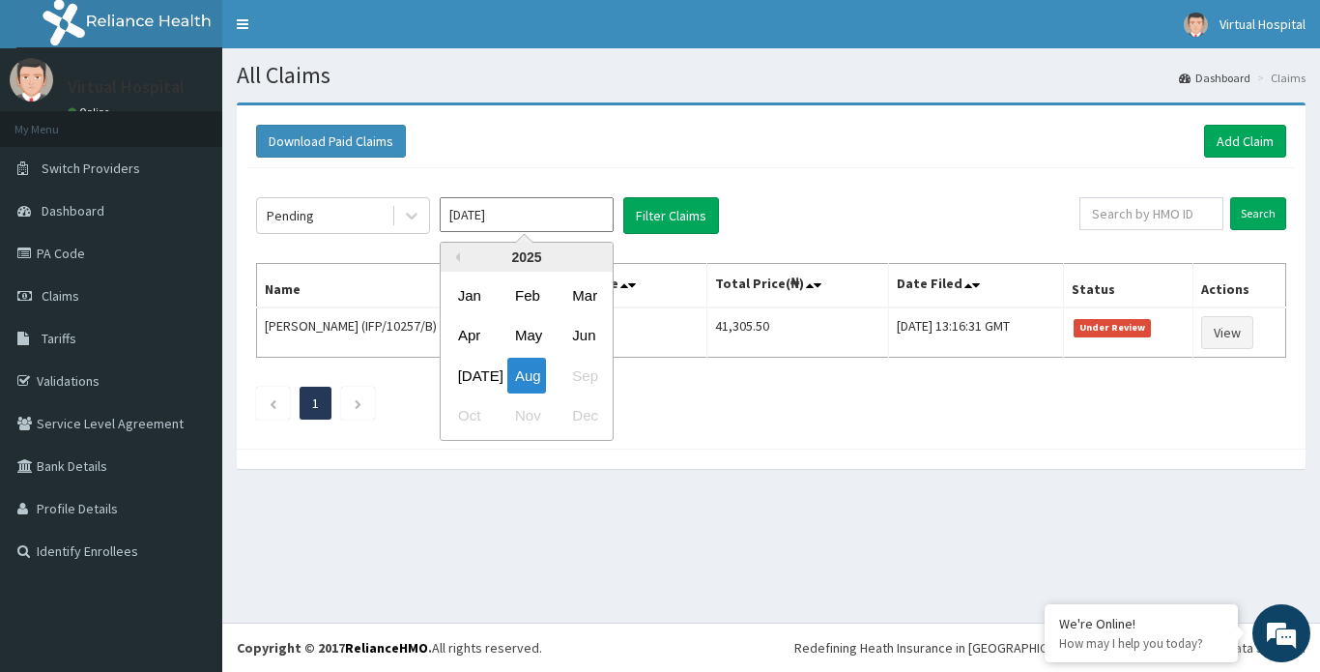
click at [521, 199] on input "[DATE]" at bounding box center [527, 214] width 174 height 35
drag, startPoint x: 459, startPoint y: 369, endPoint x: 484, endPoint y: 359, distance: 26.9
click at [464, 372] on div "Jul" at bounding box center [469, 376] width 39 height 36
type input "Jul 2025"
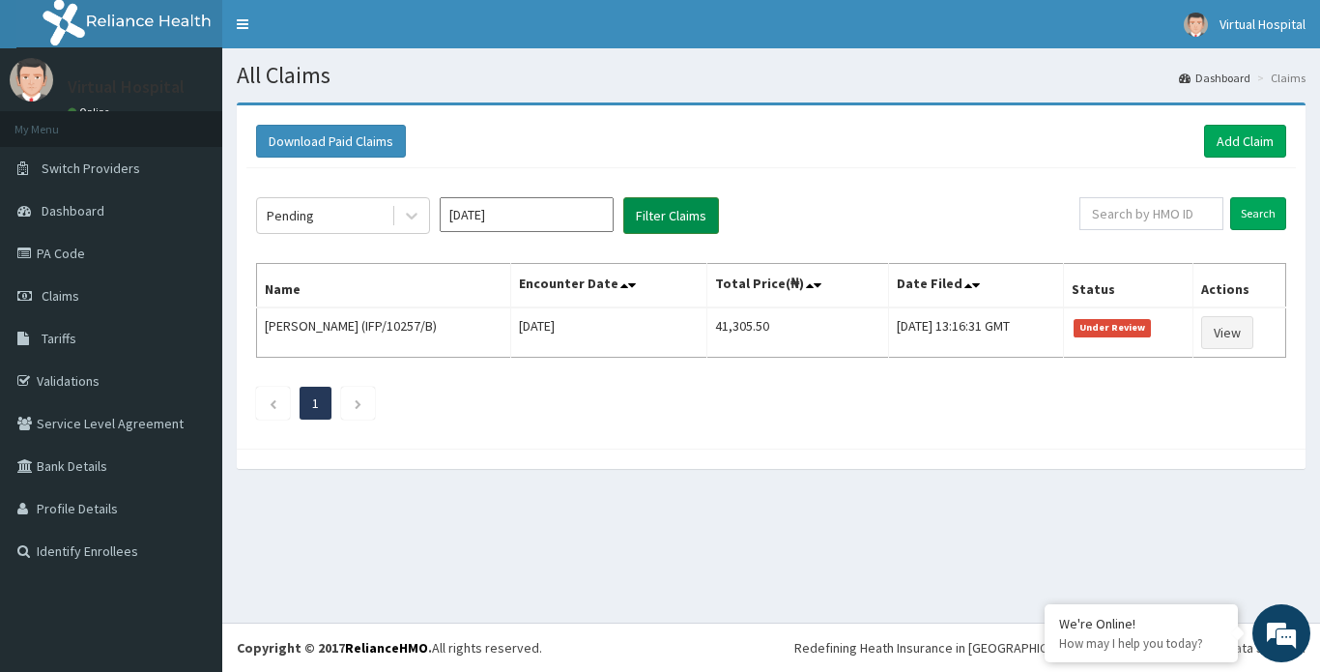
click at [669, 214] on button "Filter Claims" at bounding box center [671, 215] width 96 height 37
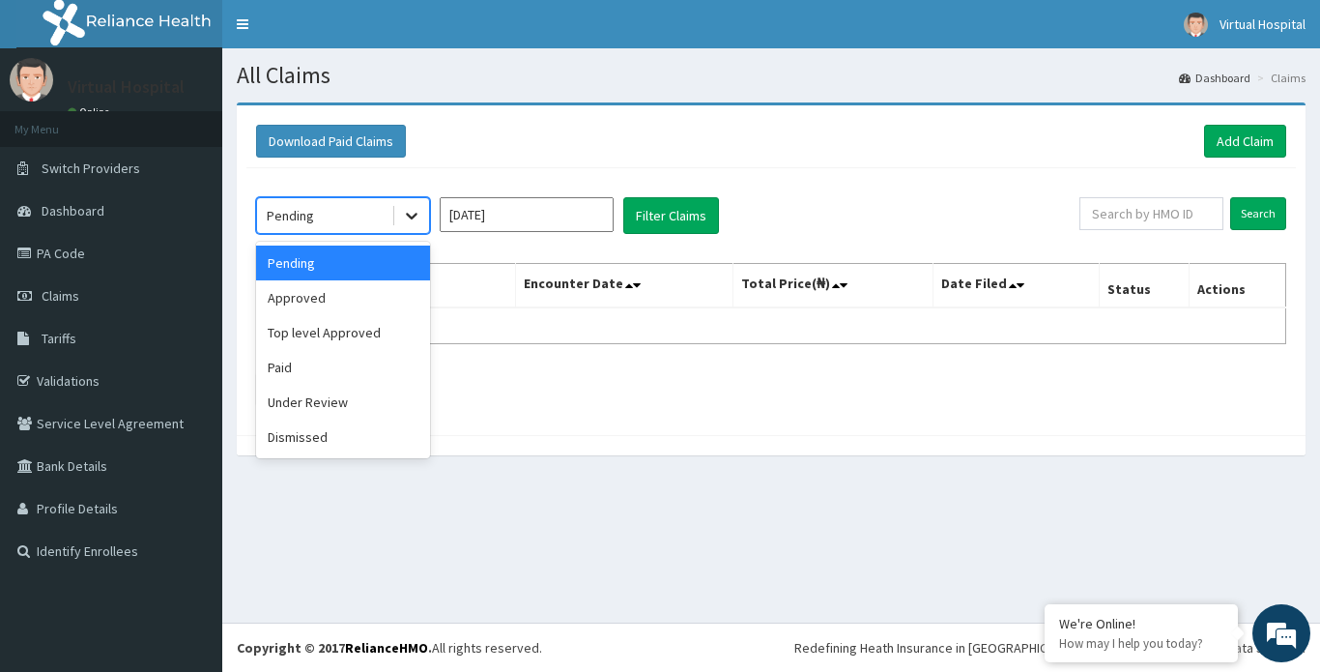
click at [419, 227] on div at bounding box center [411, 215] width 35 height 35
click at [330, 399] on div "Under Review" at bounding box center [343, 402] width 174 height 35
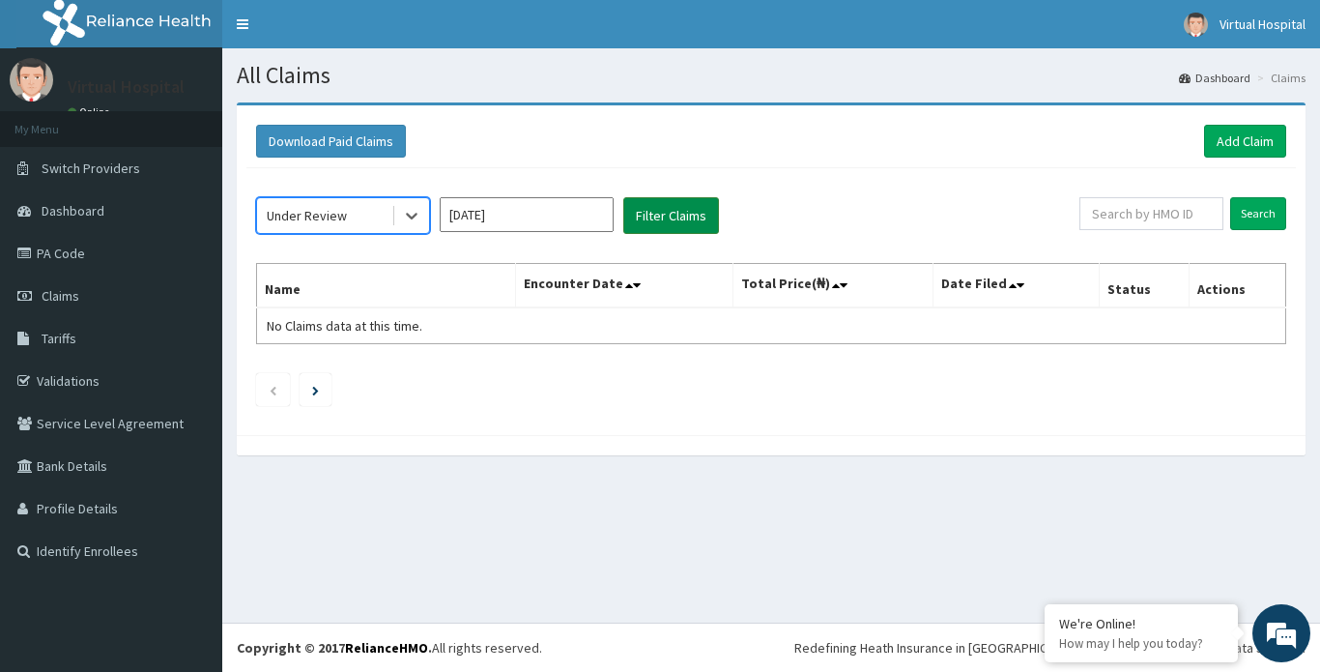
click at [662, 218] on button "Filter Claims" at bounding box center [671, 215] width 96 height 37
